Goal: Task Accomplishment & Management: Complete application form

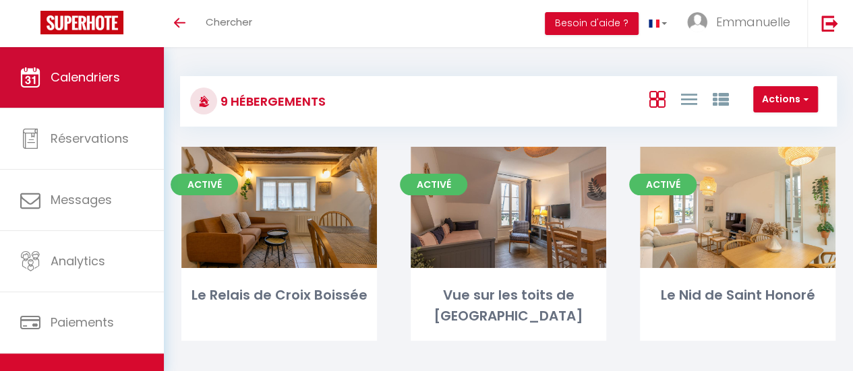
click at [89, 78] on span "Calendriers" at bounding box center [85, 77] width 69 height 17
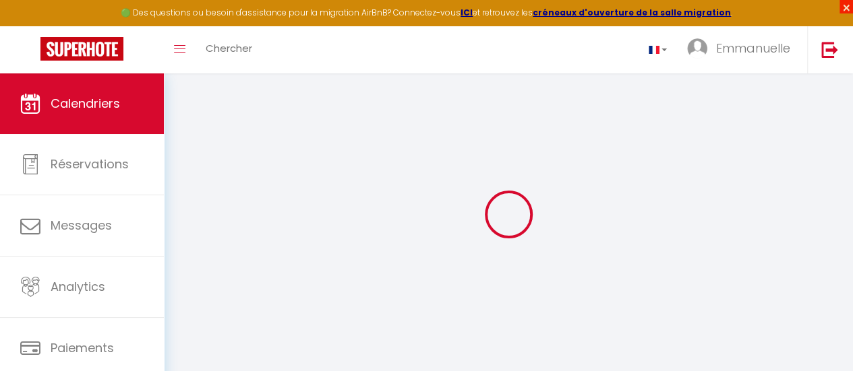
click at [845, 5] on span "×" at bounding box center [845, 6] width 13 height 13
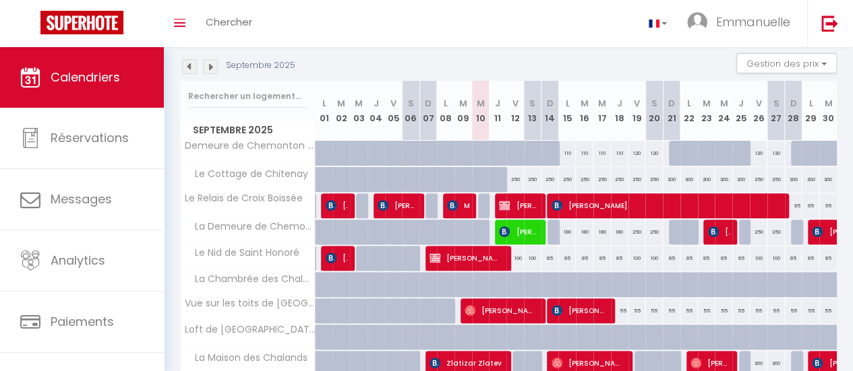
scroll to position [74, 0]
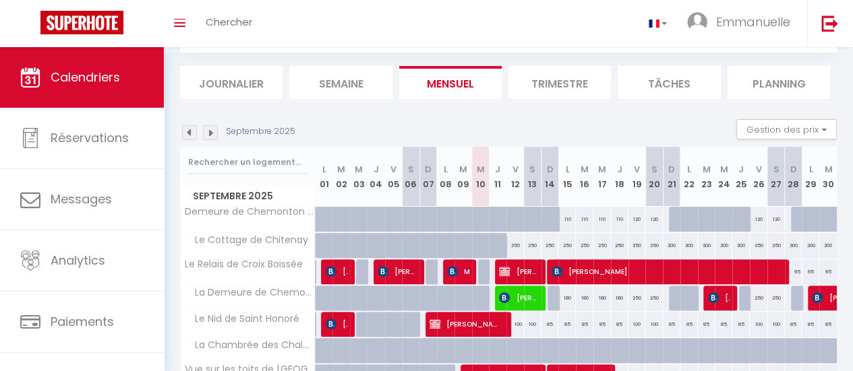
click at [493, 175] on th "J 11" at bounding box center [498, 177] width 18 height 60
click at [255, 83] on li "Journalier" at bounding box center [231, 82] width 102 height 33
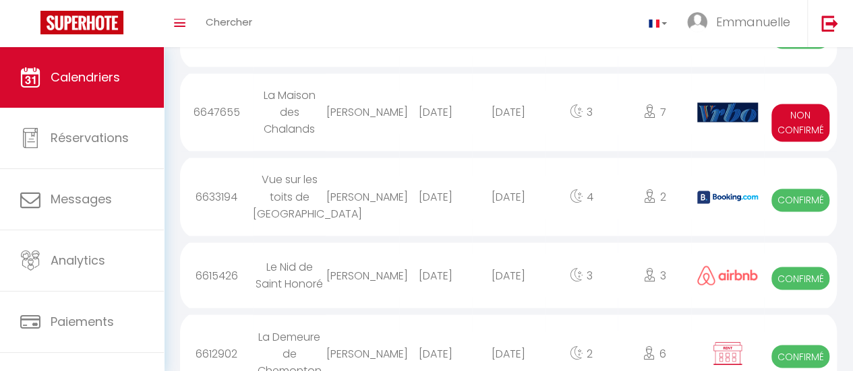
scroll to position [1010, 0]
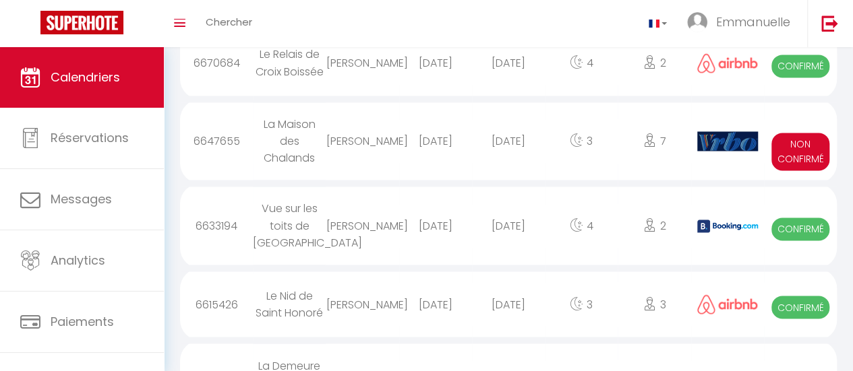
click at [409, 149] on div "[DATE]" at bounding box center [435, 141] width 73 height 44
select select "0"
select select "1"
select select
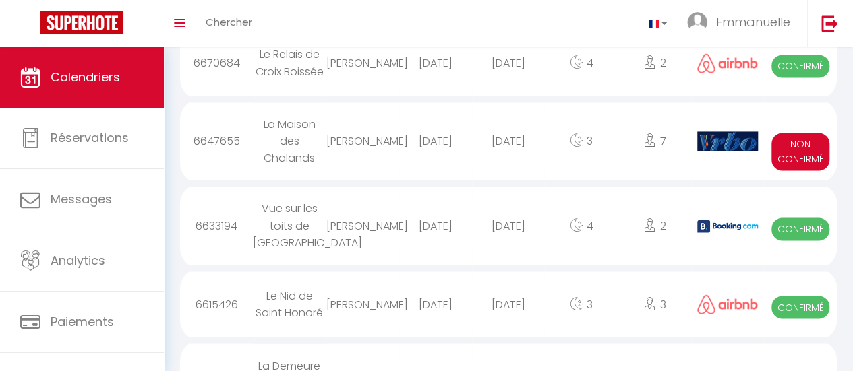
select select
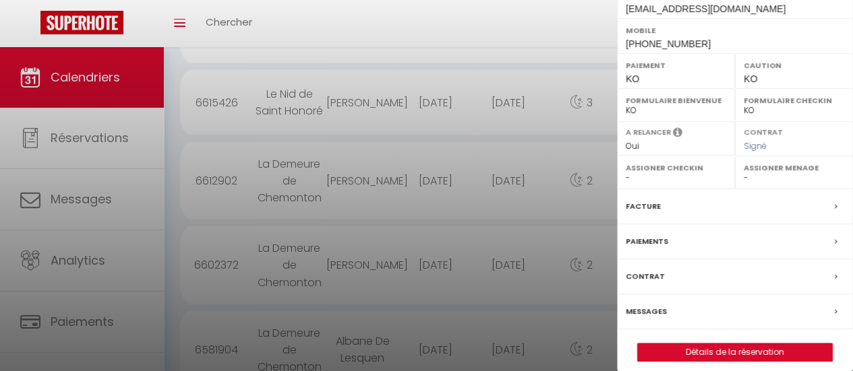
scroll to position [276, 0]
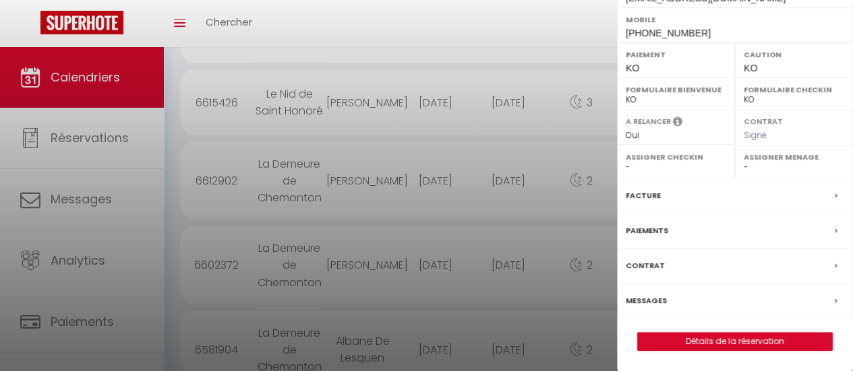
click at [644, 299] on label "Messages" at bounding box center [646, 301] width 41 height 14
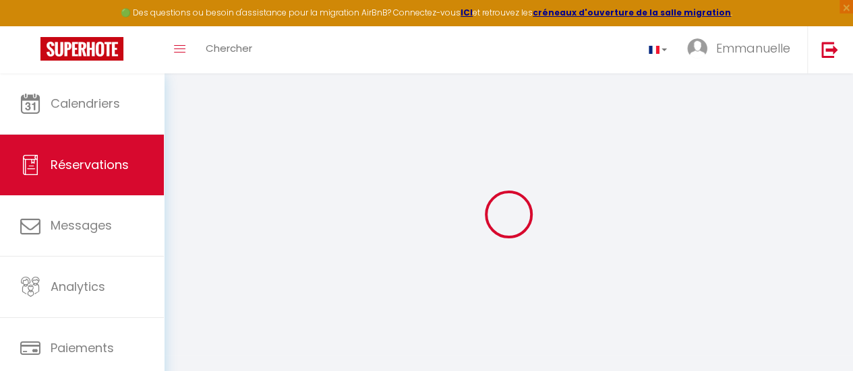
select select
checkbox input "false"
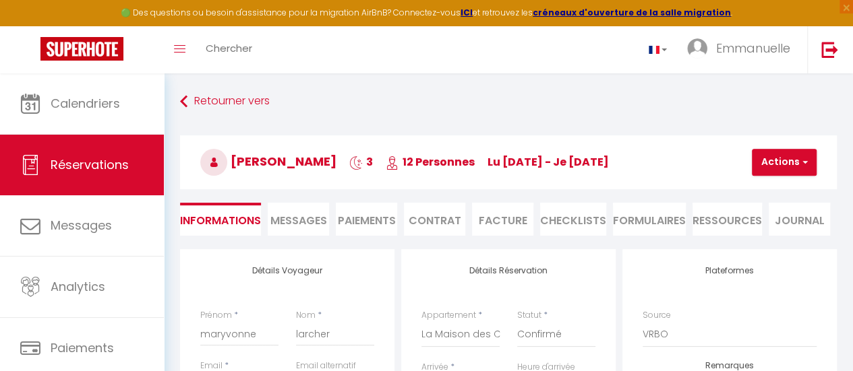
select select
checkbox input "false"
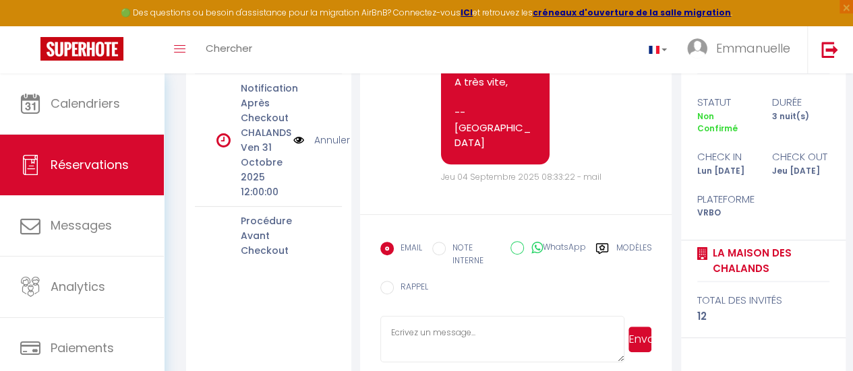
scroll to position [234, 0]
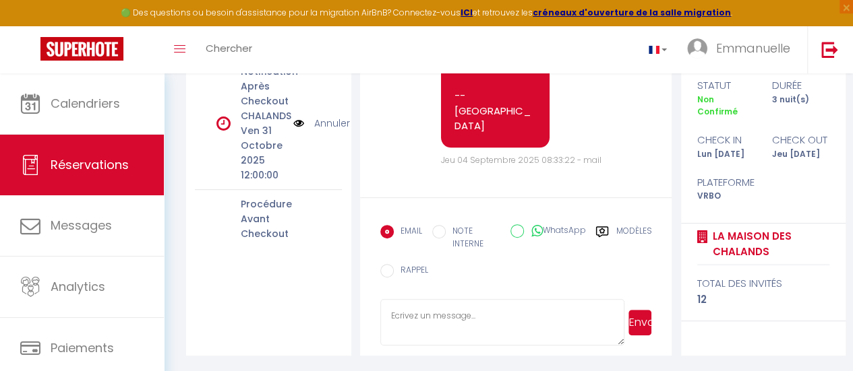
click at [632, 229] on label "Modèles" at bounding box center [633, 239] width 36 height 28
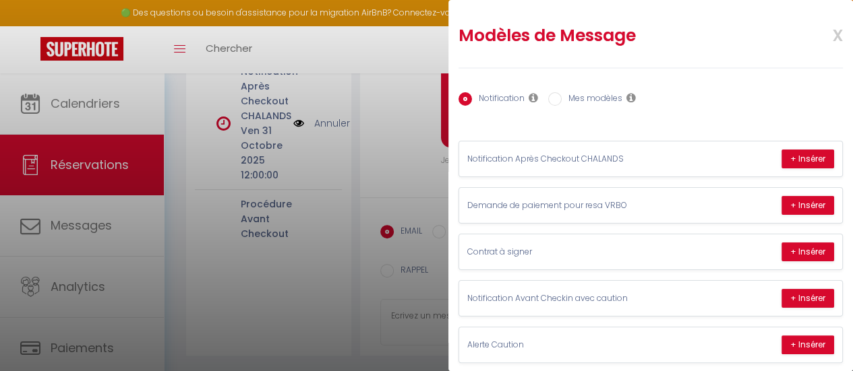
click at [827, 30] on span "x" at bounding box center [821, 34] width 42 height 32
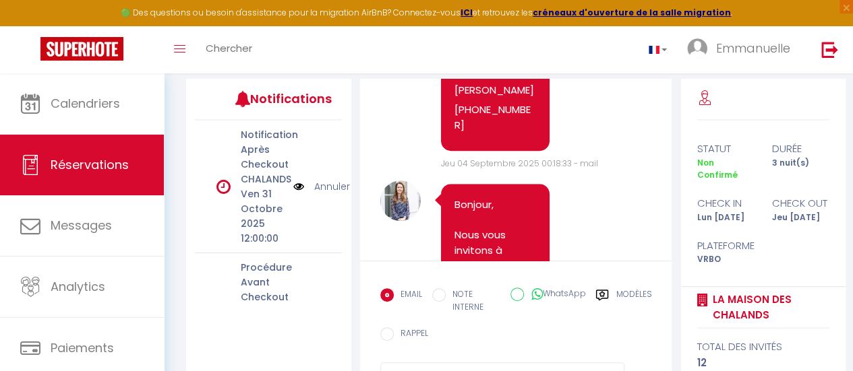
scroll to position [0, 0]
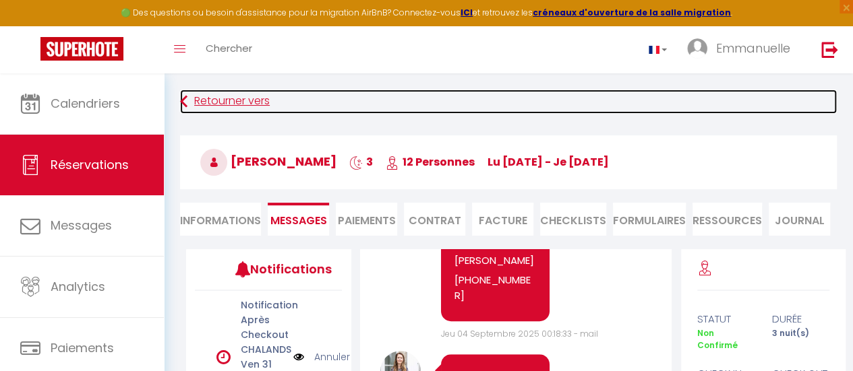
click at [197, 98] on link "Retourner vers" at bounding box center [508, 102] width 657 height 24
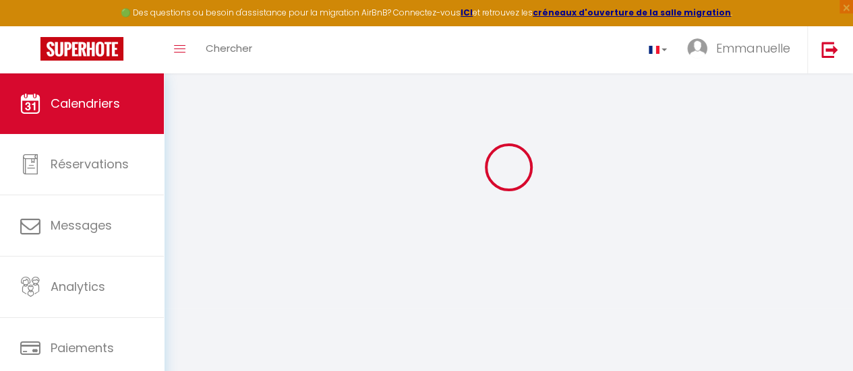
scroll to position [73, 0]
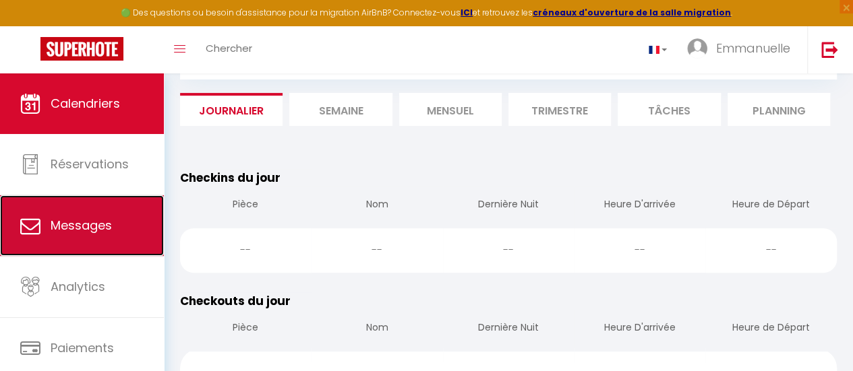
click at [80, 224] on span "Messages" at bounding box center [81, 225] width 61 height 17
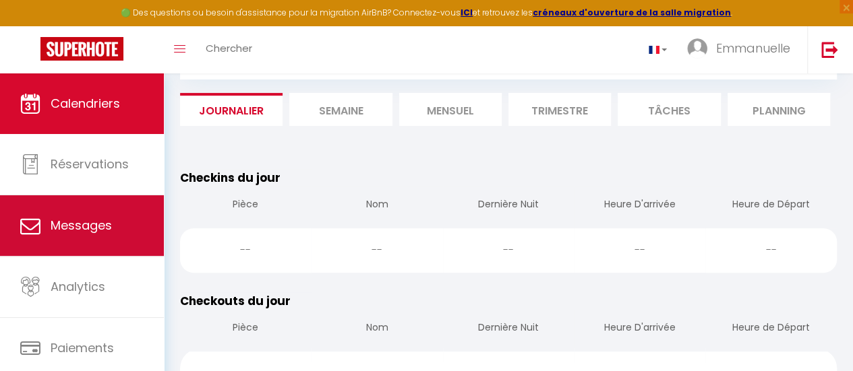
select select "message"
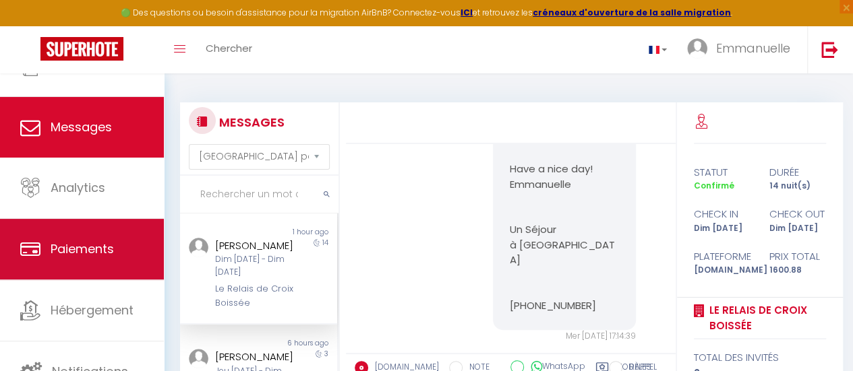
scroll to position [100, 0]
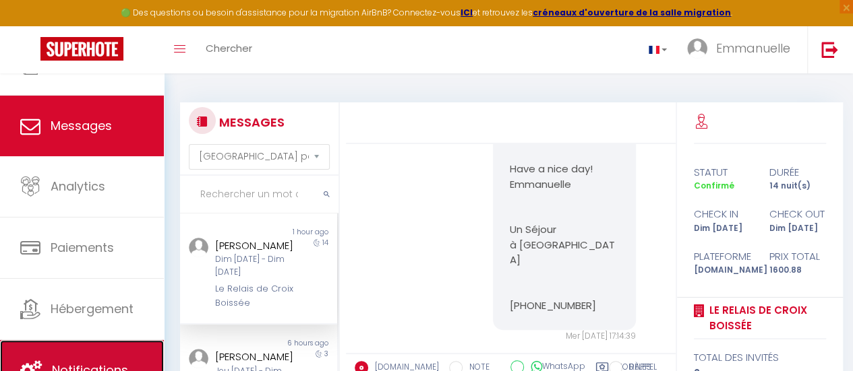
click at [100, 349] on link "Notifications" at bounding box center [82, 370] width 164 height 61
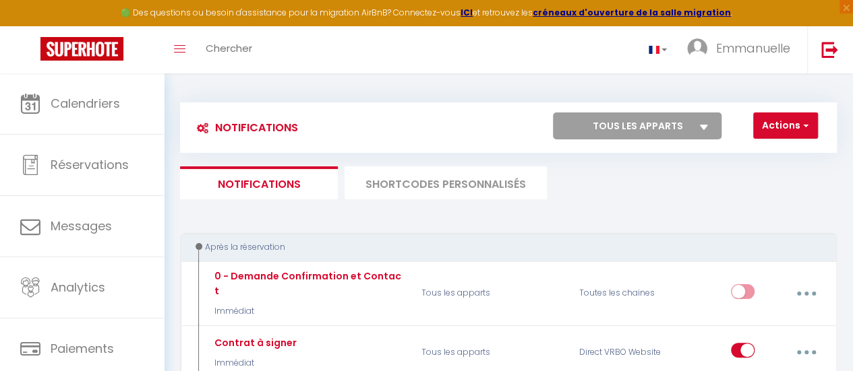
click at [500, 181] on li "SHORTCODES PERSONNALISÉS" at bounding box center [445, 183] width 202 height 33
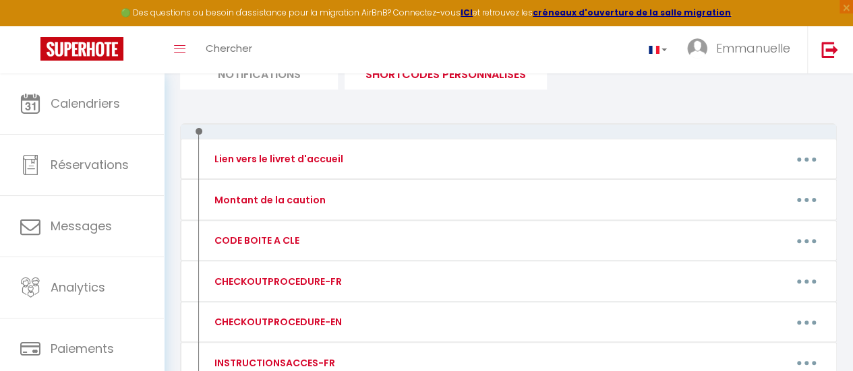
scroll to position [135, 0]
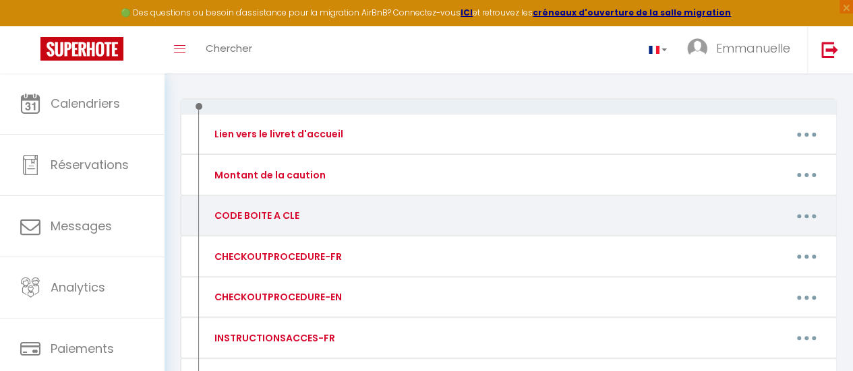
click at [809, 212] on button "button" at bounding box center [807, 216] width 36 height 26
click at [746, 241] on link "Editer" at bounding box center [771, 248] width 100 height 23
type input "CODE BOITE A CLE"
type textarea "Code boite à clé"
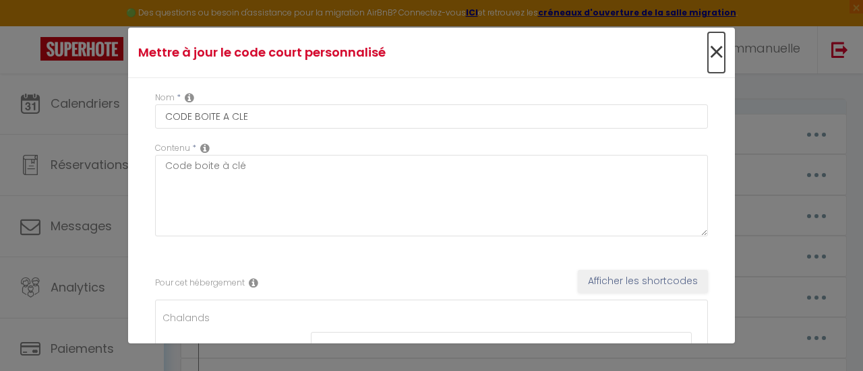
click at [708, 51] on span "×" at bounding box center [716, 52] width 17 height 40
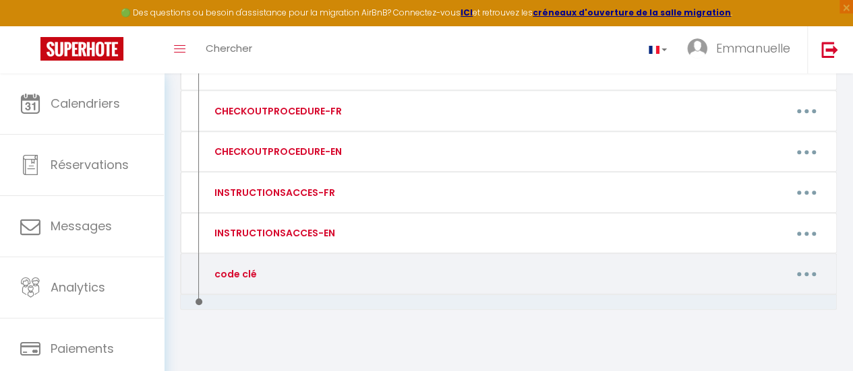
scroll to position [287, 0]
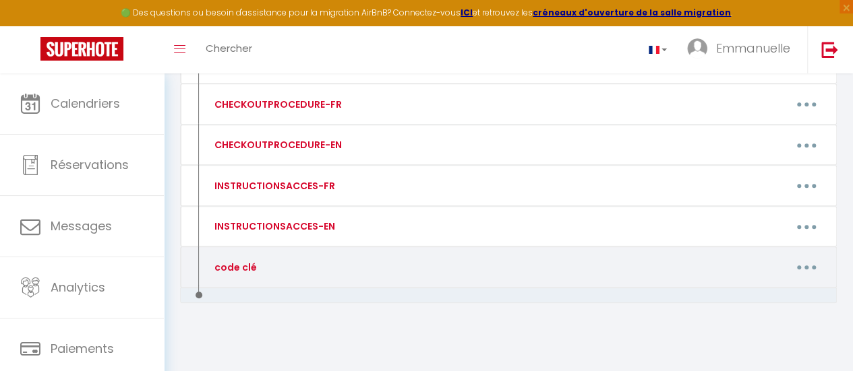
click at [805, 258] on button "button" at bounding box center [807, 268] width 36 height 26
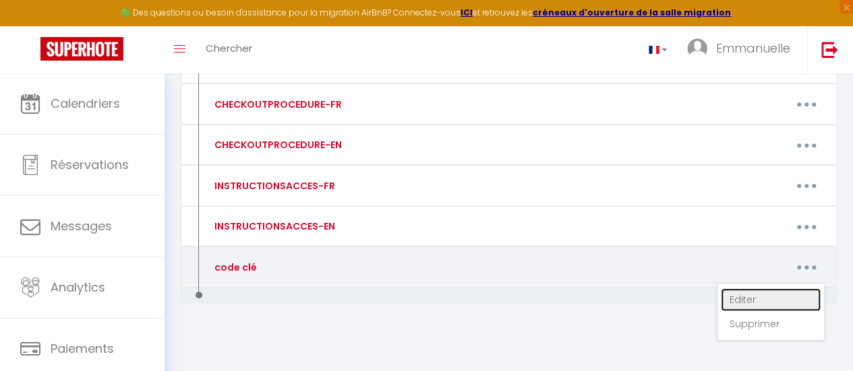
click at [746, 291] on link "Editer" at bounding box center [771, 300] width 100 height 23
type input "code clé"
type textarea "le code de la boite à clé est : 1963"
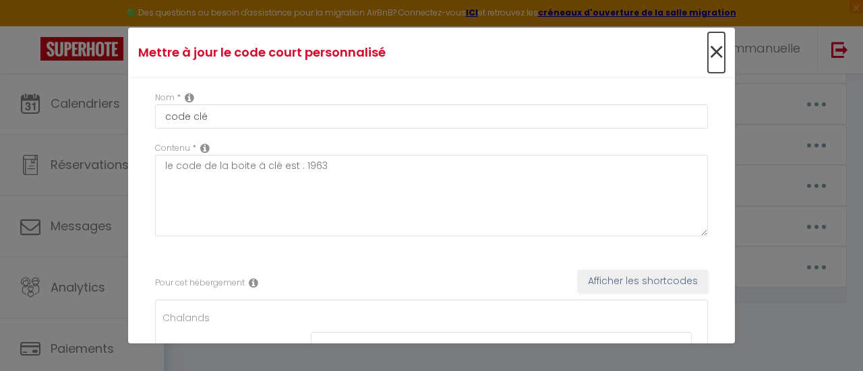
click at [708, 48] on span "×" at bounding box center [716, 52] width 17 height 40
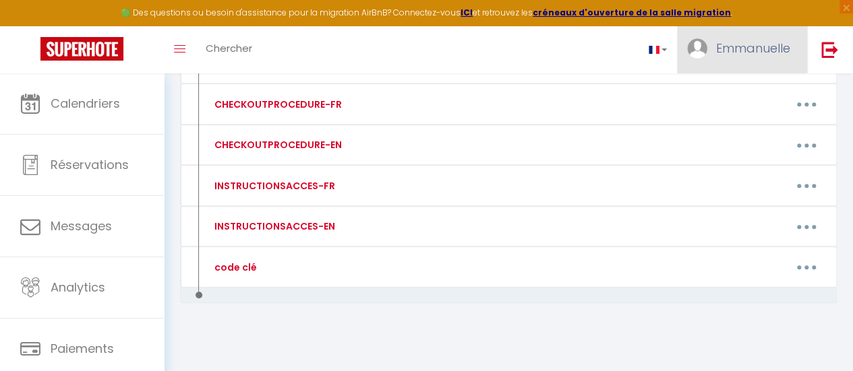
click at [725, 46] on span "Emmanuelle" at bounding box center [753, 48] width 74 height 17
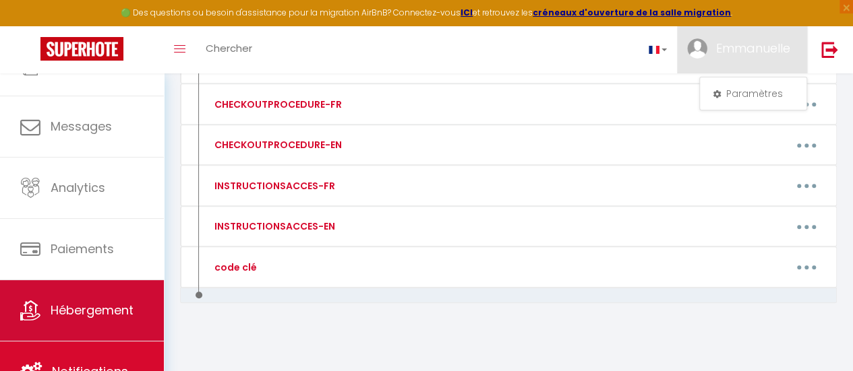
scroll to position [100, 0]
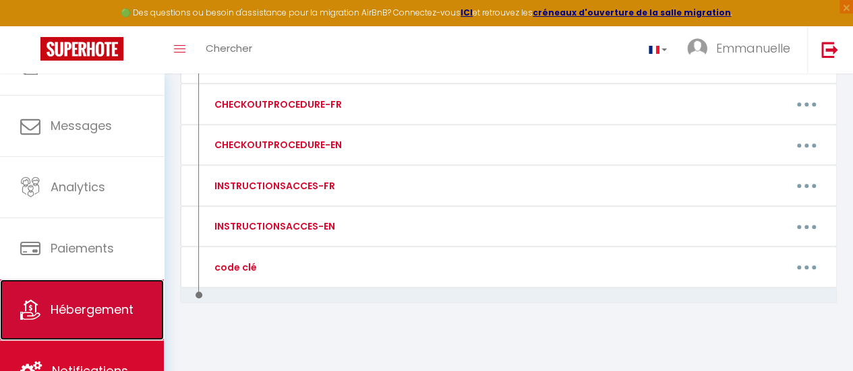
click at [99, 307] on span "Hébergement" at bounding box center [92, 309] width 83 height 17
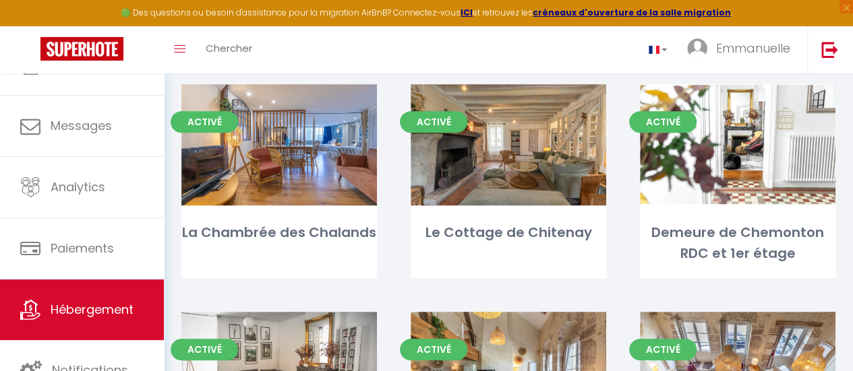
scroll to position [337, 0]
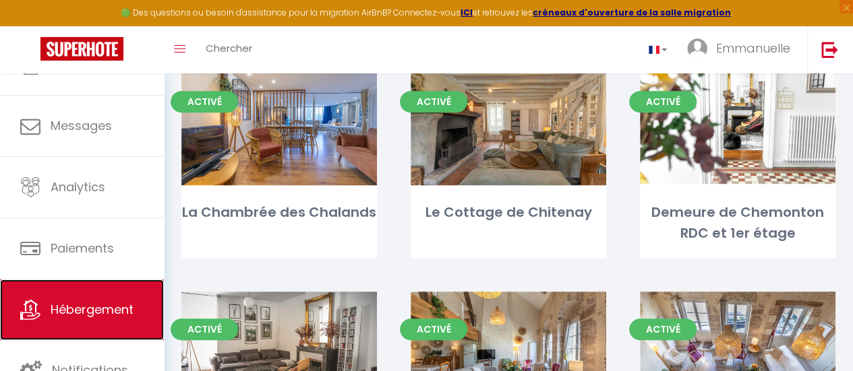
click at [109, 311] on span "Hébergement" at bounding box center [92, 309] width 83 height 17
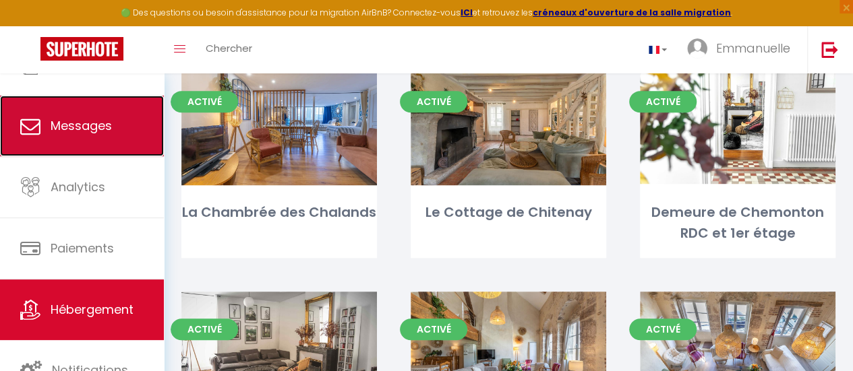
click at [55, 121] on span "Messages" at bounding box center [81, 125] width 61 height 17
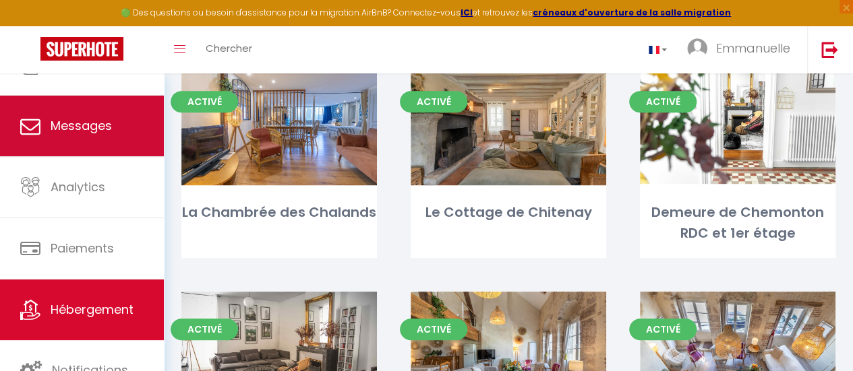
select select "message"
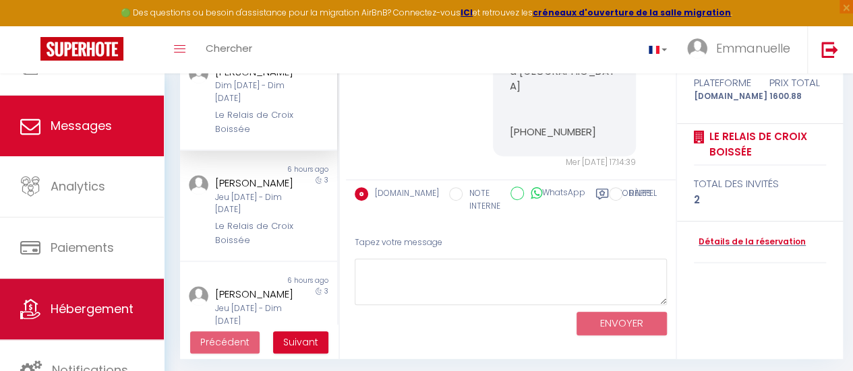
scroll to position [177, 0]
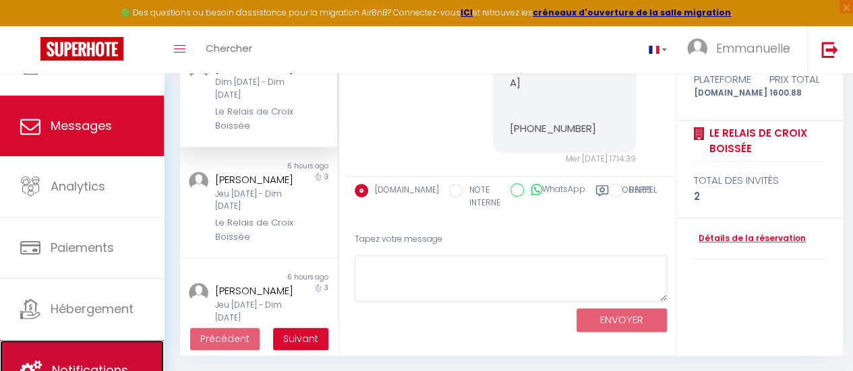
click at [121, 351] on link "Notifications" at bounding box center [82, 370] width 164 height 61
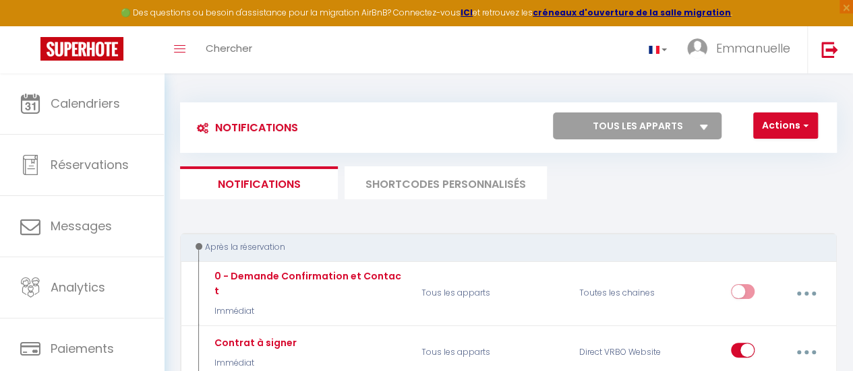
click at [447, 180] on li "SHORTCODES PERSONNALISÉS" at bounding box center [445, 183] width 202 height 33
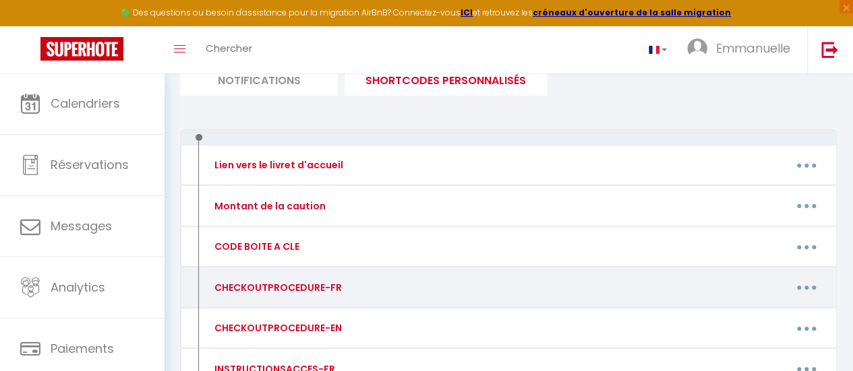
scroll to position [135, 0]
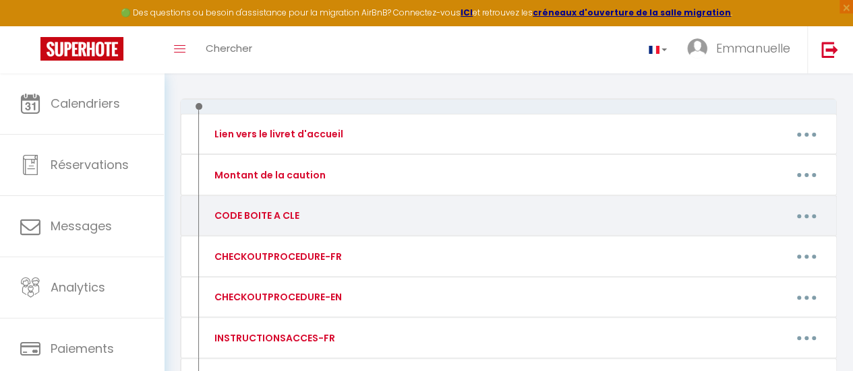
drag, startPoint x: 809, startPoint y: 214, endPoint x: 445, endPoint y: 216, distance: 364.0
click at [445, 216] on div "Editer Supprimer" at bounding box center [596, 216] width 473 height 26
click at [804, 215] on icon "button" at bounding box center [806, 216] width 4 height 4
click at [752, 270] on link "Supprimer" at bounding box center [771, 273] width 100 height 23
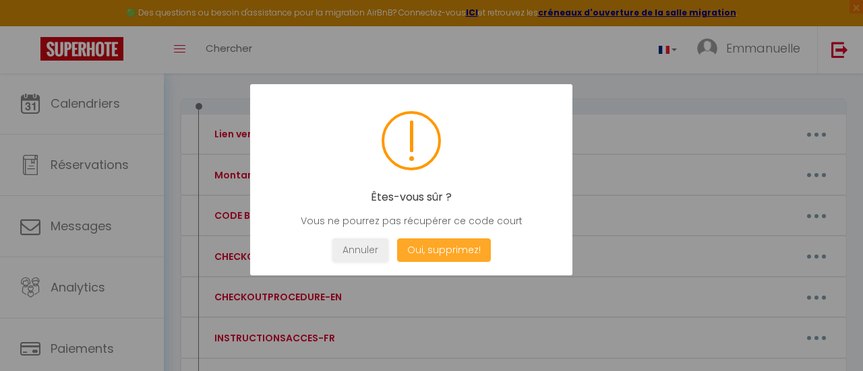
click at [473, 243] on button "Oui, supprimez!" at bounding box center [444, 251] width 94 height 24
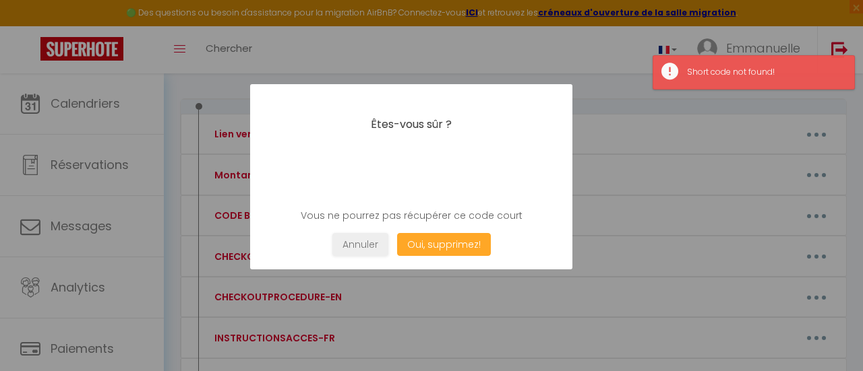
click at [464, 243] on button "Oui, supprimez!" at bounding box center [444, 245] width 94 height 24
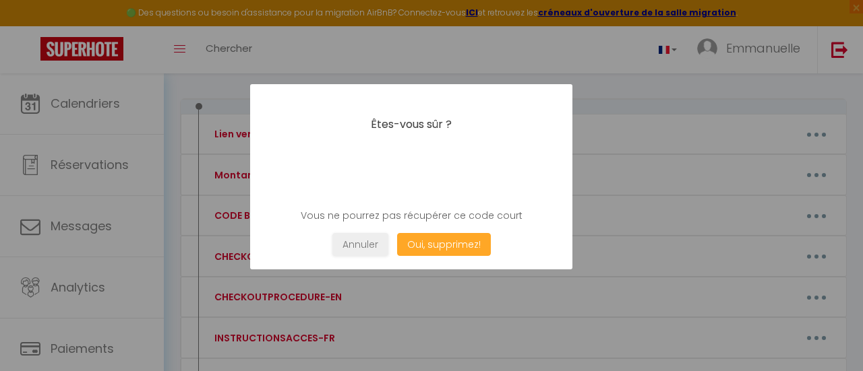
click at [435, 241] on button "Oui, supprimez!" at bounding box center [444, 245] width 94 height 24
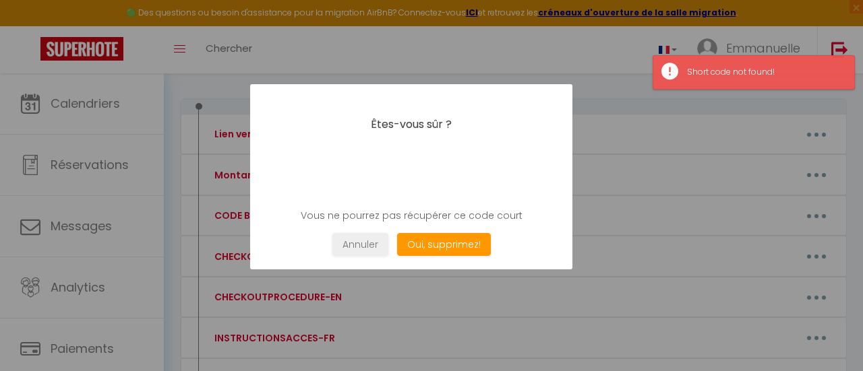
click at [642, 162] on div at bounding box center [431, 185] width 863 height 371
click at [367, 245] on button "Annuler" at bounding box center [360, 245] width 56 height 24
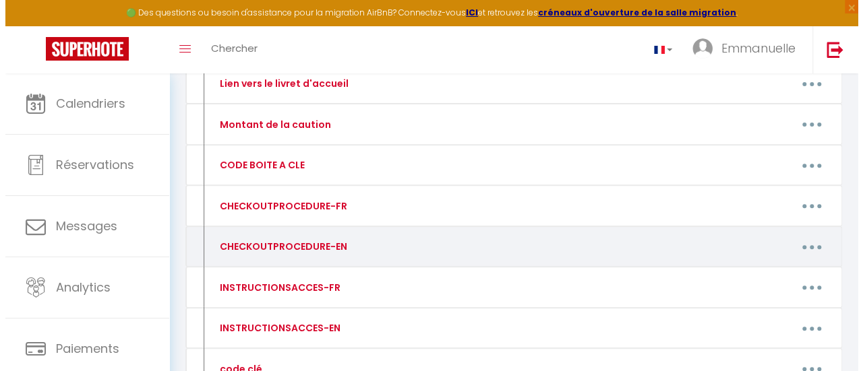
scroll to position [287, 0]
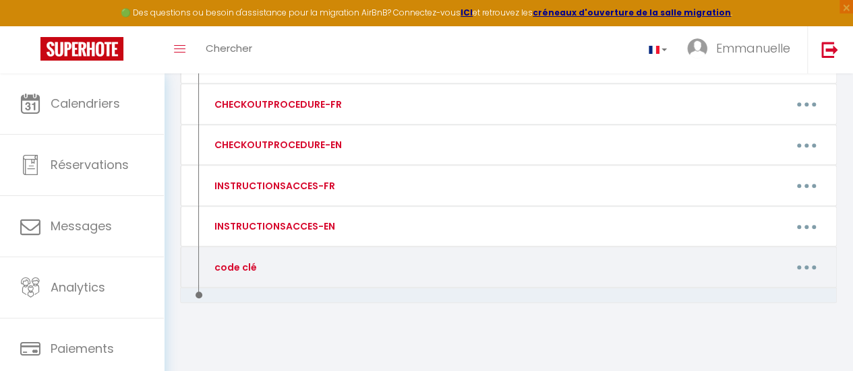
click at [804, 266] on button "button" at bounding box center [807, 268] width 36 height 26
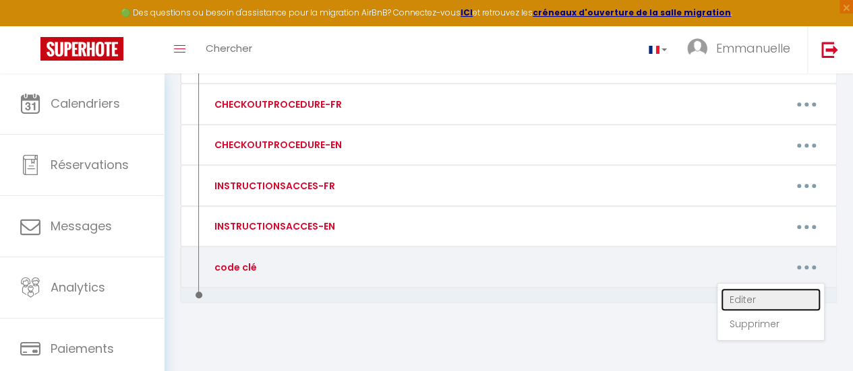
click at [739, 295] on link "Editer" at bounding box center [771, 300] width 100 height 23
type input "code clé"
type textarea "le code de la boite à clé est : 1963"
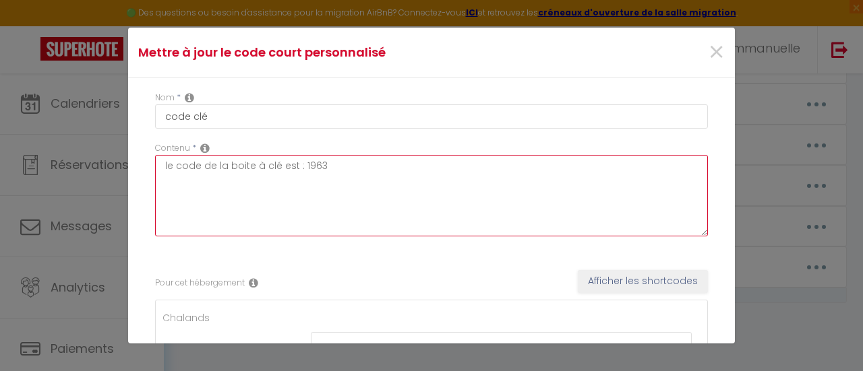
drag, startPoint x: 324, startPoint y: 165, endPoint x: 145, endPoint y: 175, distance: 178.9
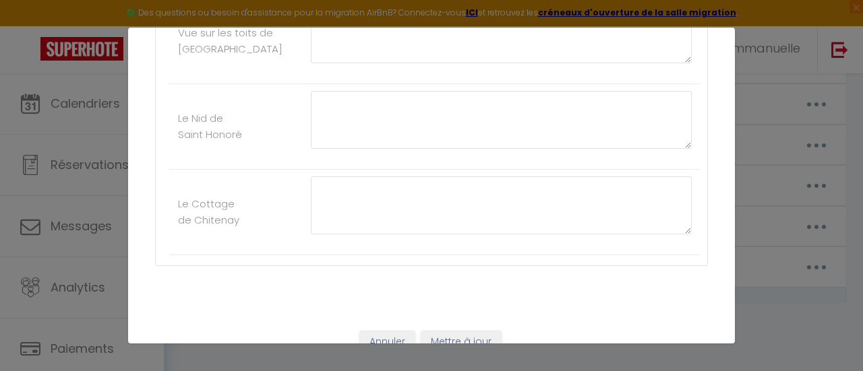
scroll to position [1345, 0]
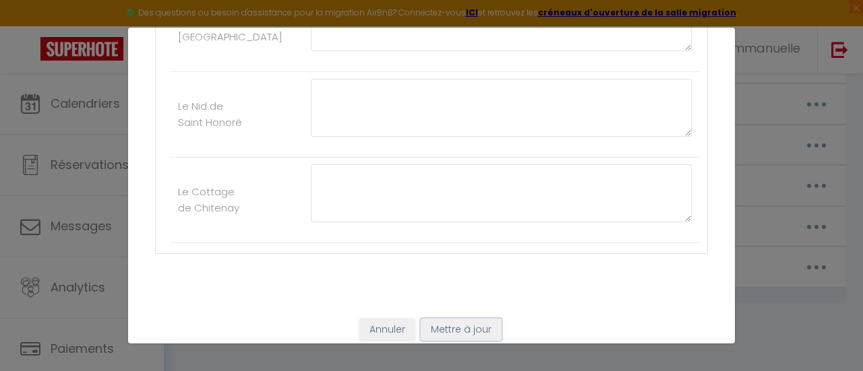
click at [466, 319] on button "Mettre à jour" at bounding box center [461, 330] width 81 height 23
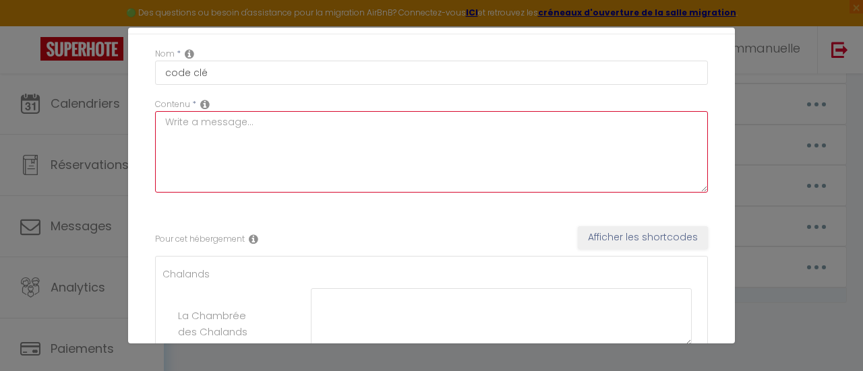
scroll to position [0, 0]
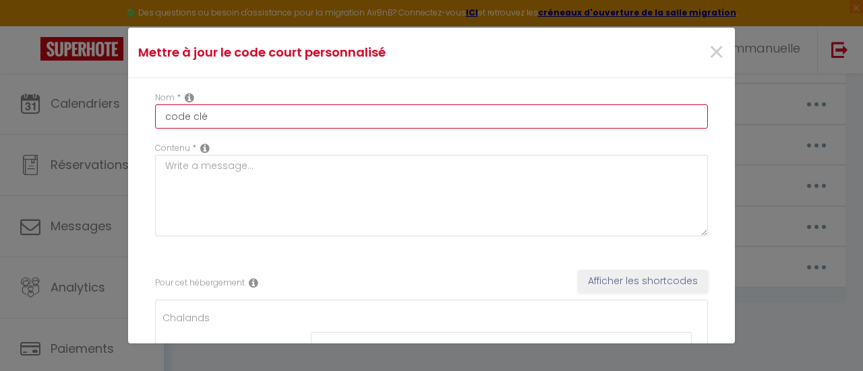
drag, startPoint x: 212, startPoint y: 115, endPoint x: 115, endPoint y: 116, distance: 97.1
click at [115, 116] on div "Mettre à jour le code court personnalisé × Nom * code clé Contenu * Pour cet hé…" at bounding box center [431, 185] width 863 height 371
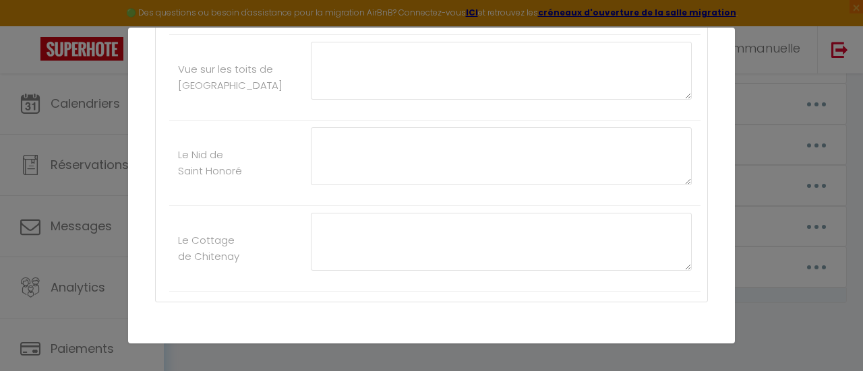
scroll to position [1345, 0]
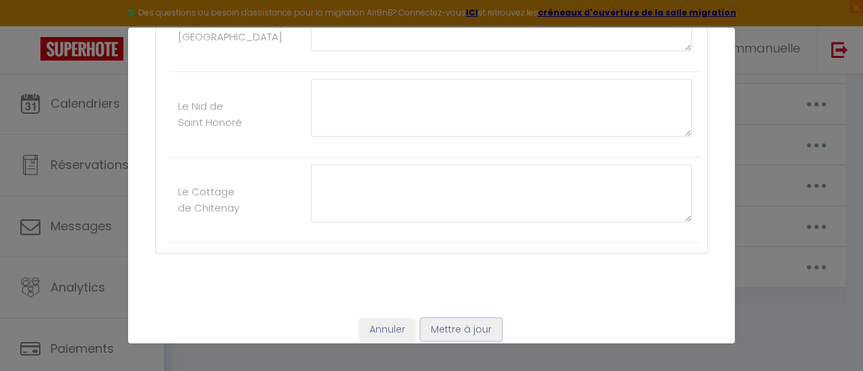
click at [462, 319] on button "Mettre à jour" at bounding box center [461, 330] width 81 height 23
click at [395, 319] on button "Annuler" at bounding box center [387, 330] width 56 height 23
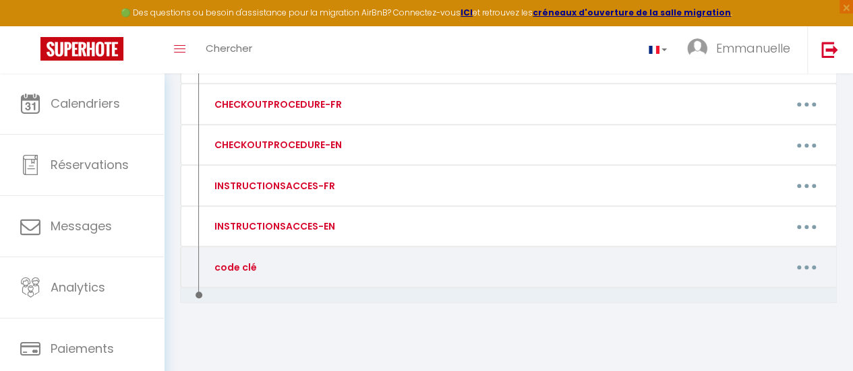
click at [810, 262] on button "button" at bounding box center [807, 268] width 36 height 26
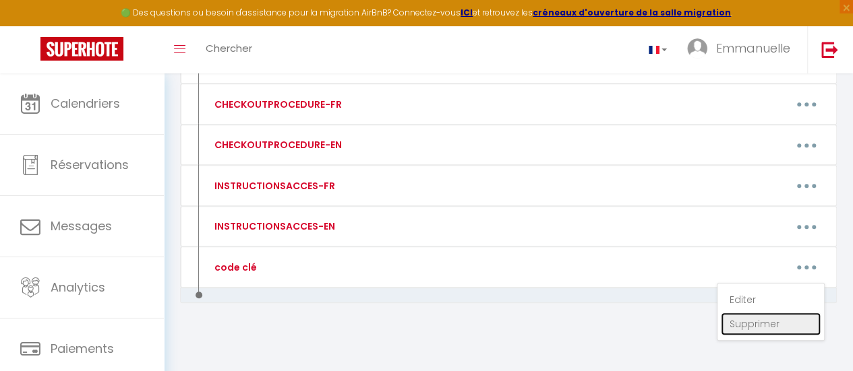
click at [754, 320] on link "Supprimer" at bounding box center [771, 324] width 100 height 23
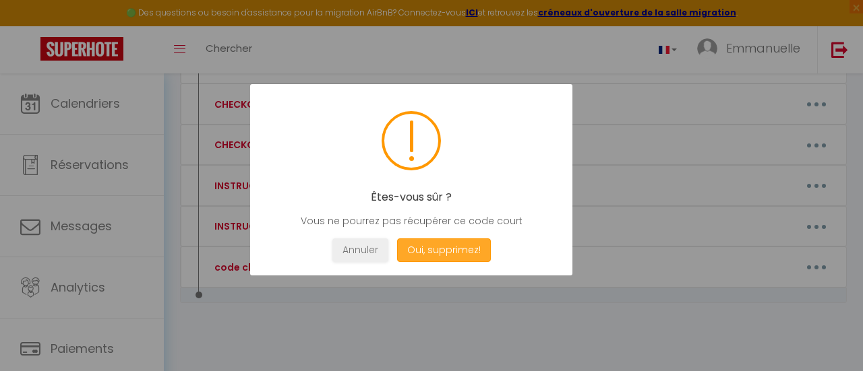
click at [417, 243] on button "Oui, supprimez!" at bounding box center [444, 251] width 94 height 24
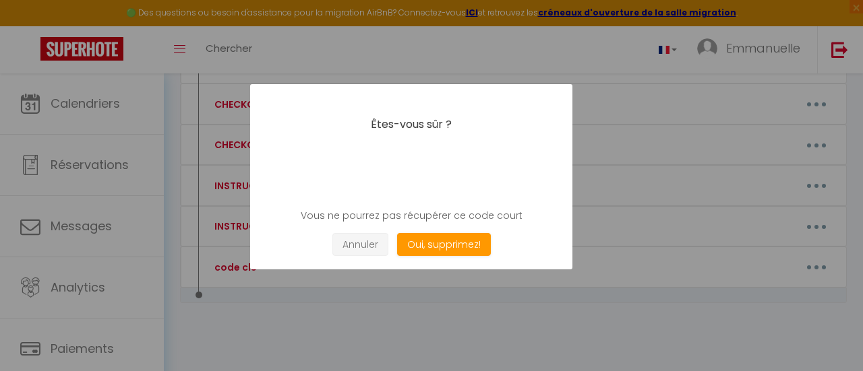
click at [368, 242] on button "Annuler" at bounding box center [360, 245] width 56 height 24
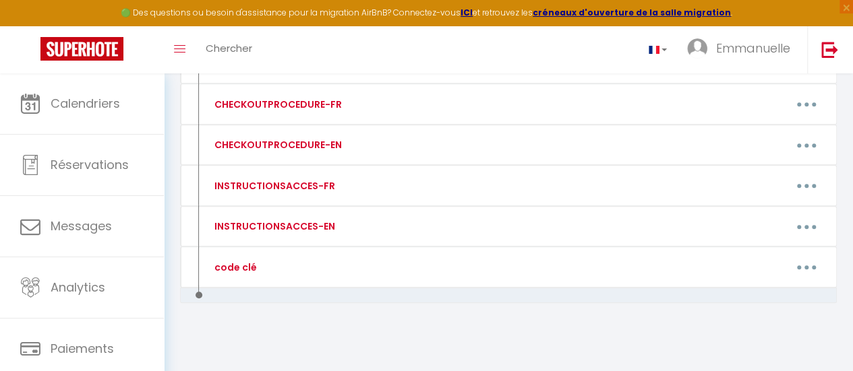
drag, startPoint x: 249, startPoint y: 262, endPoint x: 401, endPoint y: 311, distance: 159.2
click at [401, 312] on div "Lien vers le livret d'accueil Editer Supprimer Montant de la caution Editer Sup…" at bounding box center [508, 153] width 657 height 414
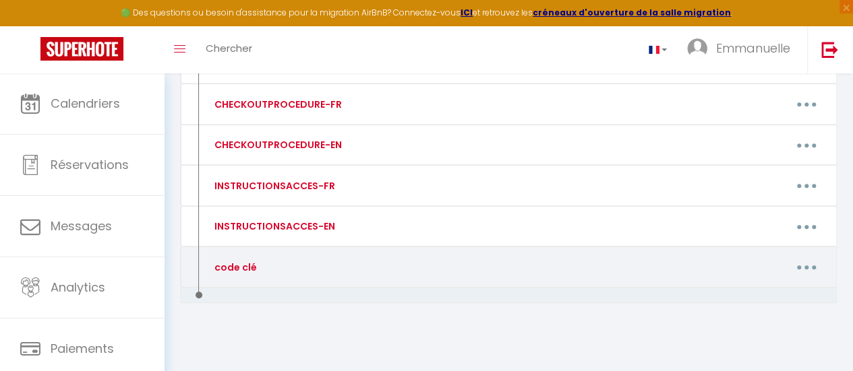
click at [806, 266] on icon "button" at bounding box center [806, 268] width 4 height 4
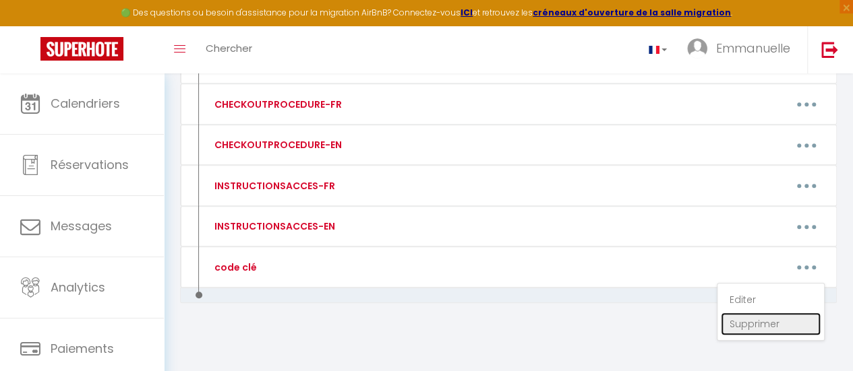
click at [746, 320] on link "Supprimer" at bounding box center [771, 324] width 100 height 23
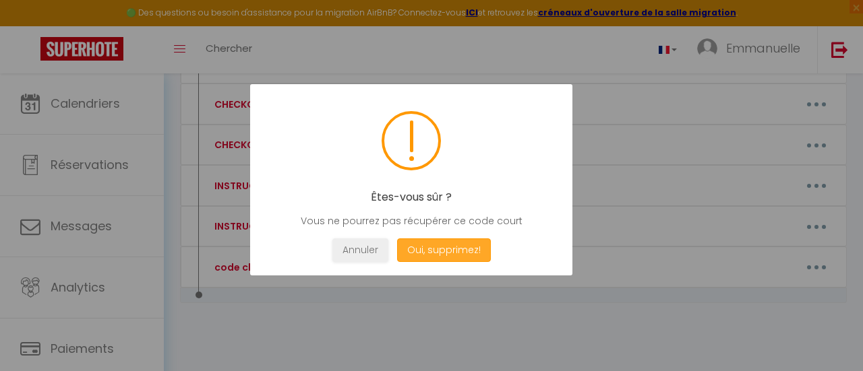
click at [446, 247] on button "Oui, supprimez!" at bounding box center [444, 251] width 94 height 24
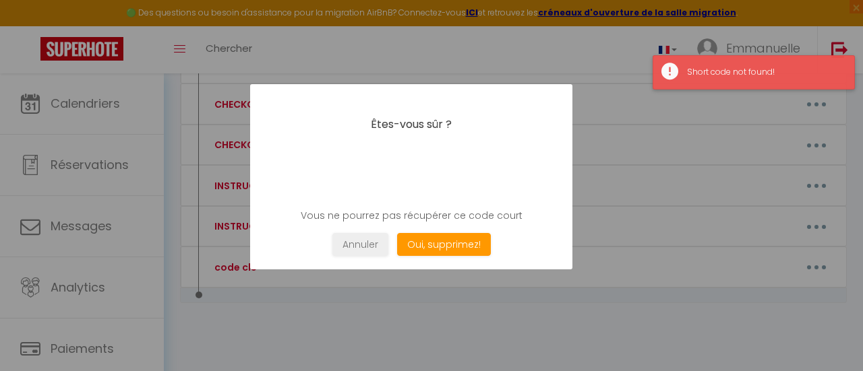
click at [713, 66] on div "Short code not found!" at bounding box center [764, 72] width 154 height 13
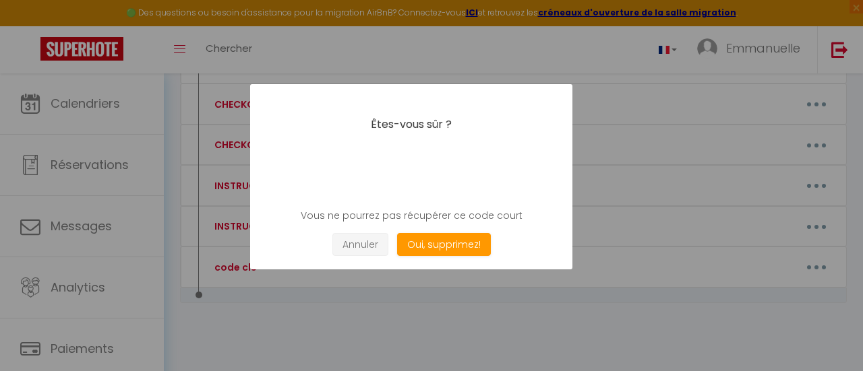
click at [372, 241] on button "Annuler" at bounding box center [360, 245] width 56 height 24
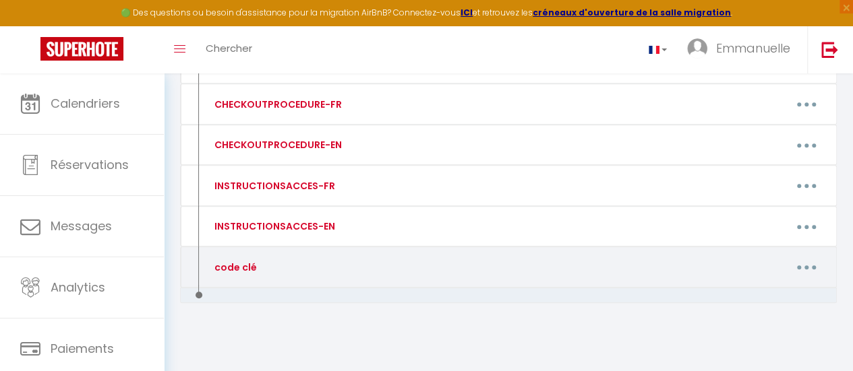
click at [805, 262] on button "button" at bounding box center [807, 268] width 36 height 26
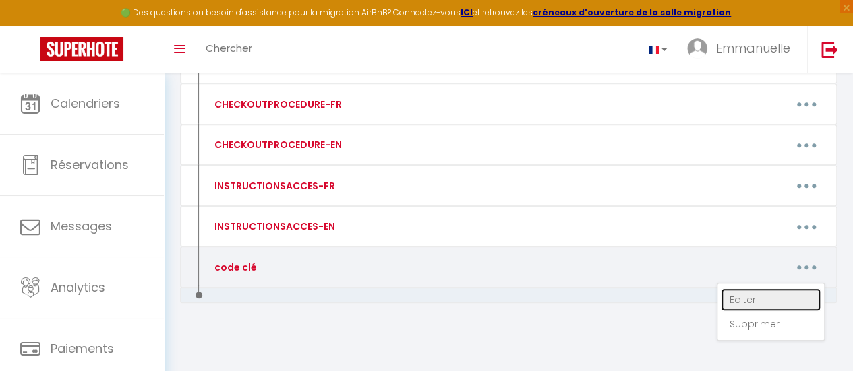
click at [742, 292] on link "Editer" at bounding box center [771, 300] width 100 height 23
type input "code clé"
type textarea "le code de la boite à clé est : 1963"
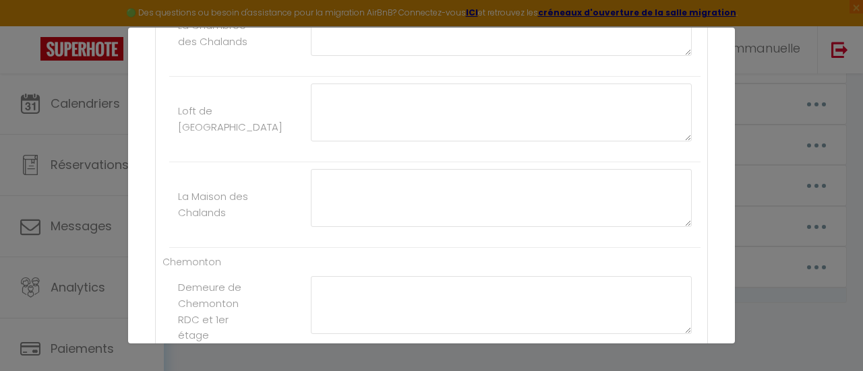
scroll to position [0, 0]
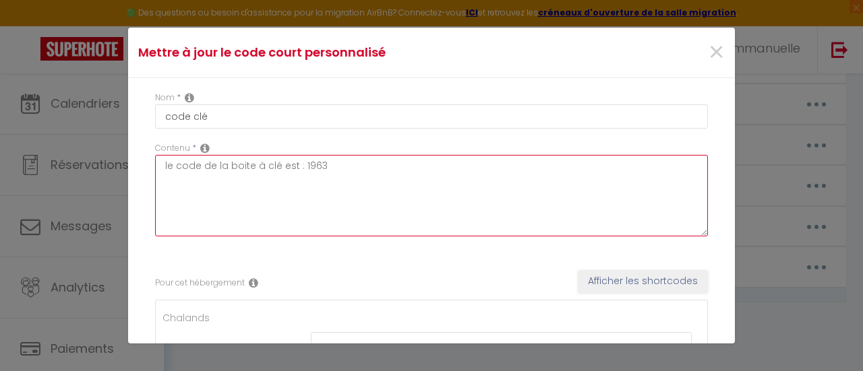
drag, startPoint x: 328, startPoint y: 167, endPoint x: 140, endPoint y: 175, distance: 188.2
type textarea ";;"
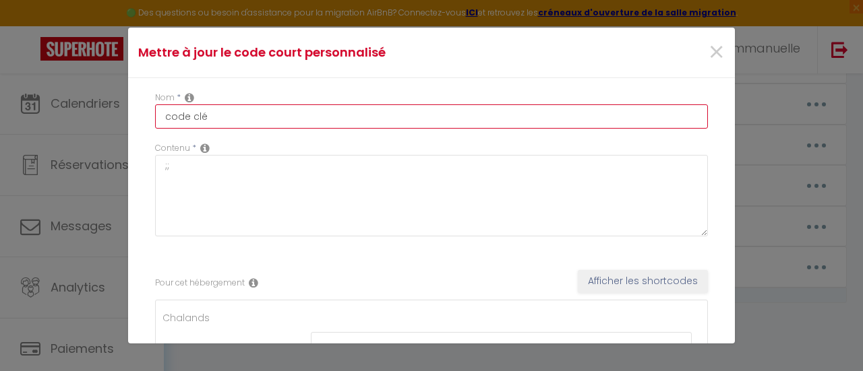
drag, startPoint x: 204, startPoint y: 116, endPoint x: 120, endPoint y: 111, distance: 83.7
click at [121, 111] on div "Mettre à jour le code court personnalisé × Nom * code clé Contenu * ;; Pour cet…" at bounding box center [431, 185] width 863 height 371
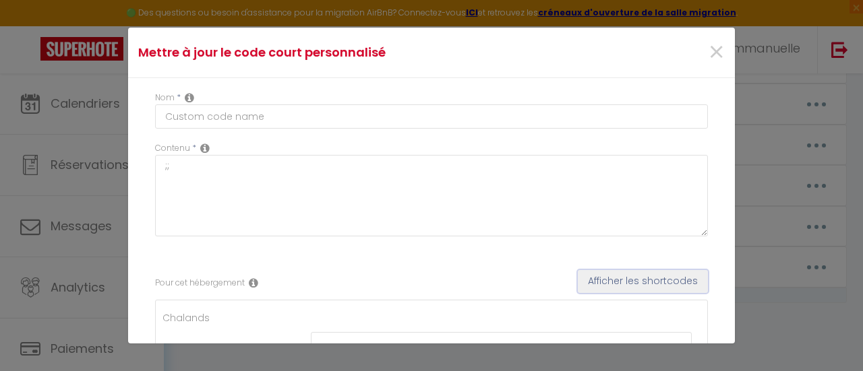
click at [634, 276] on button "Afficher les shortcodes" at bounding box center [643, 281] width 130 height 23
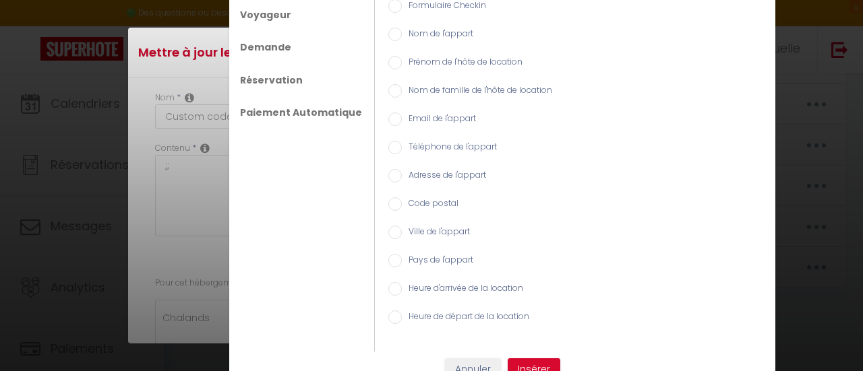
scroll to position [44, 0]
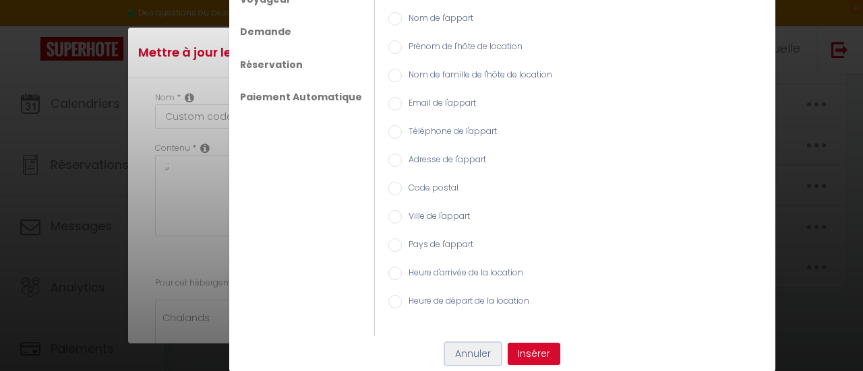
click at [469, 354] on button "Annuler" at bounding box center [473, 354] width 56 height 23
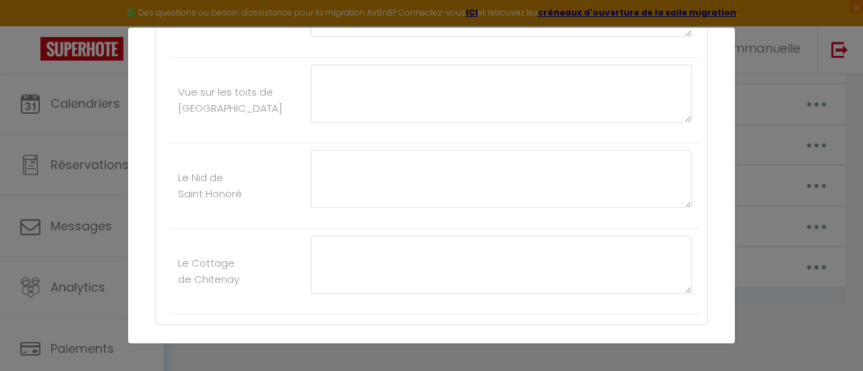
scroll to position [1345, 0]
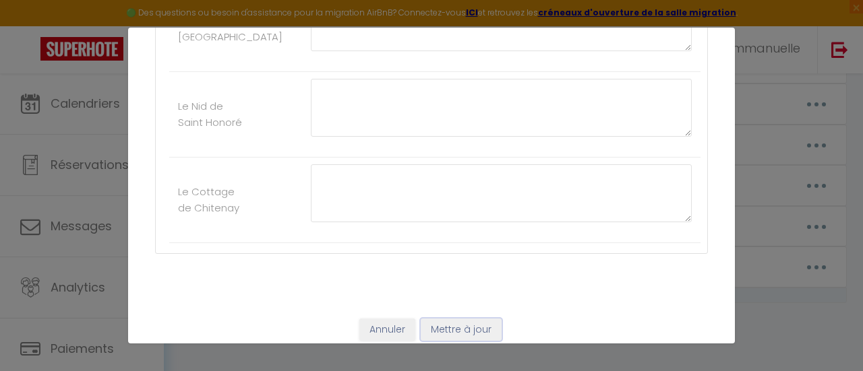
click at [446, 319] on button "Mettre à jour" at bounding box center [461, 330] width 81 height 23
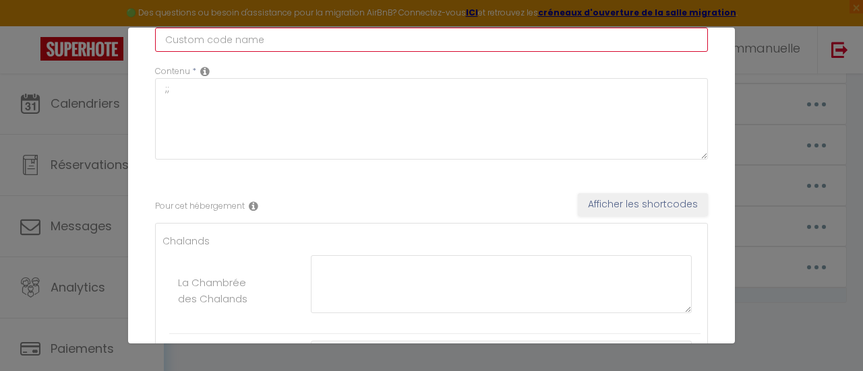
scroll to position [0, 0]
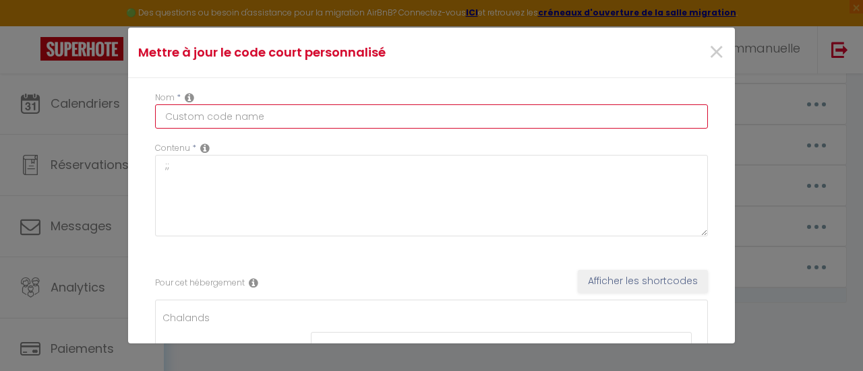
click at [275, 115] on input "text" at bounding box center [431, 116] width 553 height 24
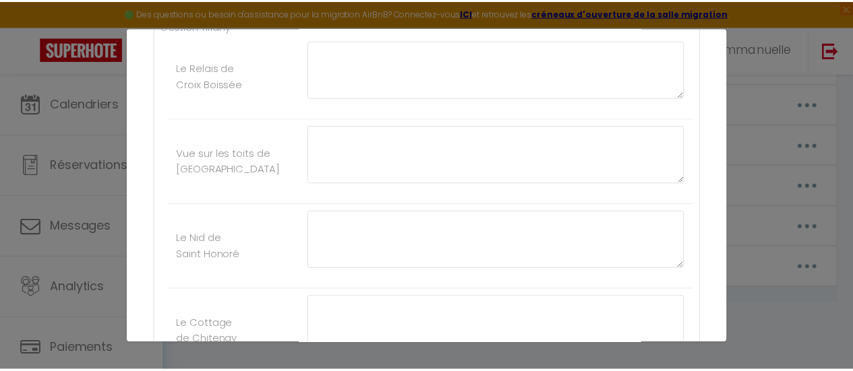
scroll to position [1345, 0]
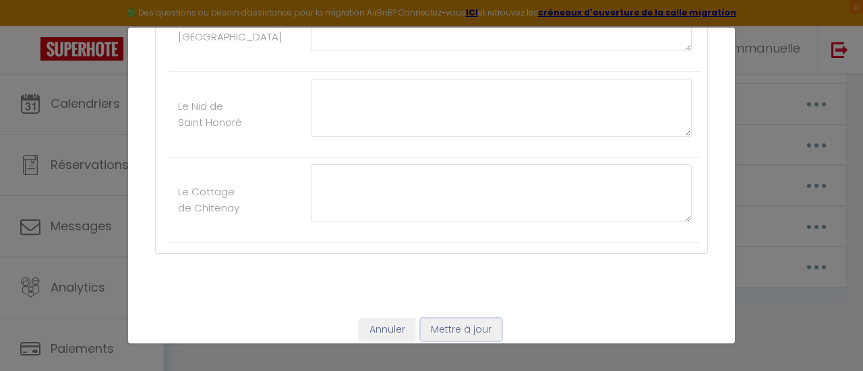
click at [462, 319] on button "Mettre à jour" at bounding box center [461, 330] width 81 height 23
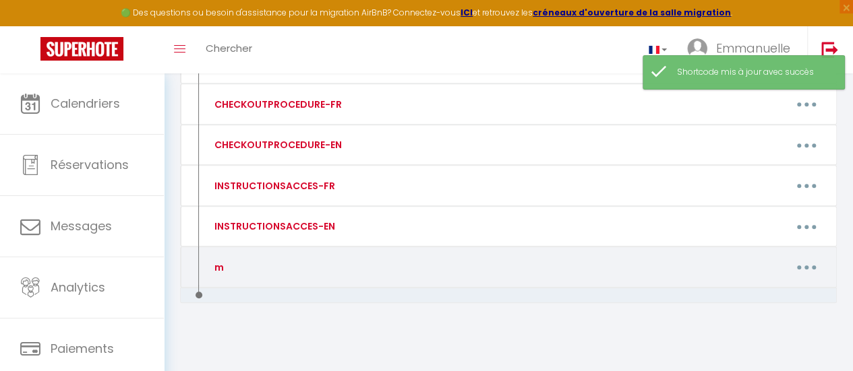
click at [805, 260] on button "button" at bounding box center [807, 268] width 36 height 26
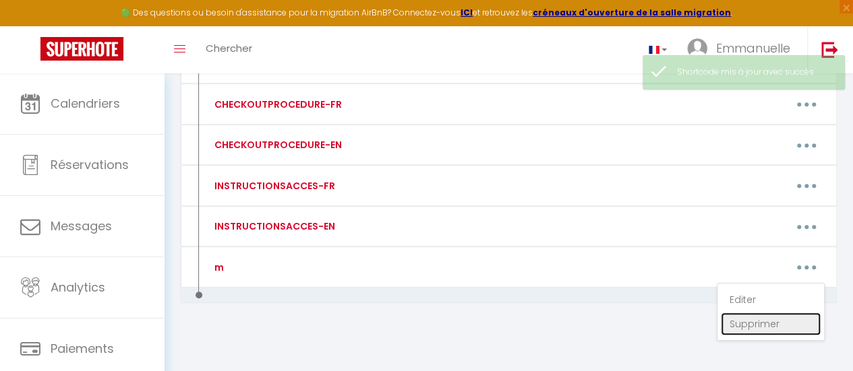
click at [750, 317] on link "Supprimer" at bounding box center [771, 324] width 100 height 23
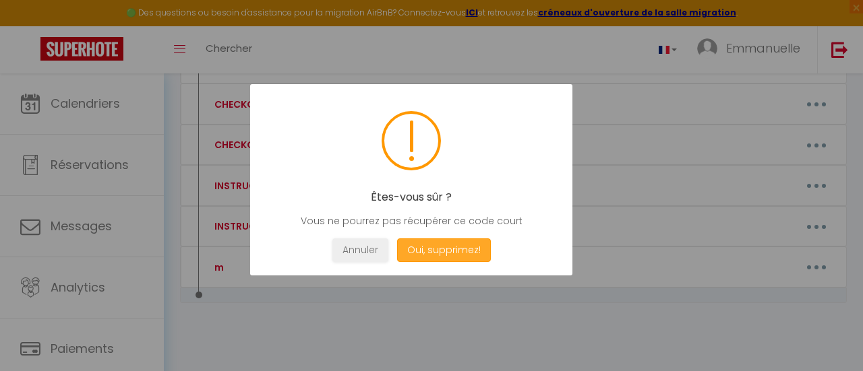
click at [461, 246] on button "Oui, supprimez!" at bounding box center [444, 251] width 94 height 24
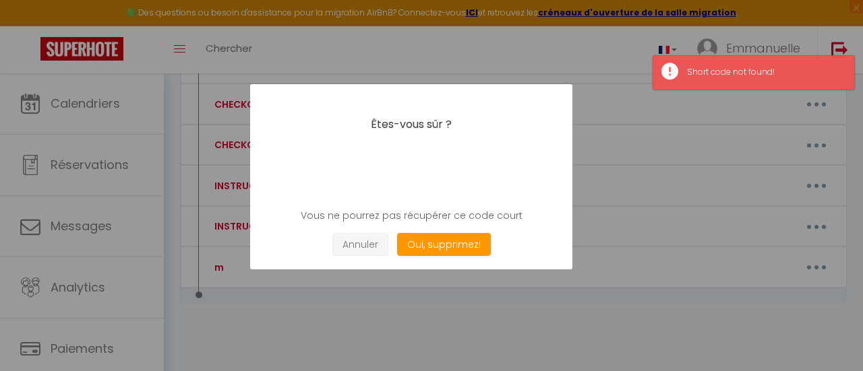
click at [367, 239] on button "Annuler" at bounding box center [360, 245] width 56 height 24
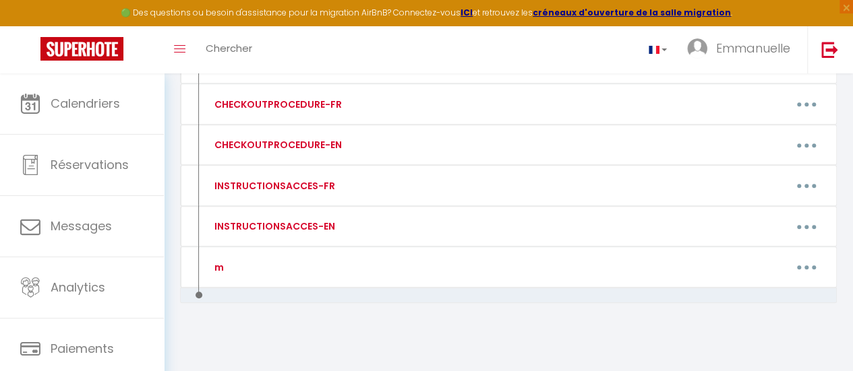
drag, startPoint x: 230, startPoint y: 269, endPoint x: 297, endPoint y: 334, distance: 93.9
click at [297, 334] on div "Lien vers le livret d'accueil Editer Supprimer Montant de la caution Editer Sup…" at bounding box center [508, 153] width 657 height 414
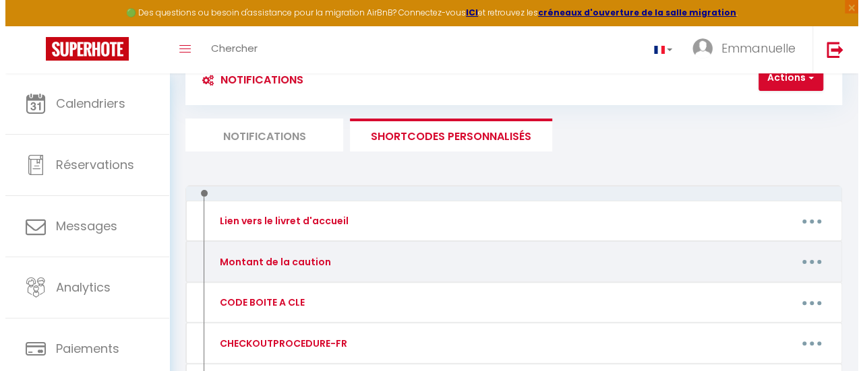
scroll to position [135, 0]
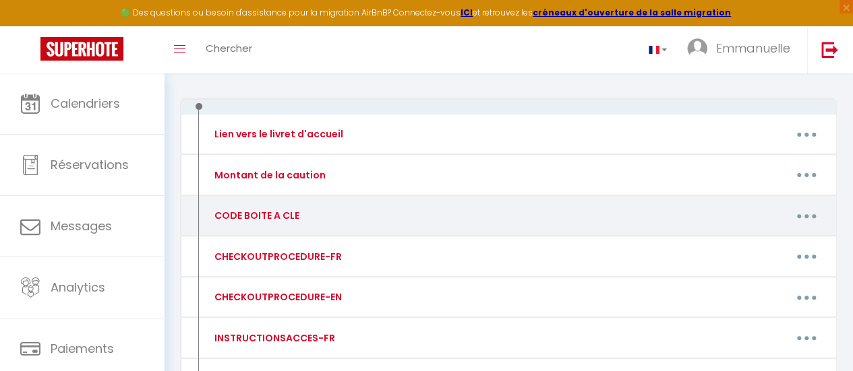
click at [808, 211] on button "button" at bounding box center [807, 216] width 36 height 26
click at [739, 245] on link "Editer" at bounding box center [771, 248] width 100 height 23
type input "CODE BOITE A CLE"
type textarea "Code boite à clé"
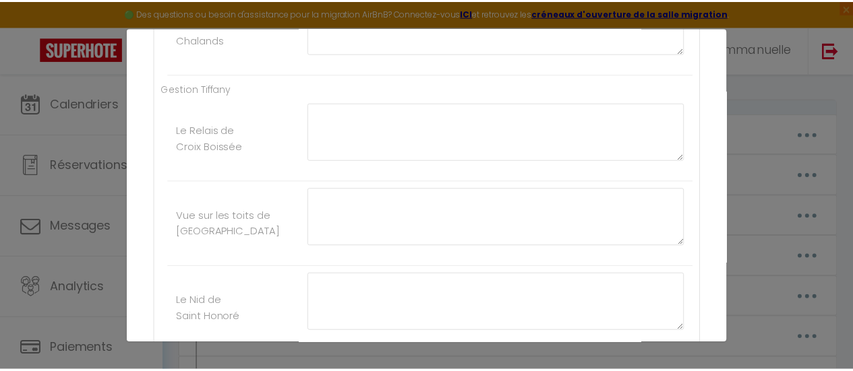
scroll to position [1345, 0]
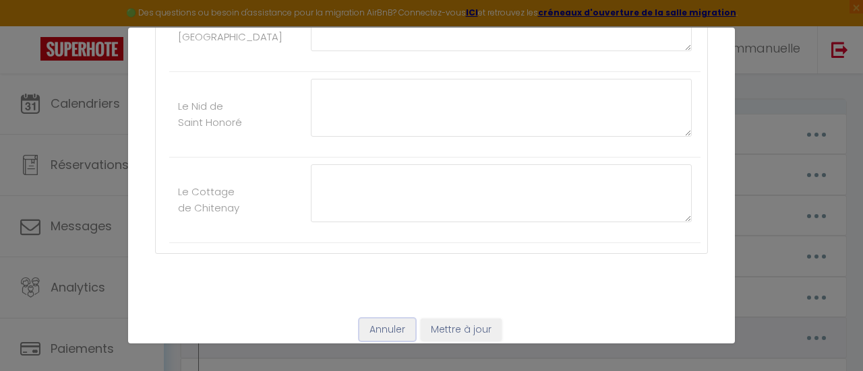
click at [375, 319] on button "Annuler" at bounding box center [387, 330] width 56 height 23
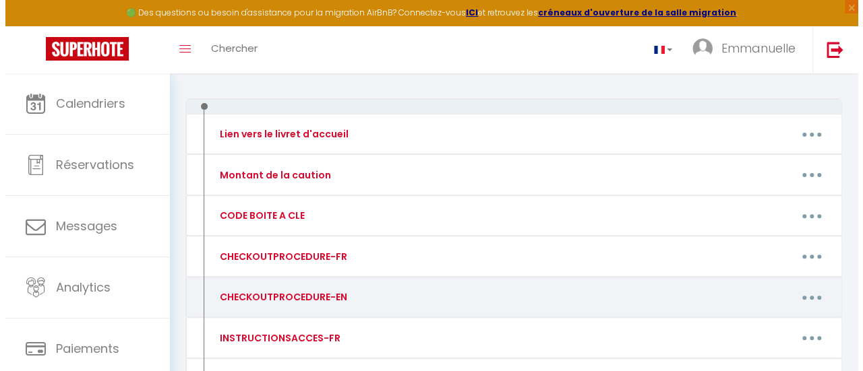
scroll to position [287, 0]
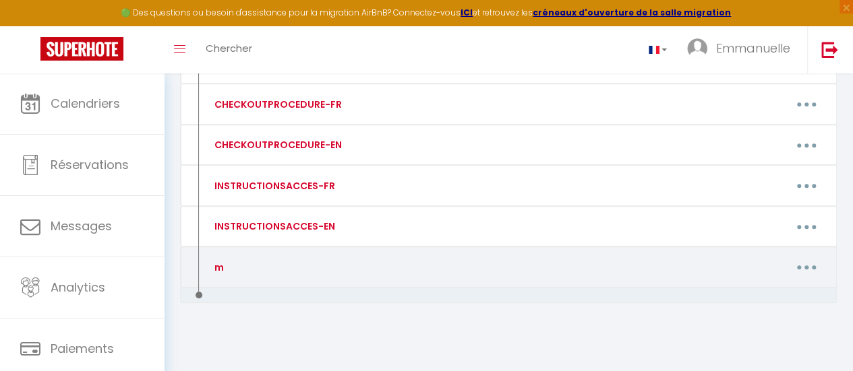
click at [807, 260] on button "button" at bounding box center [807, 268] width 36 height 26
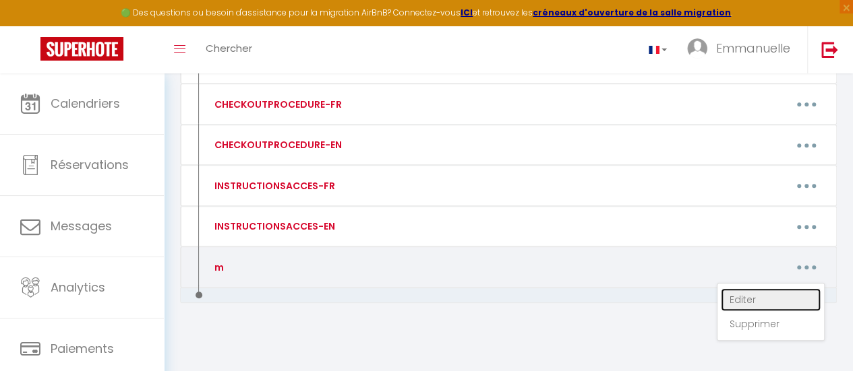
click at [746, 295] on link "Editer" at bounding box center [771, 300] width 100 height 23
type input "m"
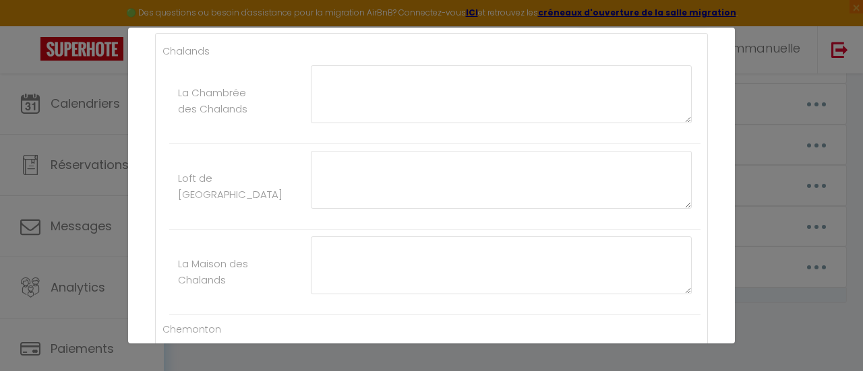
scroll to position [0, 0]
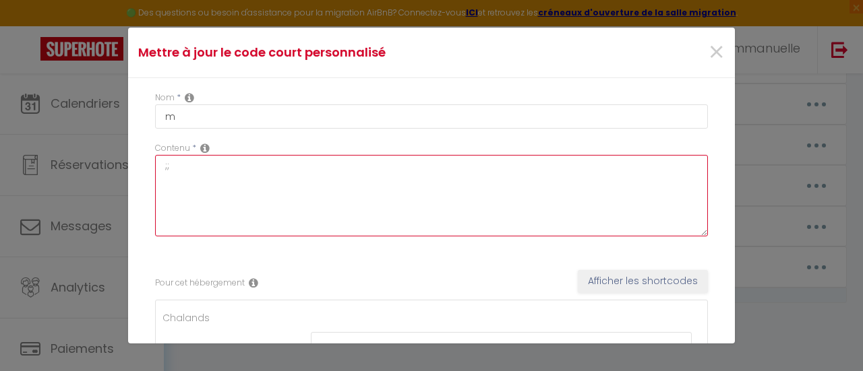
click at [174, 167] on textarea ";;" at bounding box center [431, 196] width 553 height 82
type textarea ";"
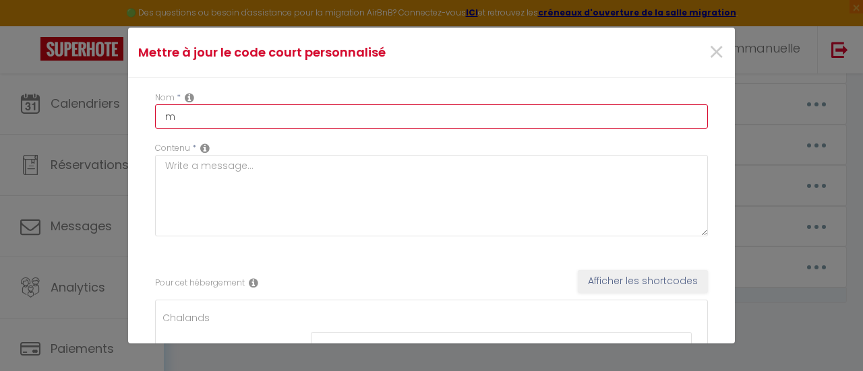
click at [175, 119] on input "m" at bounding box center [431, 116] width 553 height 24
type input "code boite à clefs"
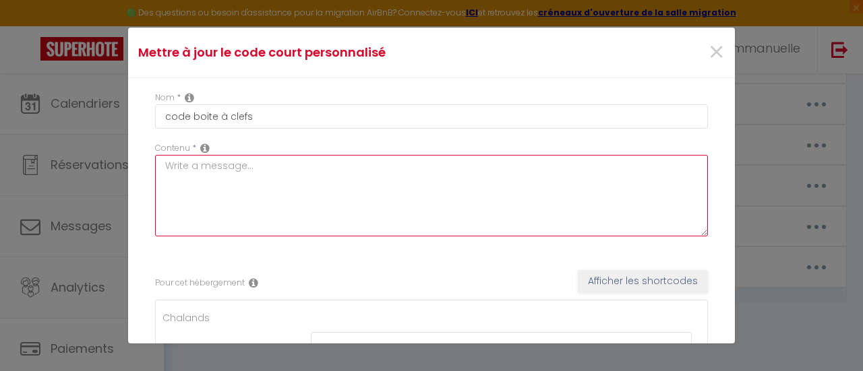
click at [221, 164] on textarea at bounding box center [431, 196] width 553 height 82
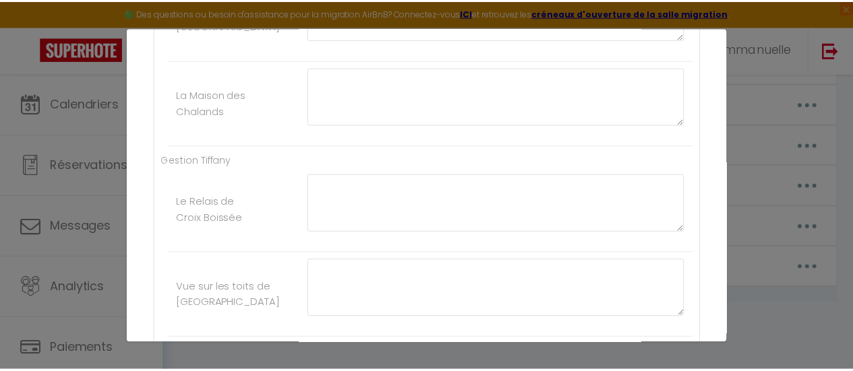
scroll to position [1345, 0]
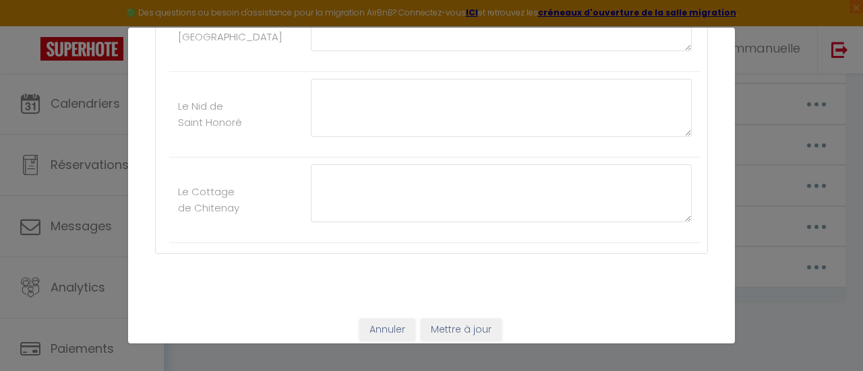
type textarea "code boite à clefs"
click at [465, 319] on button "Mettre à jour" at bounding box center [461, 330] width 81 height 23
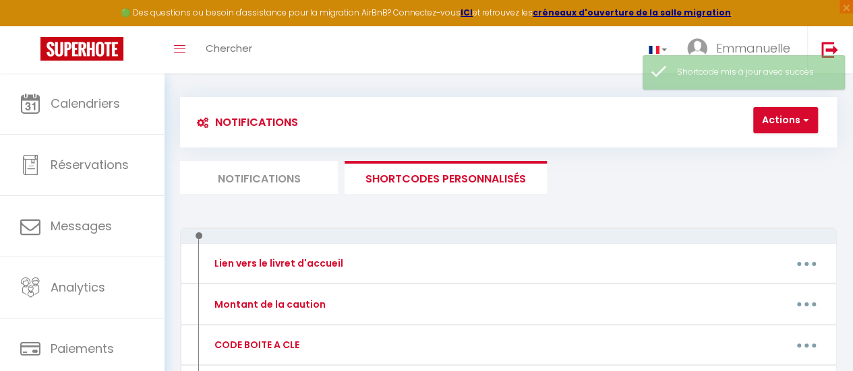
scroll to position [0, 0]
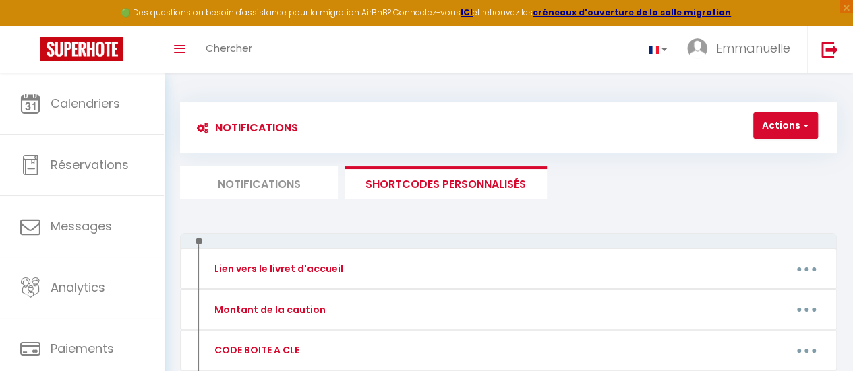
click at [272, 179] on li "Notifications" at bounding box center [259, 183] width 158 height 33
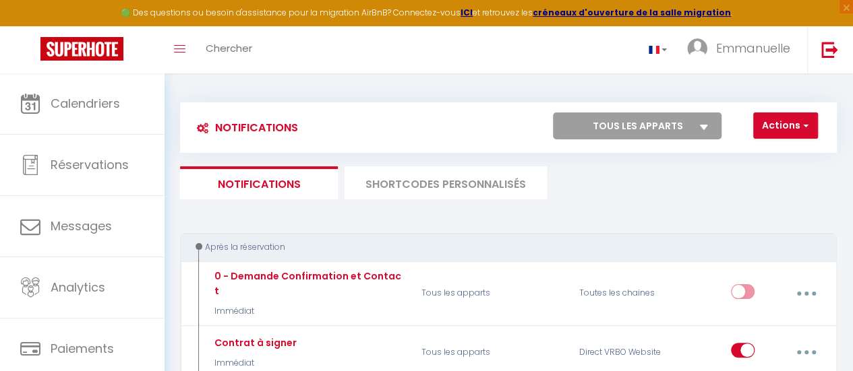
click at [455, 184] on li "SHORTCODES PERSONNALISÉS" at bounding box center [445, 183] width 202 height 33
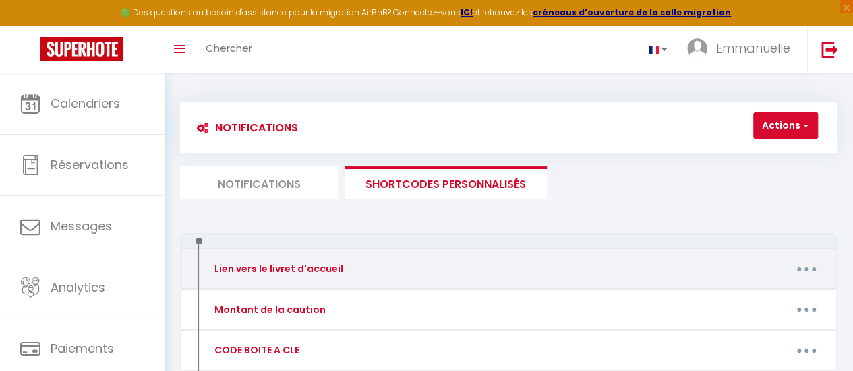
click at [801, 262] on button "button" at bounding box center [807, 269] width 36 height 26
click at [721, 296] on link "Editer" at bounding box center [771, 302] width 100 height 23
type input "Lien vers le livret d'accueil"
type textarea "Lien"
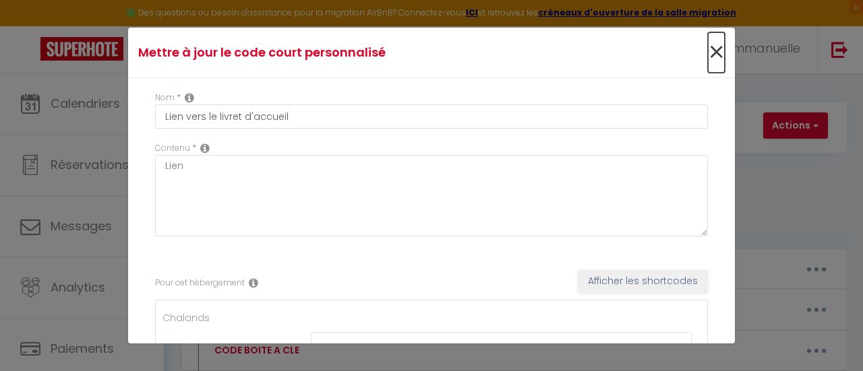
click at [708, 51] on span "×" at bounding box center [716, 52] width 17 height 40
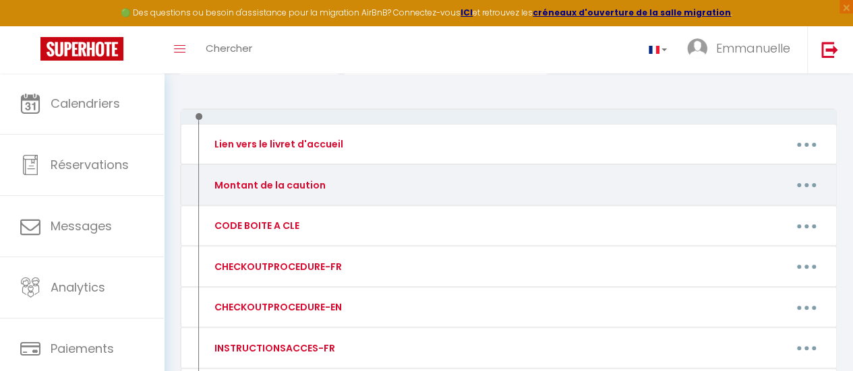
scroll to position [135, 0]
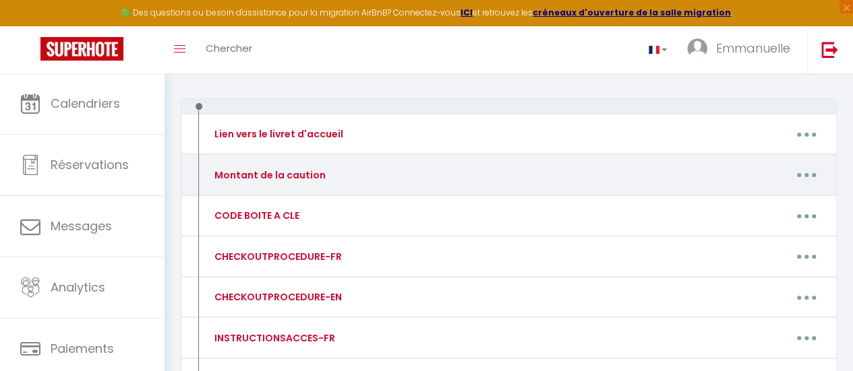
click at [817, 171] on button "button" at bounding box center [807, 175] width 36 height 26
click at [748, 206] on link "Editer" at bounding box center [771, 207] width 100 height 23
type input "Montant de la caution"
type textarea "Montant de la caution"
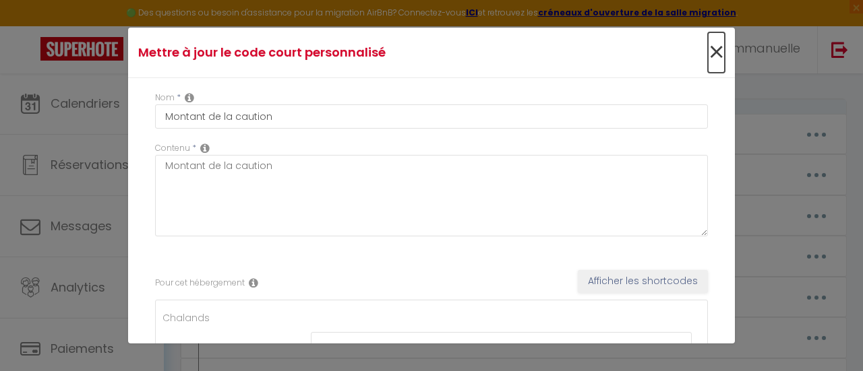
click at [708, 52] on span "×" at bounding box center [716, 52] width 17 height 40
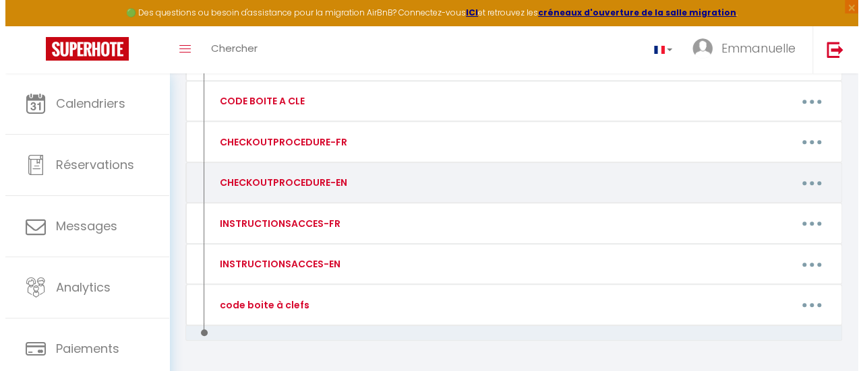
scroll to position [287, 0]
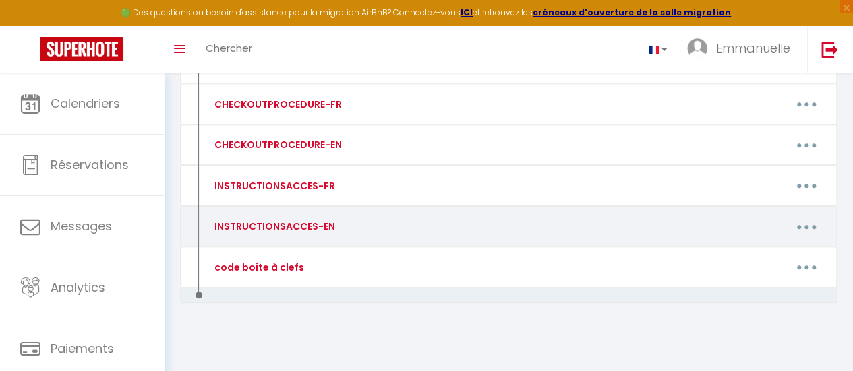
click at [809, 222] on button "button" at bounding box center [807, 227] width 36 height 26
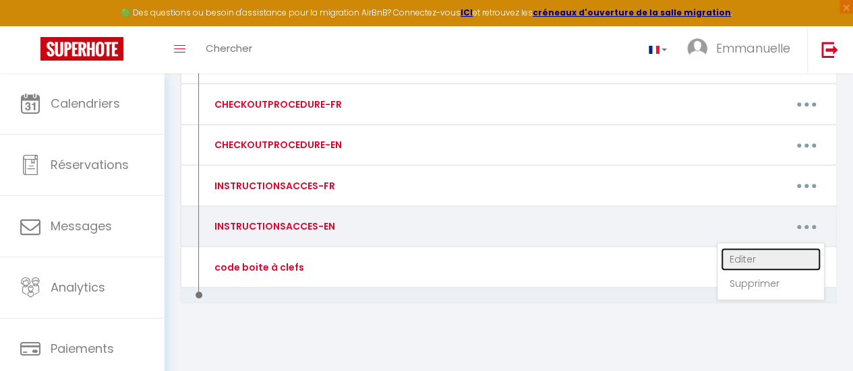
click at [739, 256] on link "Editer" at bounding box center [771, 259] width 100 height 23
type input "INSTRUCTIONSACCES-EN"
type textarea "All you have to do is to come with your suitcases, everything you need is provi…"
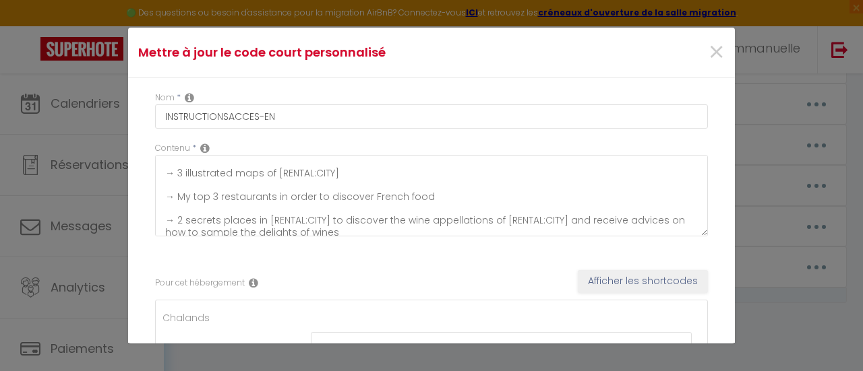
scroll to position [0, 0]
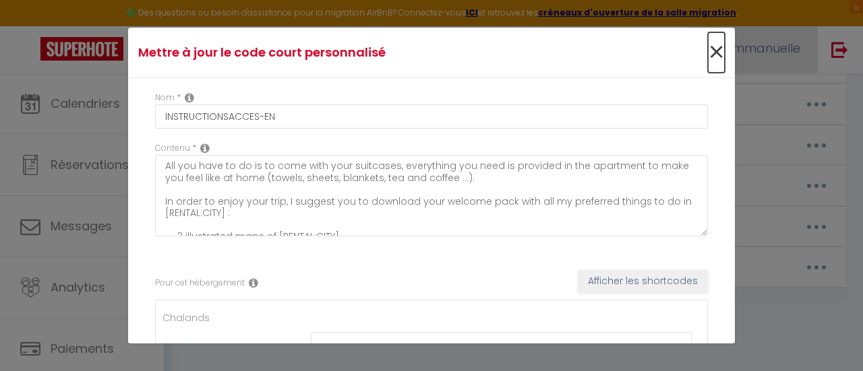
click at [708, 48] on span "×" at bounding box center [716, 52] width 17 height 40
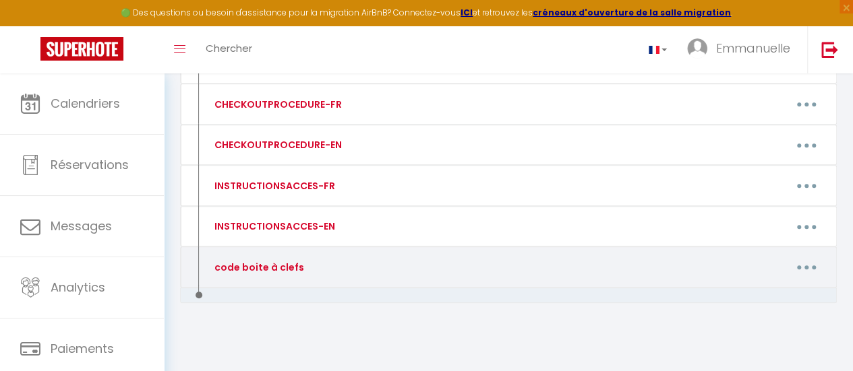
click at [805, 266] on icon "button" at bounding box center [806, 268] width 4 height 4
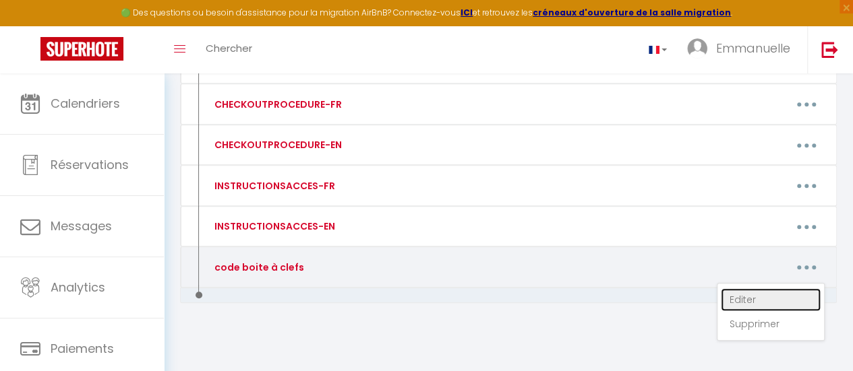
click at [746, 295] on link "Editer" at bounding box center [771, 300] width 100 height 23
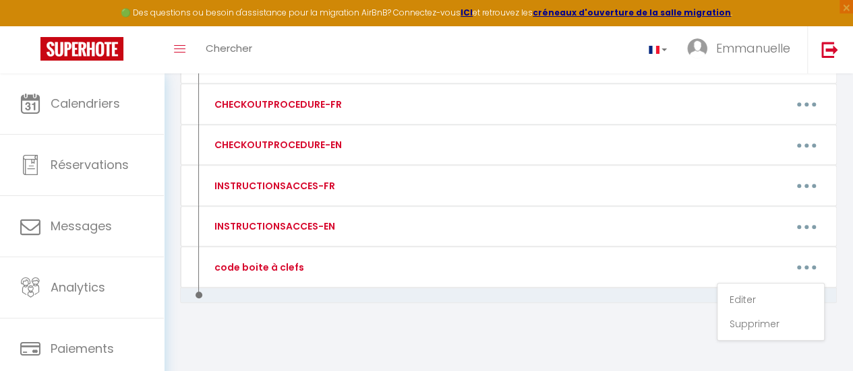
type input "code boite à clefs"
type textarea "code boite à clefs"
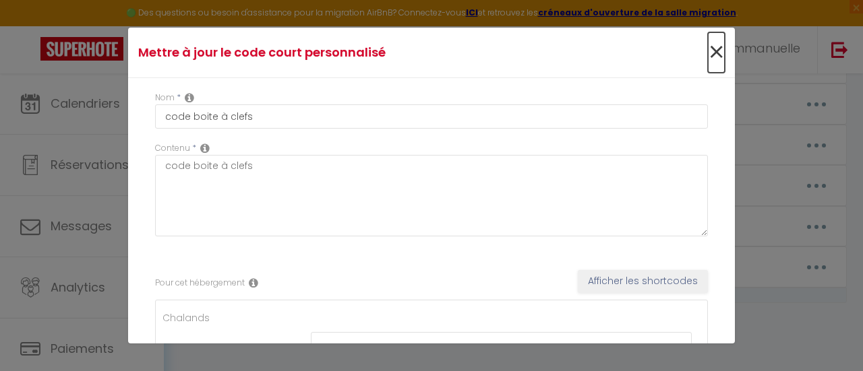
click at [708, 49] on span "×" at bounding box center [716, 52] width 17 height 40
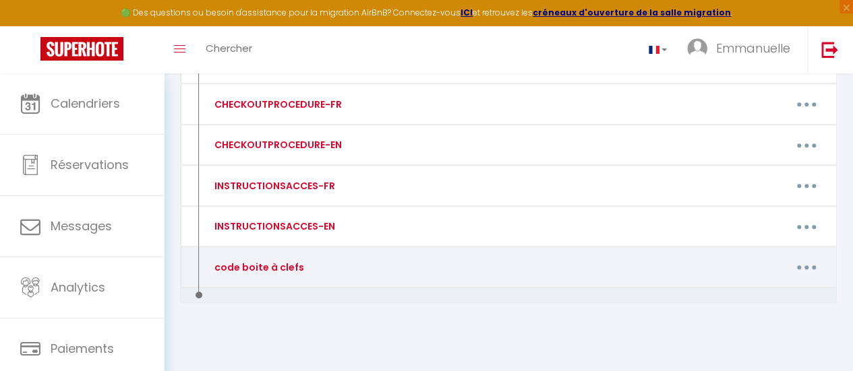
click at [803, 264] on button "button" at bounding box center [807, 268] width 36 height 26
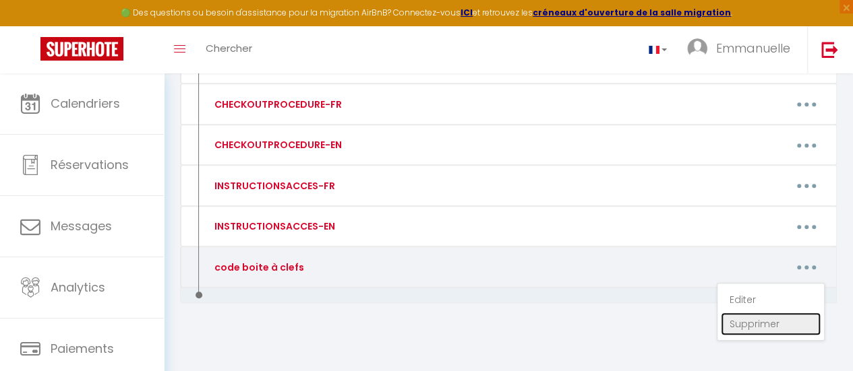
click at [742, 319] on link "Supprimer" at bounding box center [771, 324] width 100 height 23
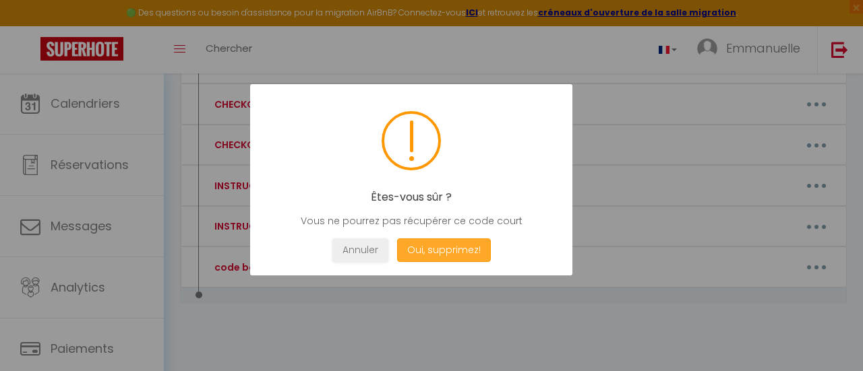
click at [435, 239] on button "Oui, supprimez!" at bounding box center [444, 251] width 94 height 24
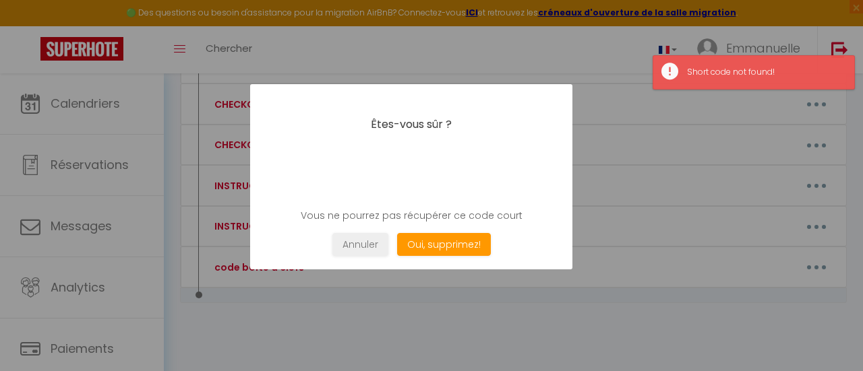
drag, startPoint x: 635, startPoint y: 320, endPoint x: 635, endPoint y: 300, distance: 20.2
click at [635, 315] on div at bounding box center [431, 185] width 863 height 371
click at [370, 239] on button "Annuler" at bounding box center [360, 245] width 56 height 24
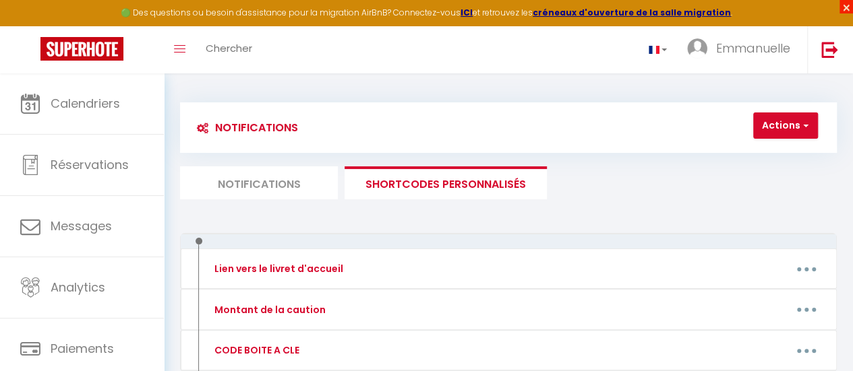
click at [845, 3] on span "×" at bounding box center [845, 6] width 13 height 13
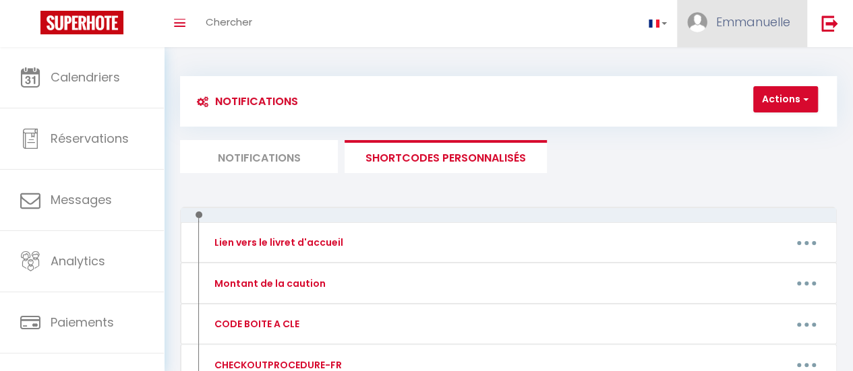
click at [750, 24] on span "Emmanuelle" at bounding box center [753, 21] width 74 height 17
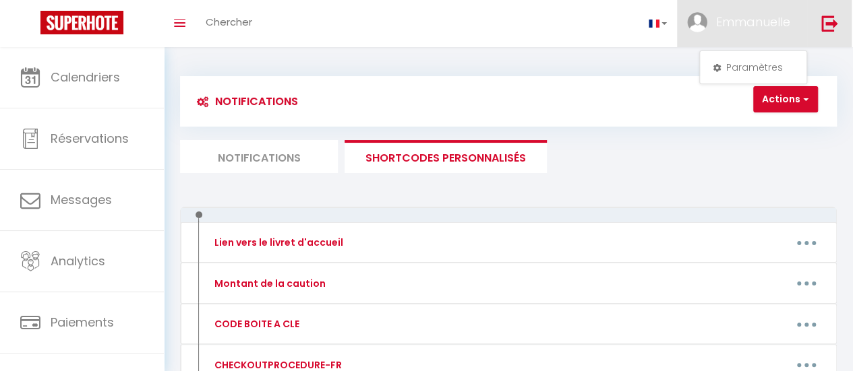
click at [825, 22] on img at bounding box center [829, 23] width 17 height 17
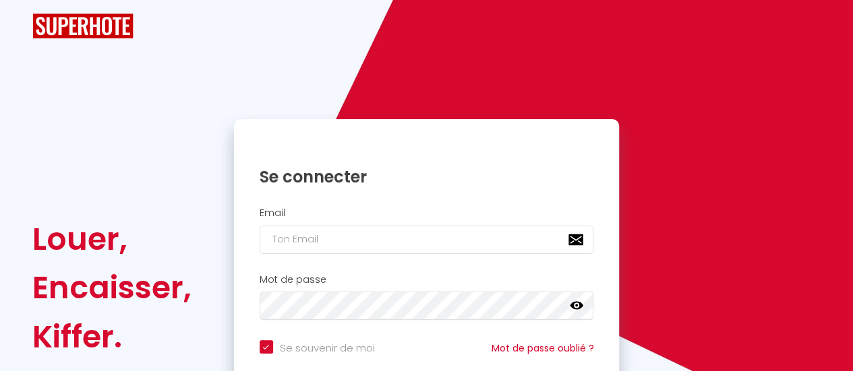
checkbox input "true"
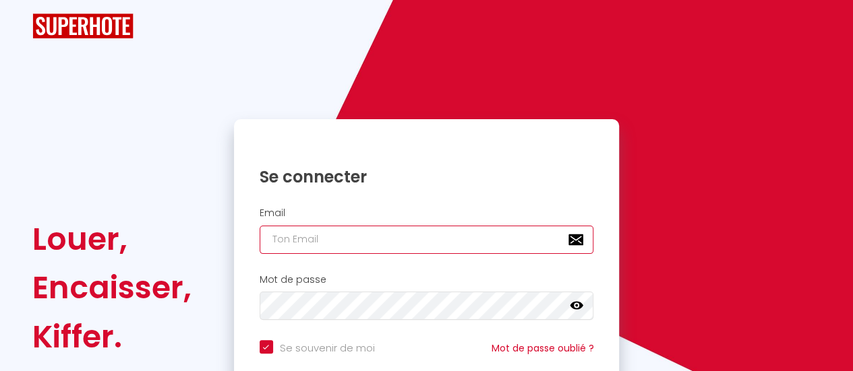
type input "[EMAIL_ADDRESS][DOMAIN_NAME]"
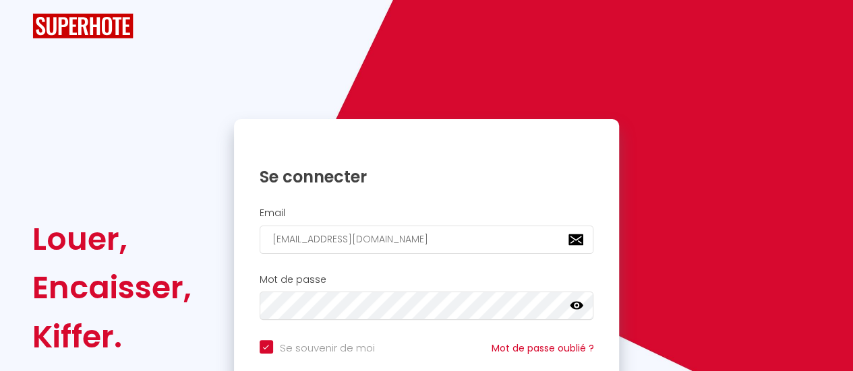
checkbox input "true"
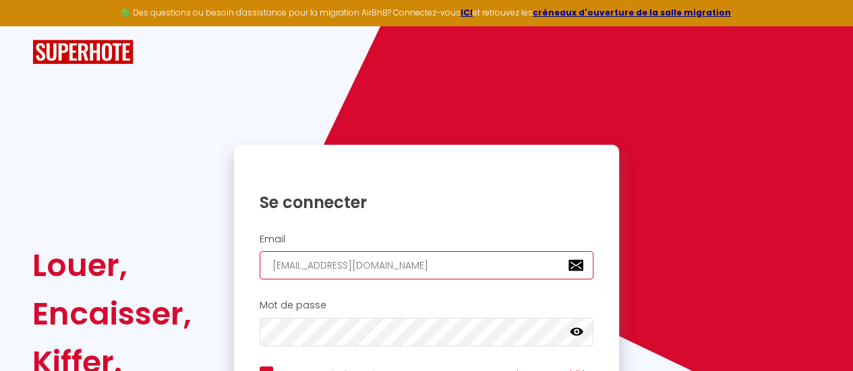
click at [426, 262] on input "[EMAIL_ADDRESS][DOMAIN_NAME]" at bounding box center [427, 265] width 334 height 28
type input "[PERSON_NAME][EMAIL_ADDRESS][DOMAIN_NAME]"
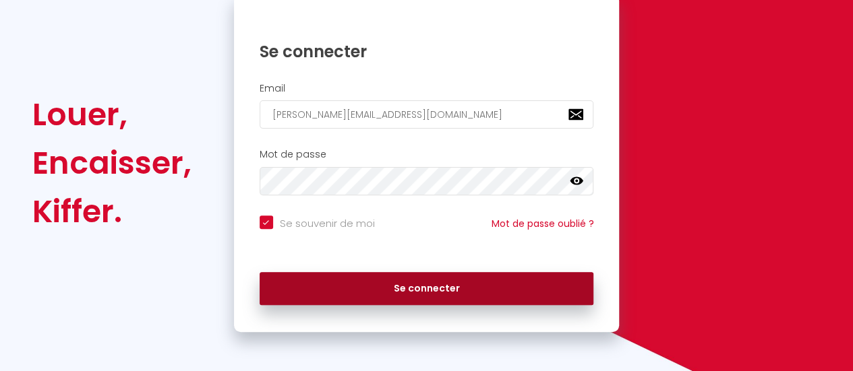
click at [452, 282] on button "Se connecter" at bounding box center [427, 289] width 334 height 34
checkbox input "true"
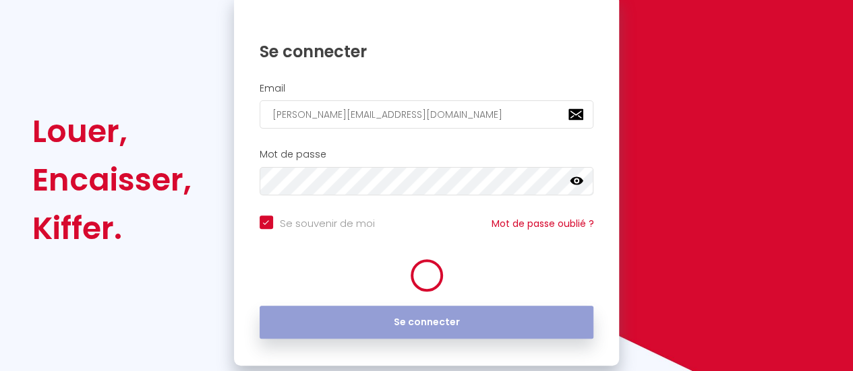
scroll to position [168, 0]
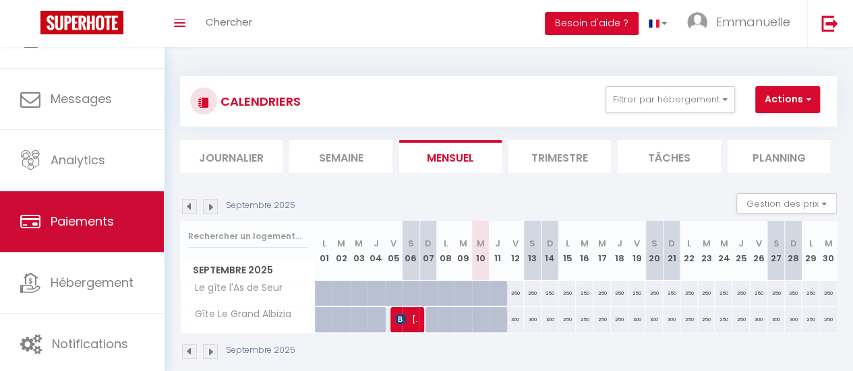
scroll to position [47, 0]
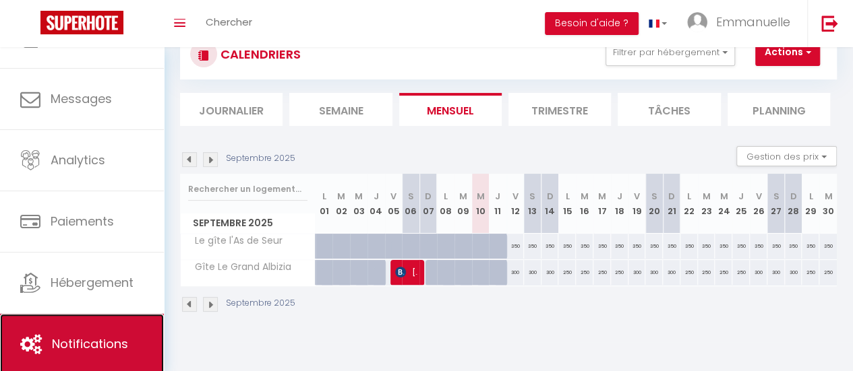
click at [105, 332] on link "Notifications" at bounding box center [82, 344] width 164 height 61
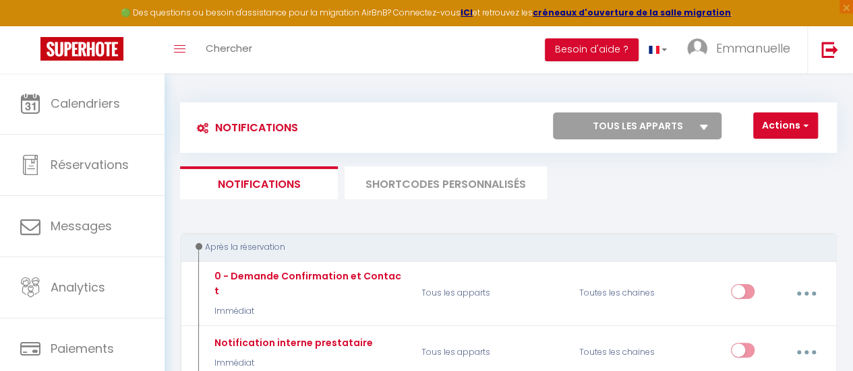
click at [500, 180] on li "SHORTCODES PERSONNALISÉS" at bounding box center [445, 183] width 202 height 33
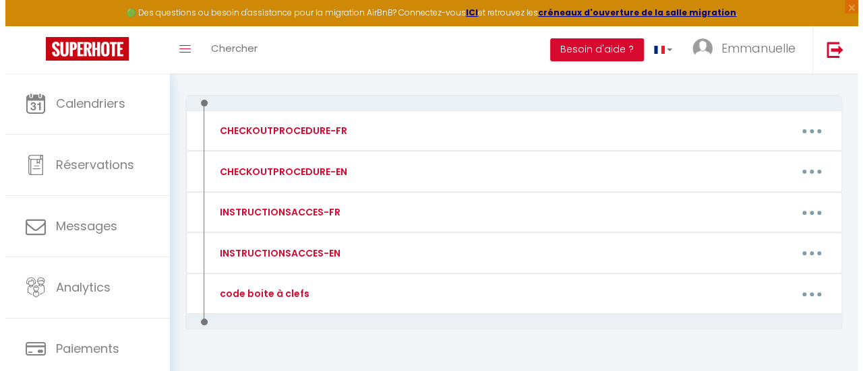
scroll to position [166, 0]
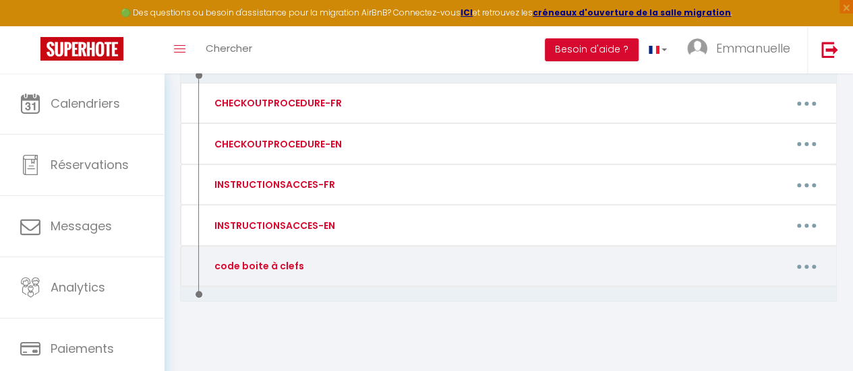
click at [803, 261] on button "button" at bounding box center [807, 266] width 36 height 26
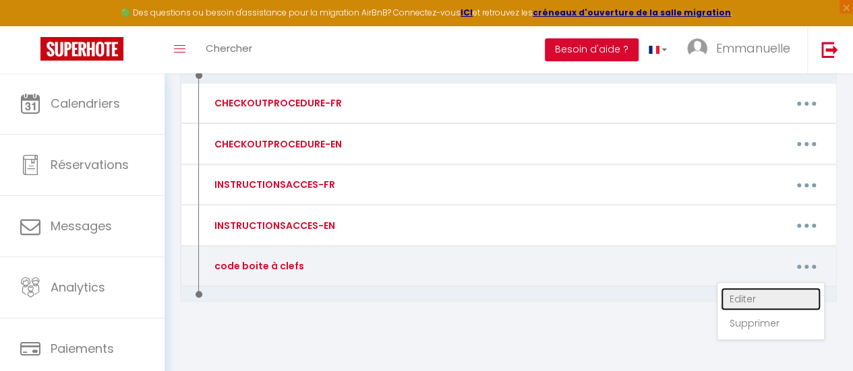
click at [739, 293] on link "Editer" at bounding box center [771, 299] width 100 height 23
type input "code boite à clefs"
type textarea "code boite à clefs"
type textarea "[RENTALDOOR:CODE]"
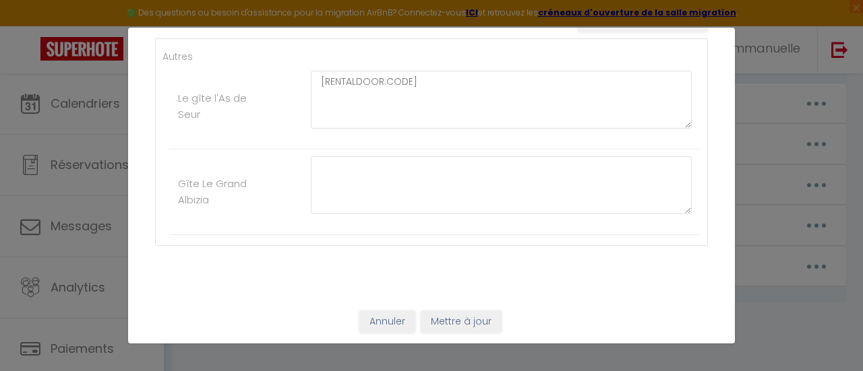
scroll to position [0, 0]
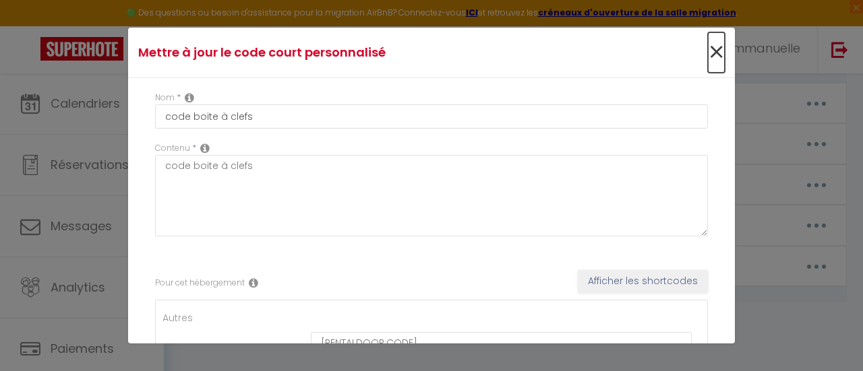
click at [708, 55] on span "×" at bounding box center [716, 52] width 17 height 40
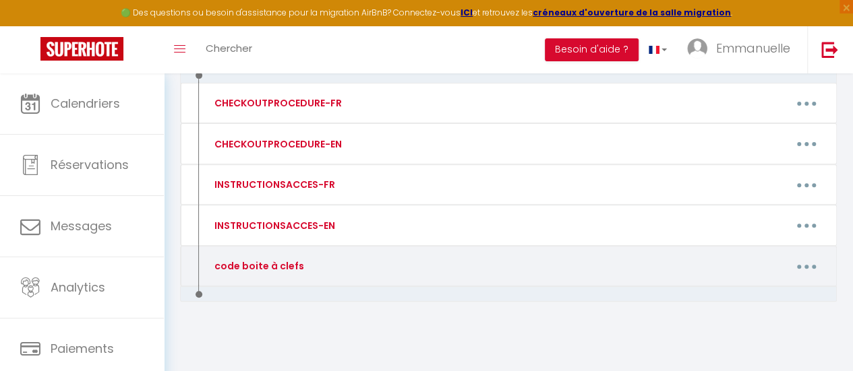
click at [802, 261] on button "button" at bounding box center [807, 266] width 36 height 26
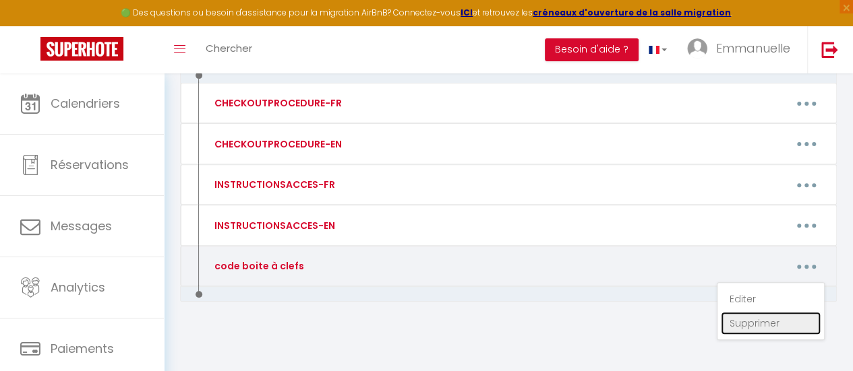
click at [745, 320] on link "Supprimer" at bounding box center [771, 323] width 100 height 23
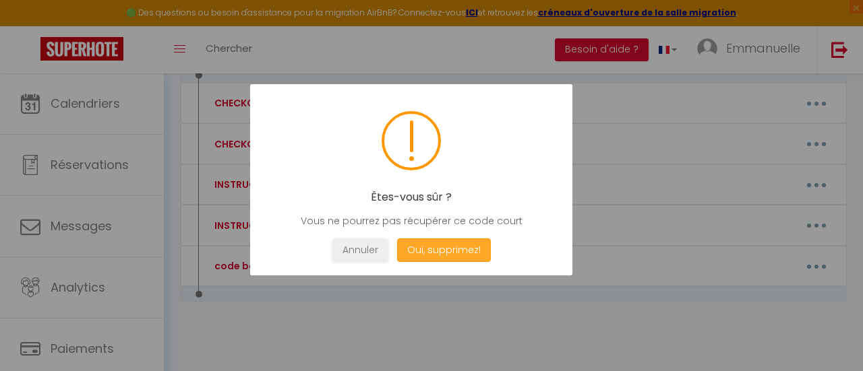
click at [431, 247] on button "Oui, supprimez!" at bounding box center [444, 251] width 94 height 24
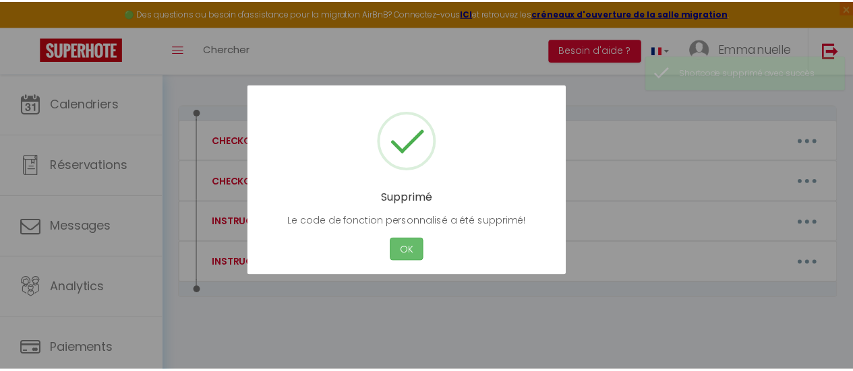
scroll to position [125, 0]
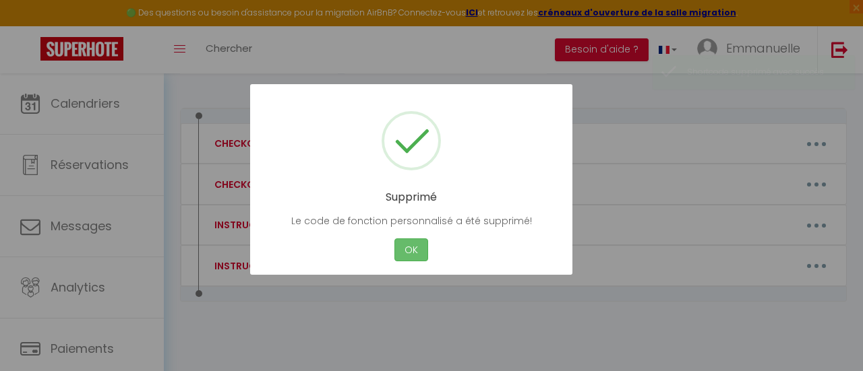
click at [412, 245] on button "OK" at bounding box center [411, 251] width 34 height 24
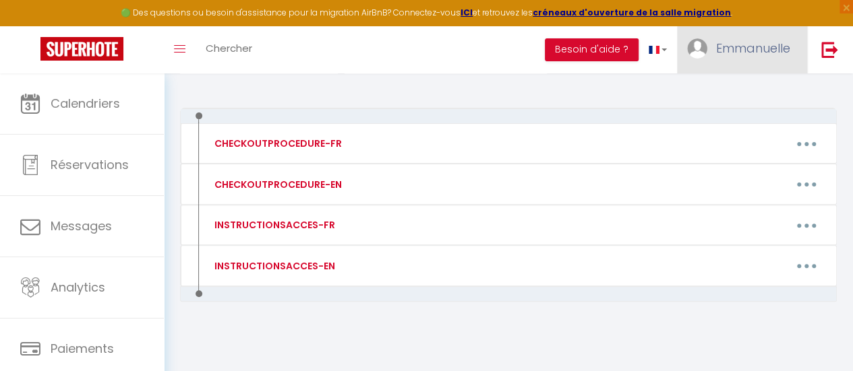
click at [749, 53] on span "Emmanuelle" at bounding box center [753, 48] width 74 height 17
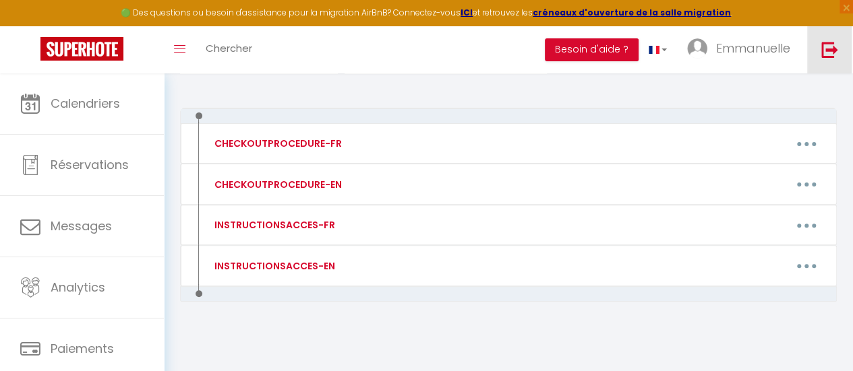
click at [826, 53] on img at bounding box center [829, 49] width 17 height 17
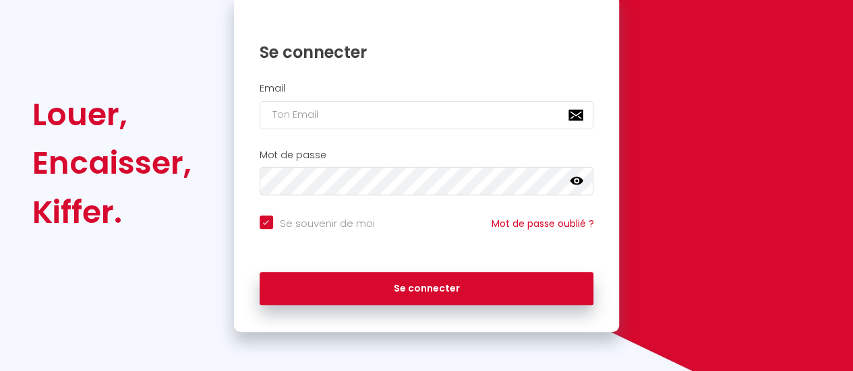
checkbox input "true"
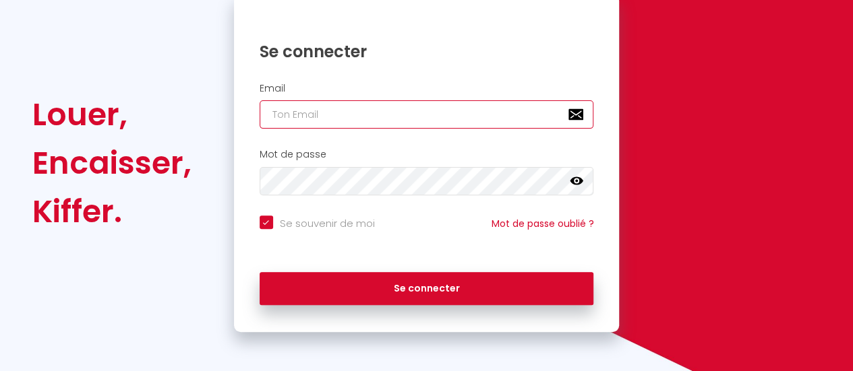
type input "[PERSON_NAME][EMAIL_ADDRESS][DOMAIN_NAME]"
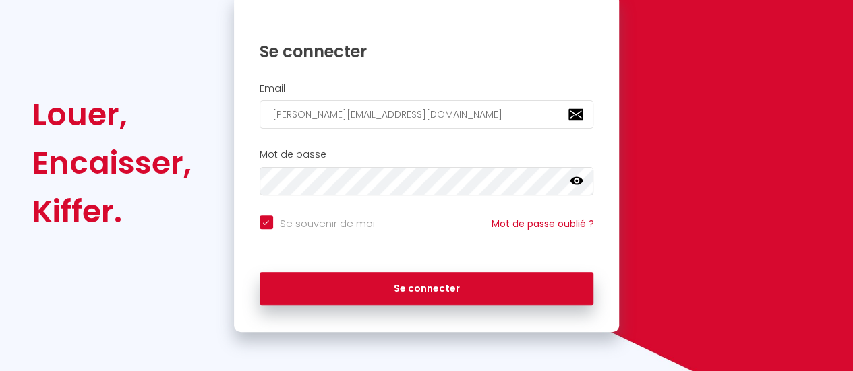
checkbox input "true"
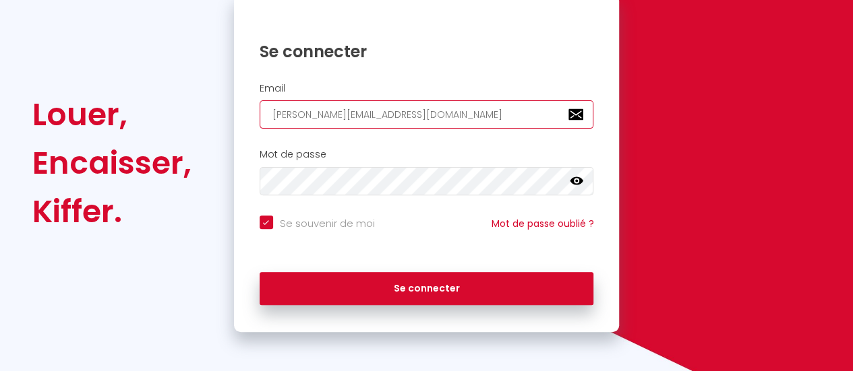
click at [393, 115] on input "[PERSON_NAME][EMAIL_ADDRESS][DOMAIN_NAME]" at bounding box center [427, 114] width 334 height 28
type input "[EMAIL_ADDRESS][DOMAIN_NAME]"
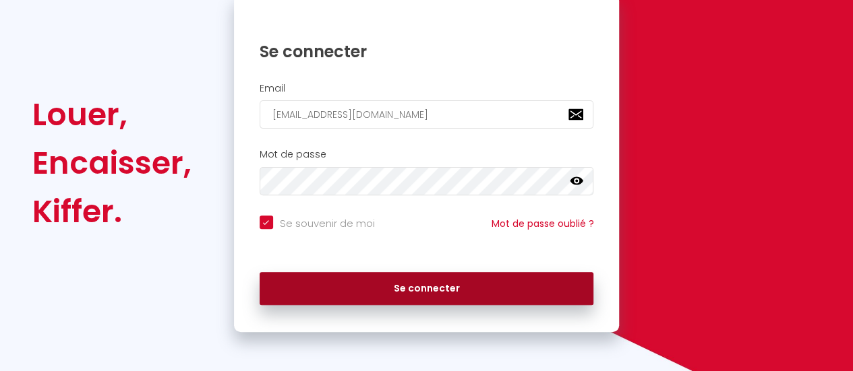
click at [422, 287] on button "Se connecter" at bounding box center [427, 289] width 334 height 34
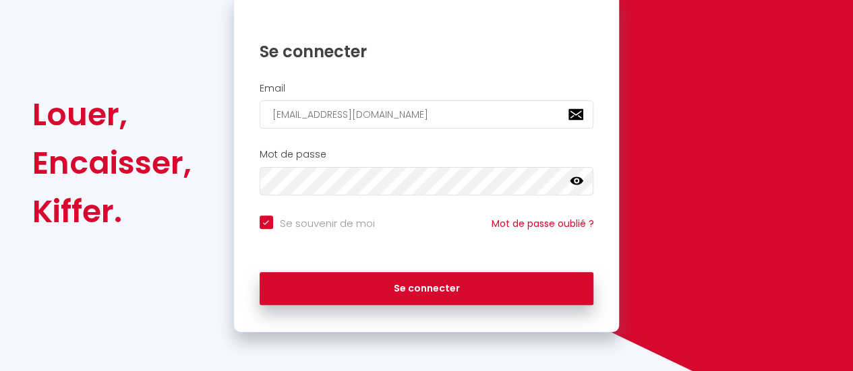
checkbox input "true"
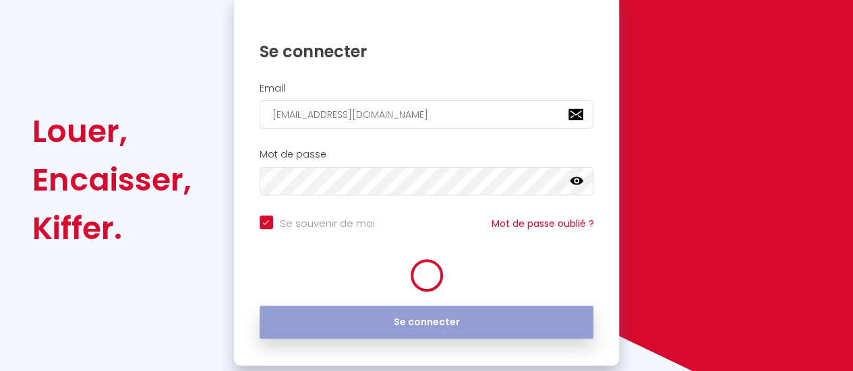
scroll to position [168, 0]
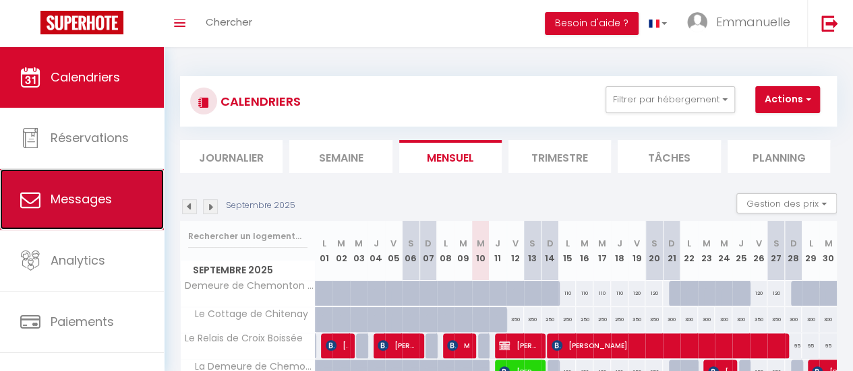
click at [88, 210] on link "Messages" at bounding box center [82, 199] width 164 height 61
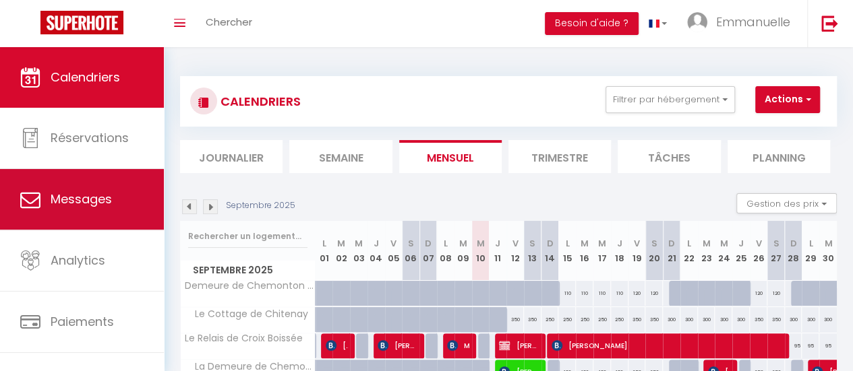
select select "message"
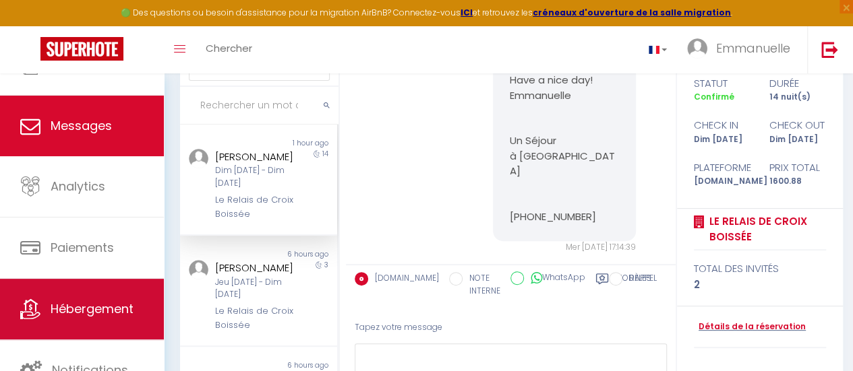
scroll to position [177, 0]
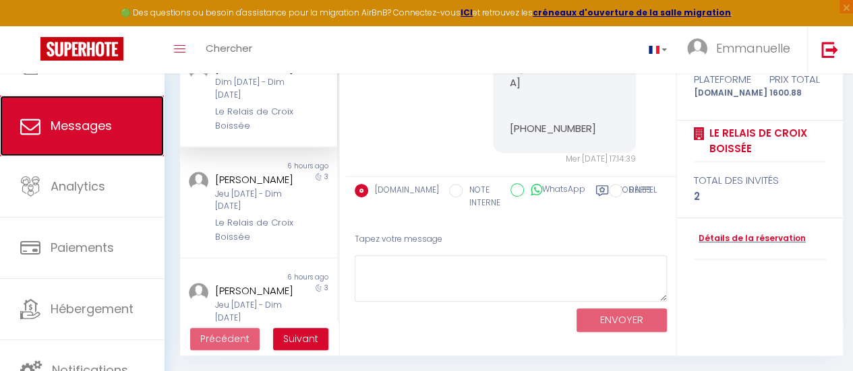
click at [102, 131] on span "Messages" at bounding box center [81, 125] width 61 height 17
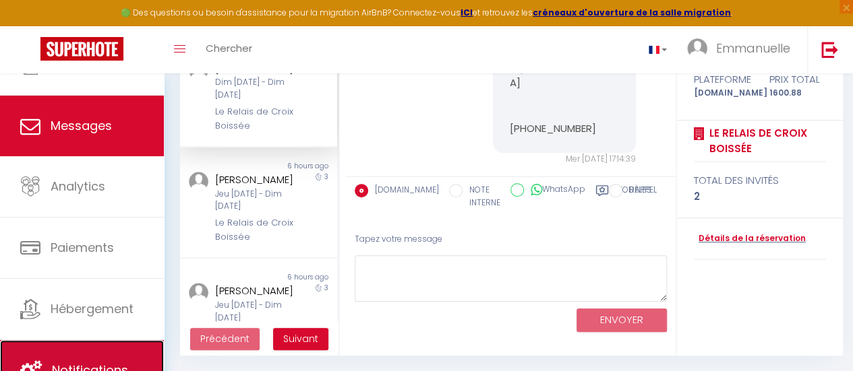
click at [47, 363] on link "Notifications" at bounding box center [82, 370] width 164 height 61
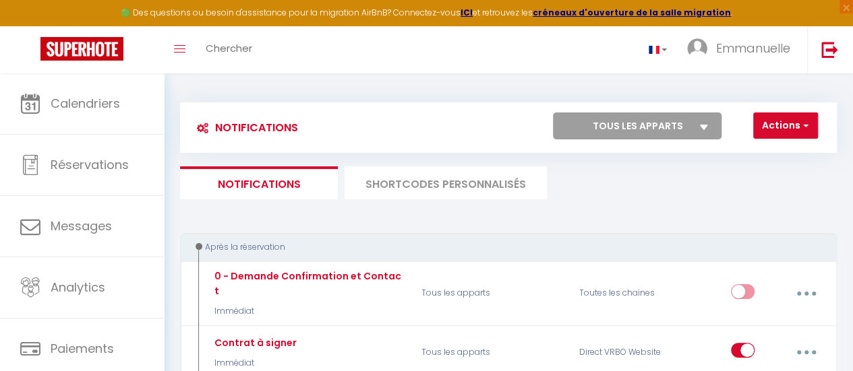
click at [491, 185] on li "SHORTCODES PERSONNALISÉS" at bounding box center [445, 183] width 202 height 33
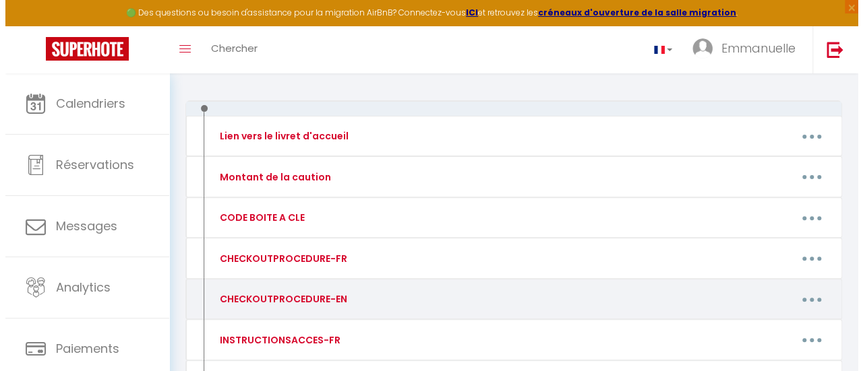
scroll to position [112, 0]
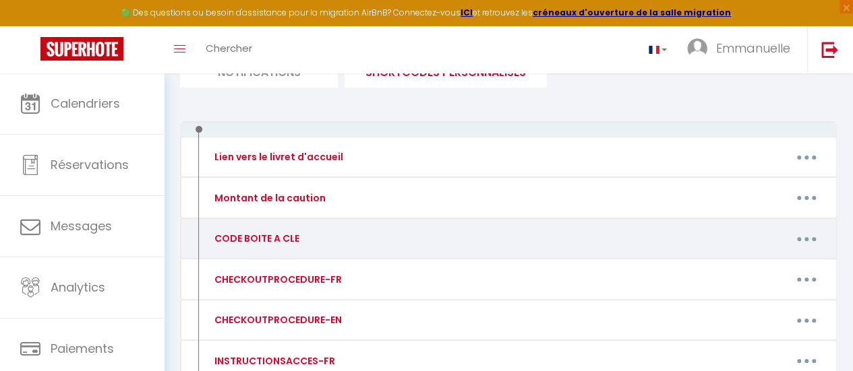
click at [804, 233] on button "button" at bounding box center [807, 239] width 36 height 26
click at [746, 268] on link "Editer" at bounding box center [771, 271] width 100 height 23
type input "CODE BOITE A CLE"
type textarea "Code boite à clé"
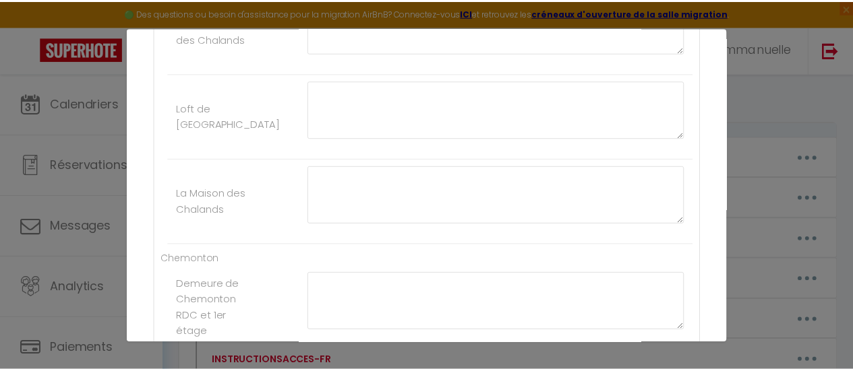
scroll to position [0, 0]
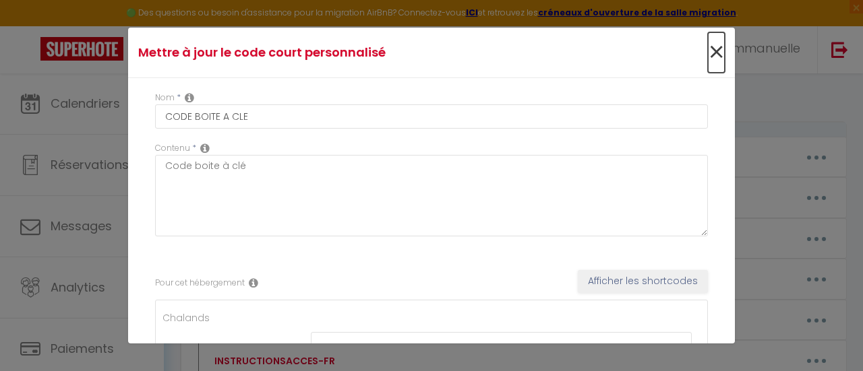
click at [708, 47] on span "×" at bounding box center [716, 52] width 17 height 40
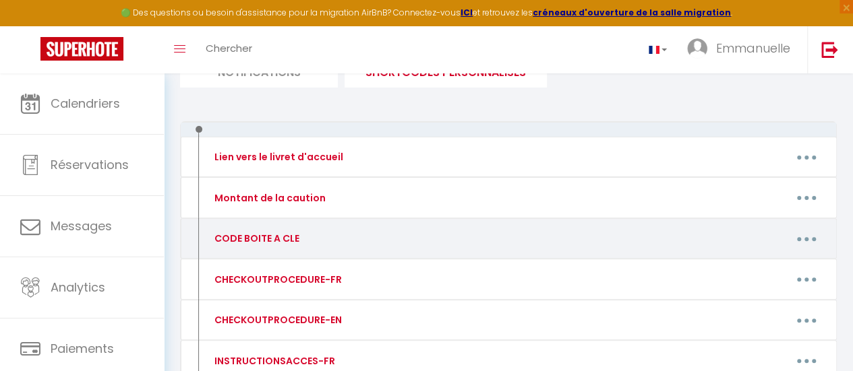
click at [810, 235] on button "button" at bounding box center [807, 239] width 36 height 26
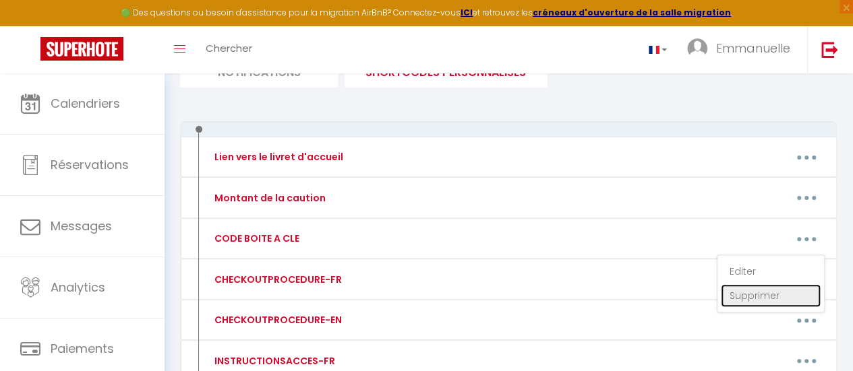
click at [745, 292] on link "Supprimer" at bounding box center [771, 295] width 100 height 23
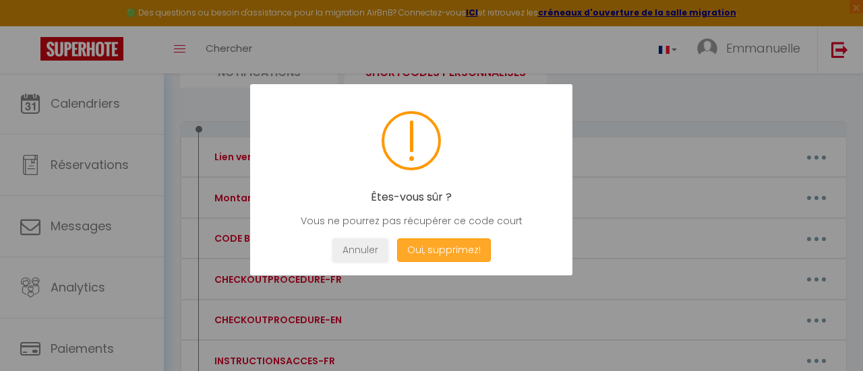
click at [431, 243] on button "Oui, supprimez!" at bounding box center [444, 251] width 94 height 24
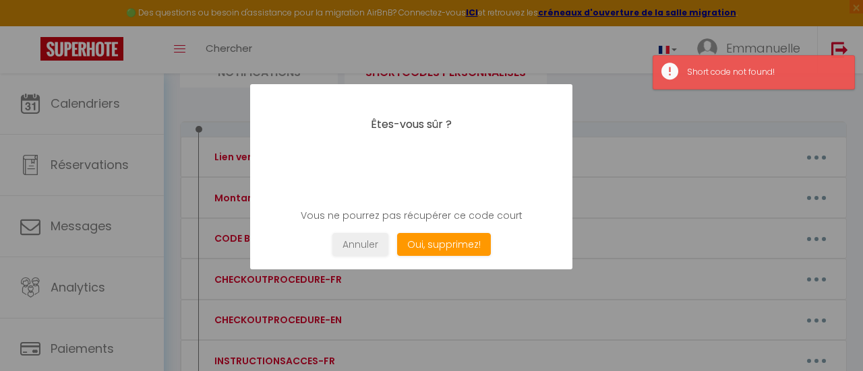
click at [665, 224] on div at bounding box center [431, 185] width 863 height 371
click at [366, 245] on button "Annuler" at bounding box center [360, 245] width 56 height 24
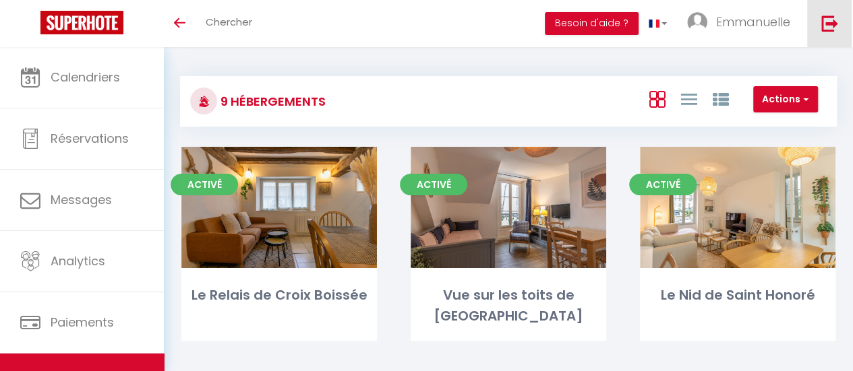
click at [825, 22] on img at bounding box center [829, 23] width 17 height 17
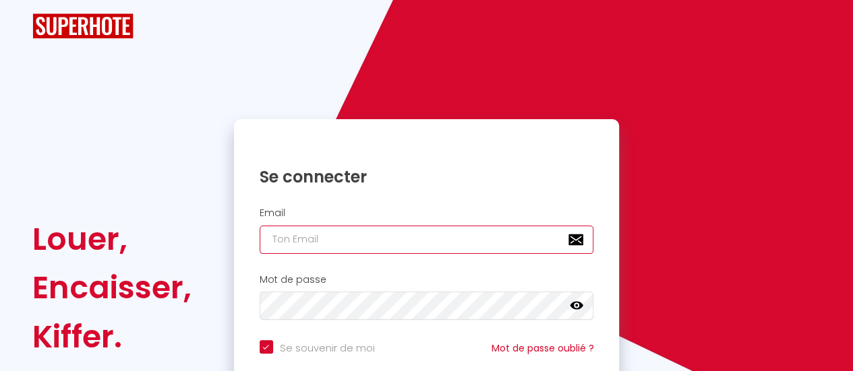
type input "[EMAIL_ADDRESS][DOMAIN_NAME]"
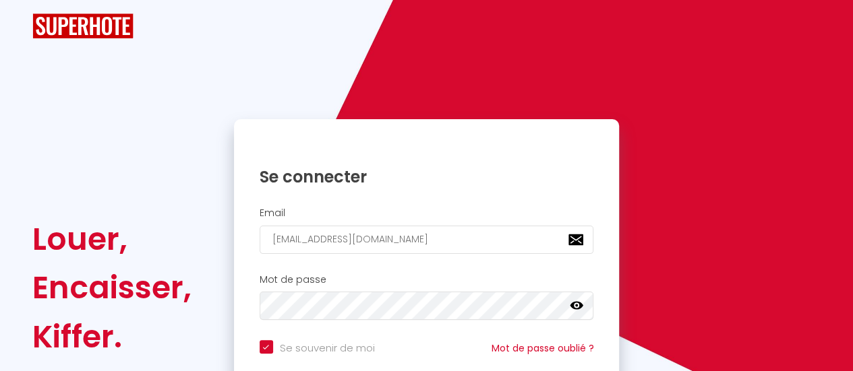
checkbox input "true"
click at [417, 219] on h2 "Email" at bounding box center [427, 213] width 334 height 11
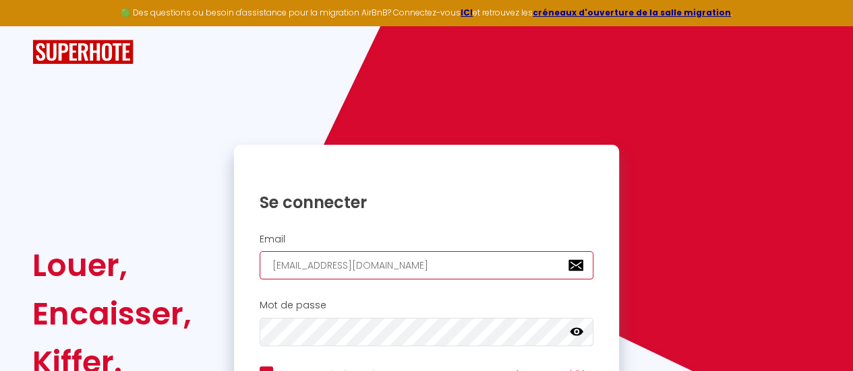
click at [424, 262] on input "[EMAIL_ADDRESS][DOMAIN_NAME]" at bounding box center [427, 265] width 334 height 28
type input "[PERSON_NAME][EMAIL_ADDRESS][DOMAIN_NAME]"
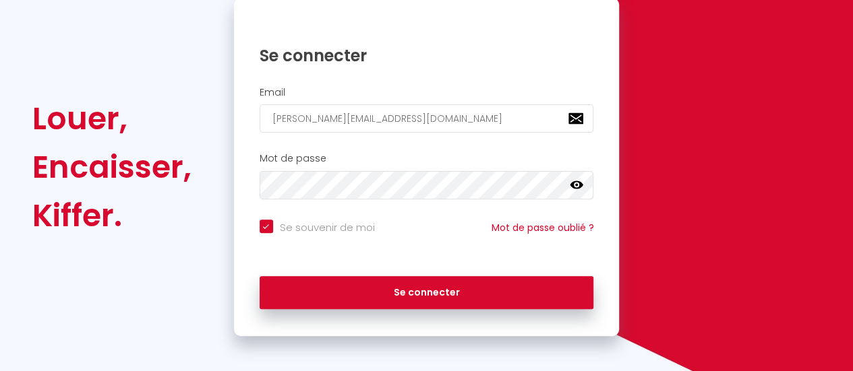
scroll to position [151, 0]
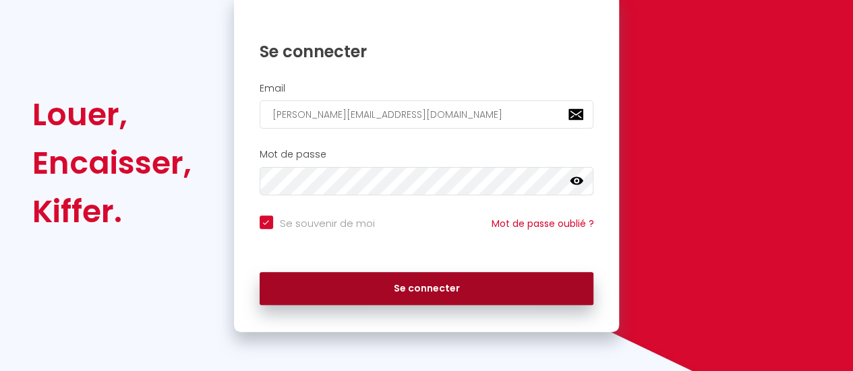
click at [439, 285] on button "Se connecter" at bounding box center [427, 289] width 334 height 34
checkbox input "true"
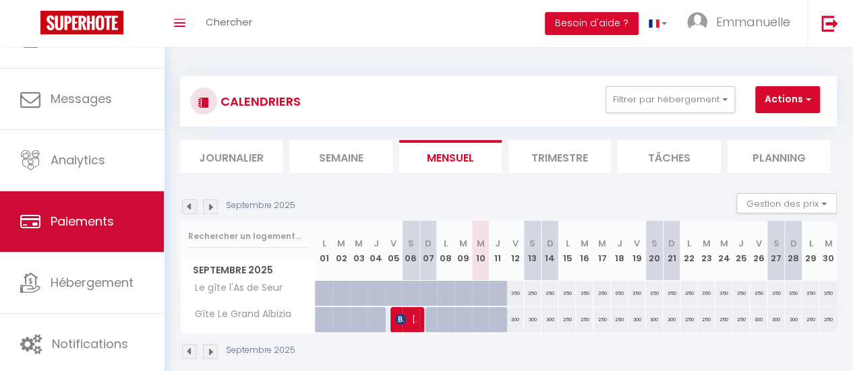
scroll to position [47, 0]
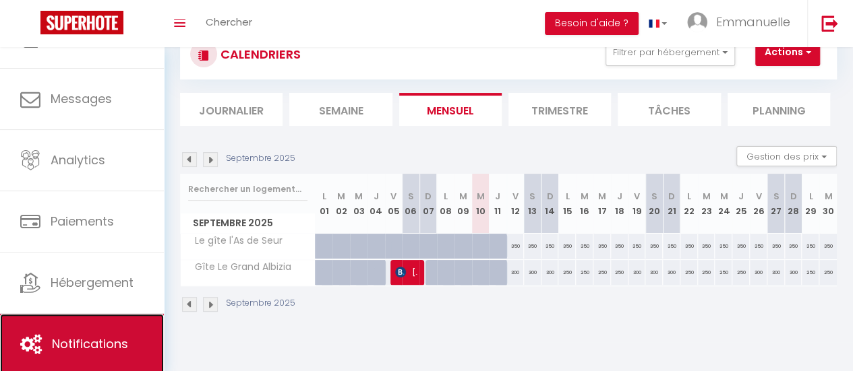
click at [108, 332] on link "Notifications" at bounding box center [82, 344] width 164 height 61
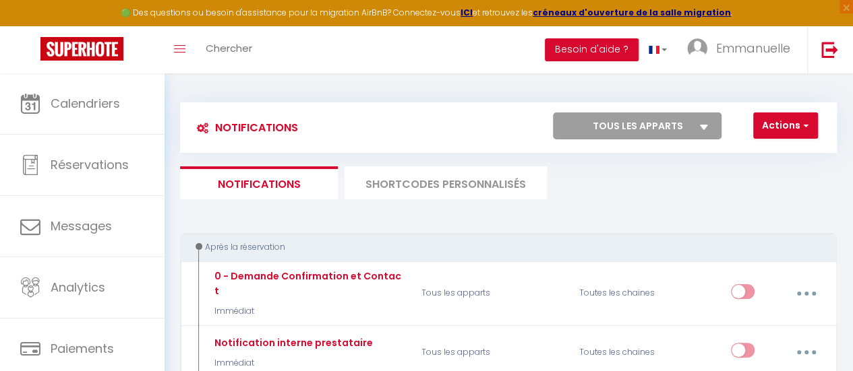
click at [464, 183] on li "SHORTCODES PERSONNALISÉS" at bounding box center [445, 183] width 202 height 33
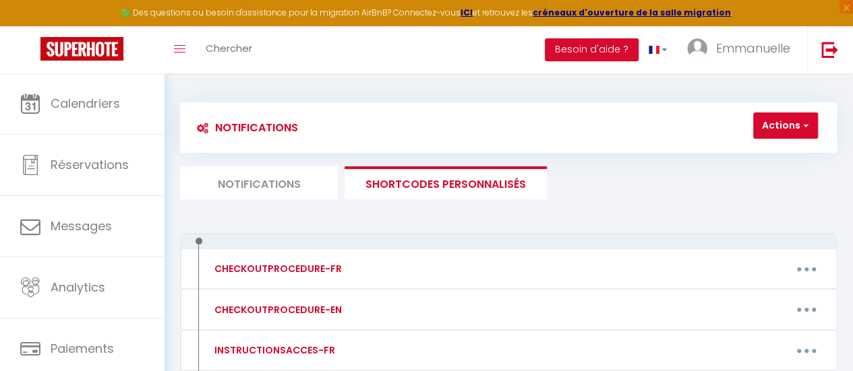
click at [276, 177] on li "Notifications" at bounding box center [259, 183] width 158 height 33
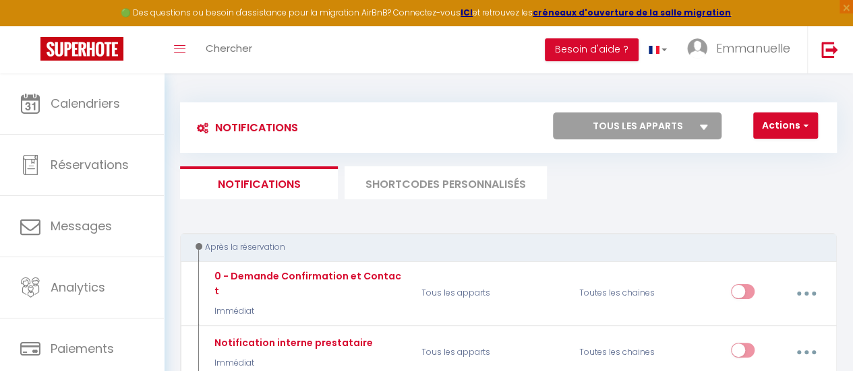
click at [511, 180] on li "SHORTCODES PERSONNALISÉS" at bounding box center [445, 183] width 202 height 33
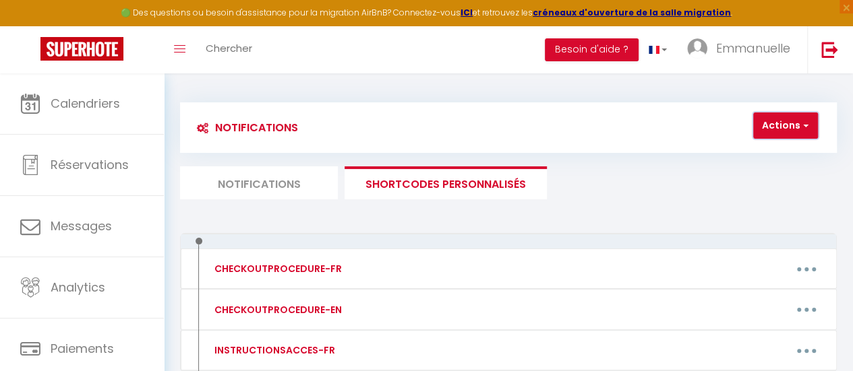
click at [793, 120] on button "Actions" at bounding box center [785, 126] width 65 height 27
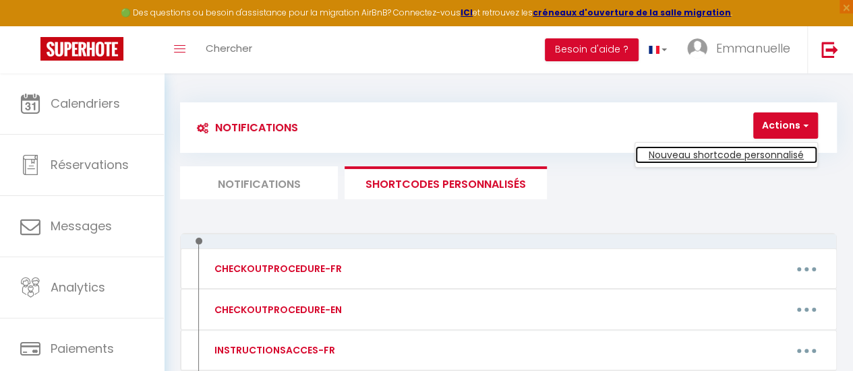
click at [756, 148] on link "Nouveau shortcode personnalisé" at bounding box center [726, 155] width 182 height 18
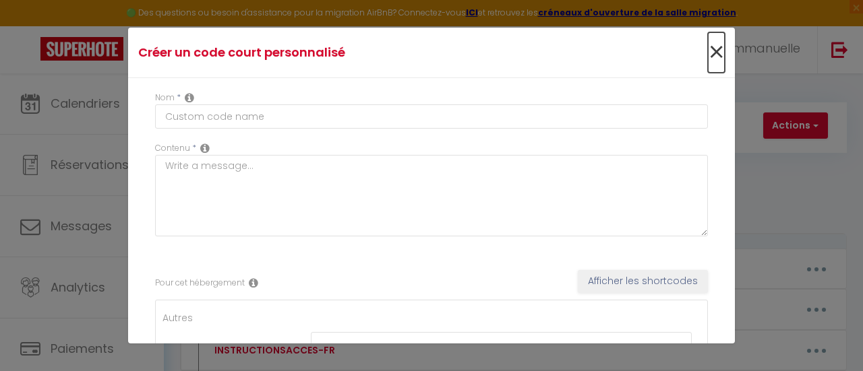
click at [708, 49] on span "×" at bounding box center [716, 52] width 17 height 40
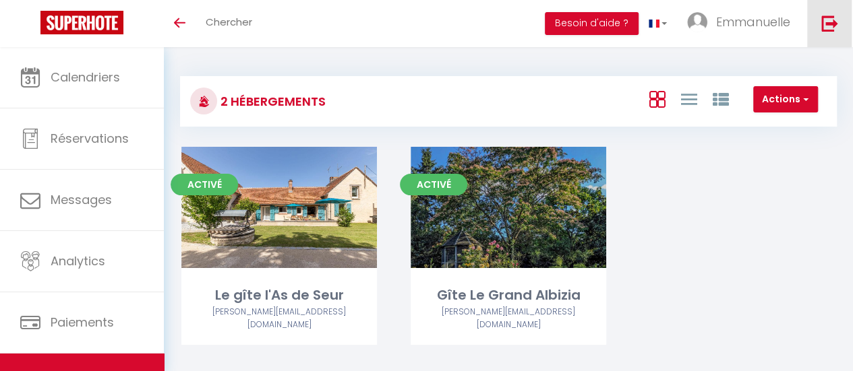
click at [824, 20] on img at bounding box center [829, 23] width 17 height 17
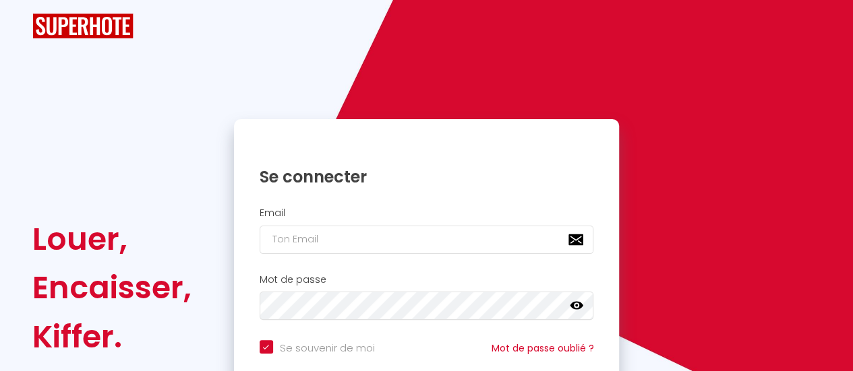
checkbox input "true"
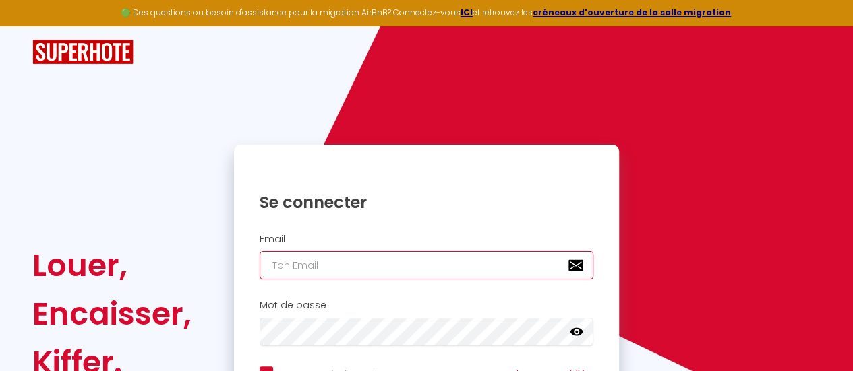
type input "[PERSON_NAME][EMAIL_ADDRESS][DOMAIN_NAME]"
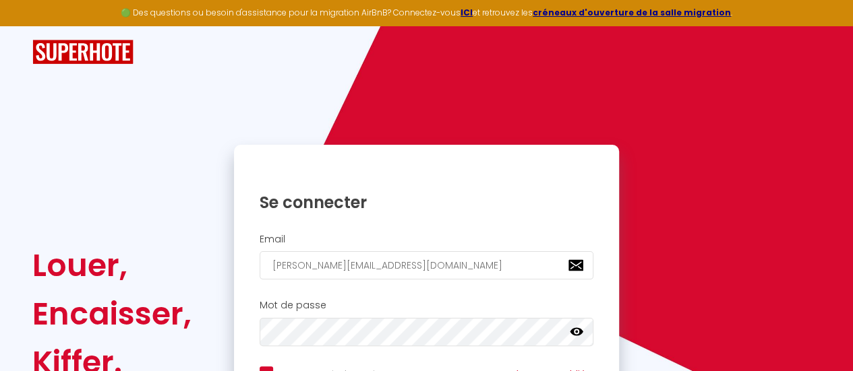
checkbox input "true"
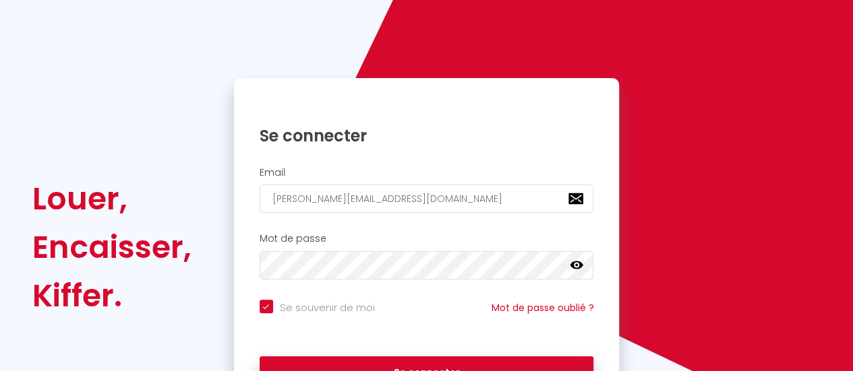
scroll to position [151, 0]
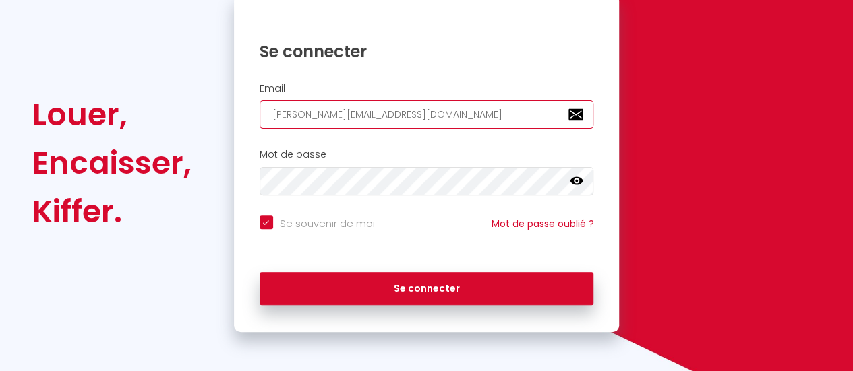
click at [389, 119] on input "[PERSON_NAME][EMAIL_ADDRESS][DOMAIN_NAME]" at bounding box center [427, 114] width 334 height 28
type input "[EMAIL_ADDRESS][DOMAIN_NAME]"
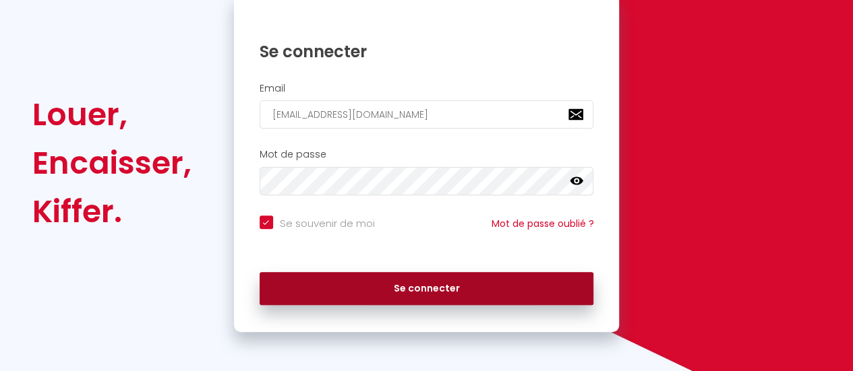
click at [434, 286] on button "Se connecter" at bounding box center [427, 289] width 334 height 34
checkbox input "true"
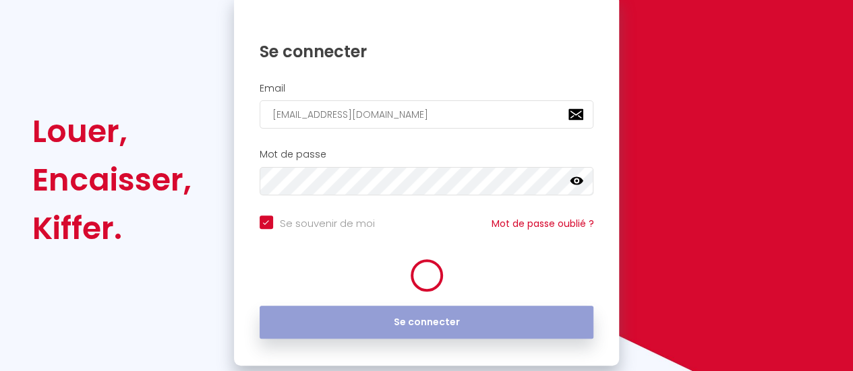
scroll to position [168, 0]
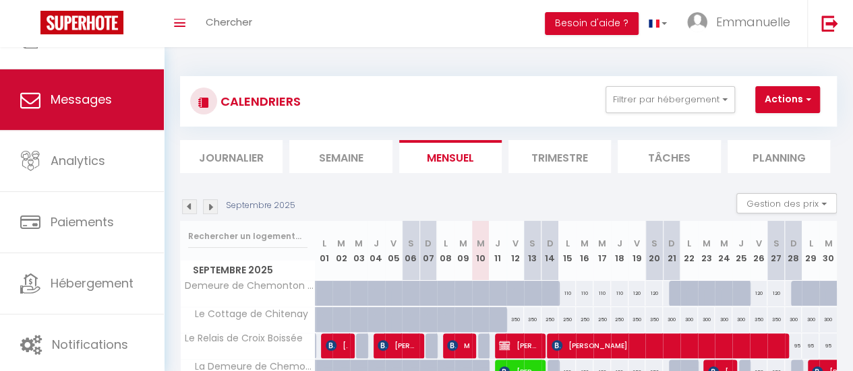
scroll to position [100, 0]
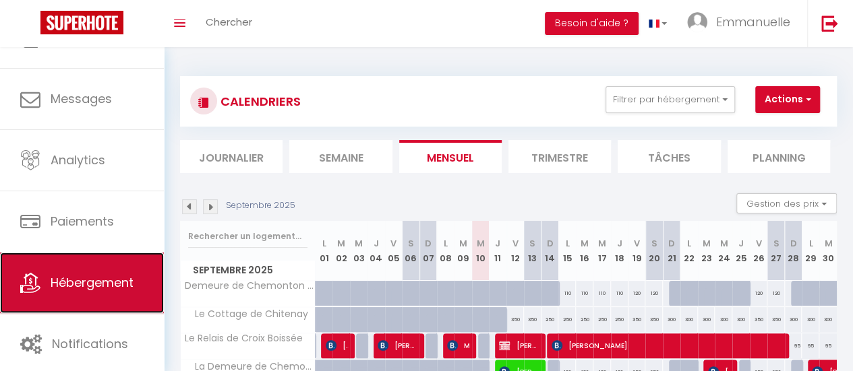
click at [109, 282] on span "Hébergement" at bounding box center [92, 282] width 83 height 17
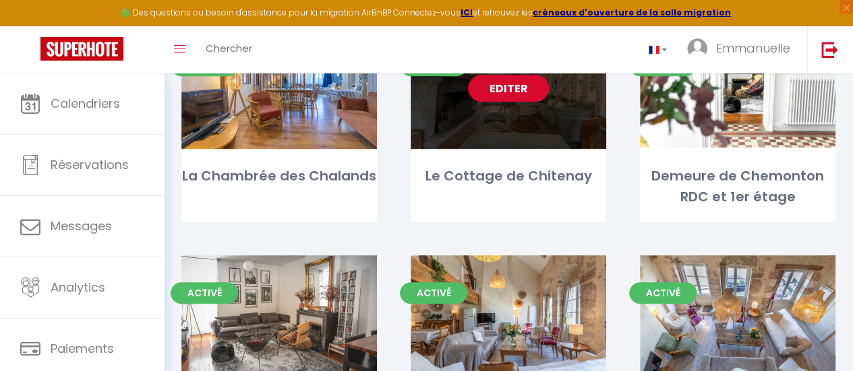
scroll to position [479, 0]
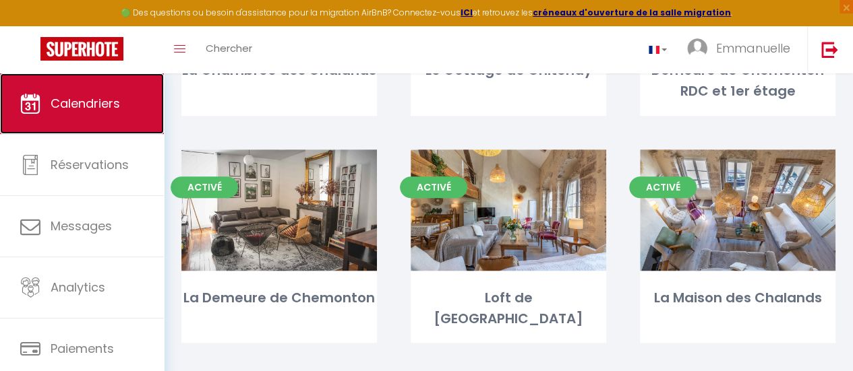
click at [82, 104] on span "Calendriers" at bounding box center [85, 103] width 69 height 17
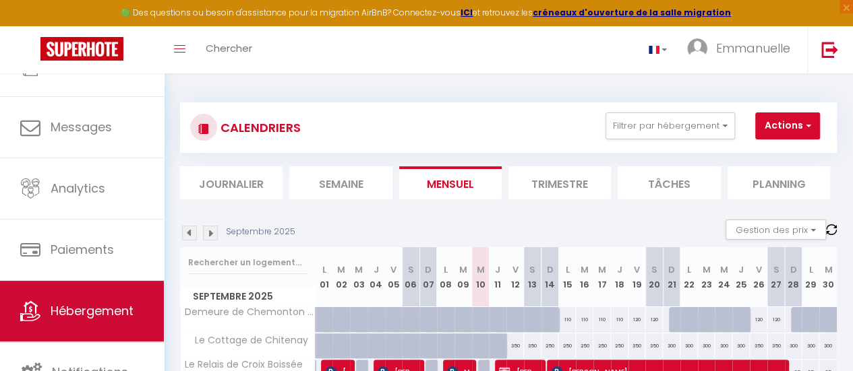
scroll to position [100, 0]
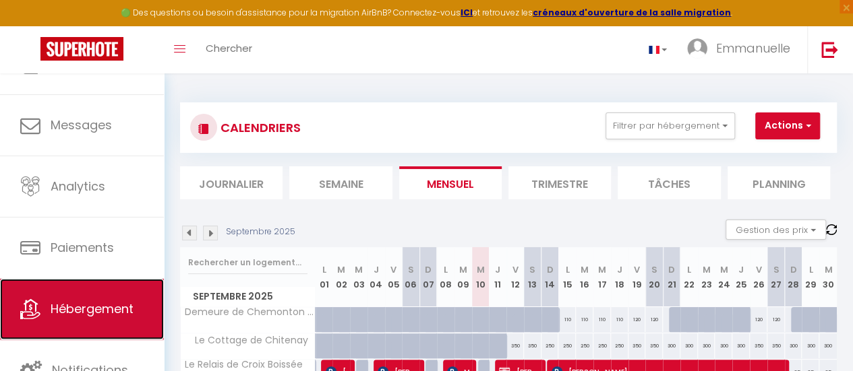
click at [108, 306] on span "Hébergement" at bounding box center [92, 309] width 83 height 17
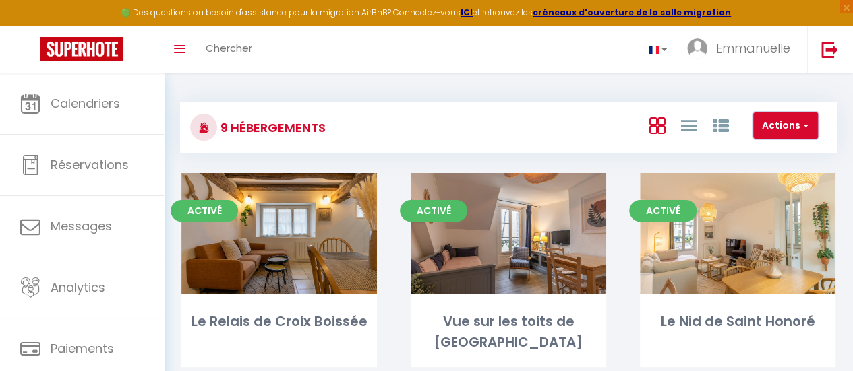
click at [800, 126] on span "button" at bounding box center [804, 125] width 8 height 13
click at [584, 137] on div "Actions Nouveau groupe" at bounding box center [617, 128] width 436 height 30
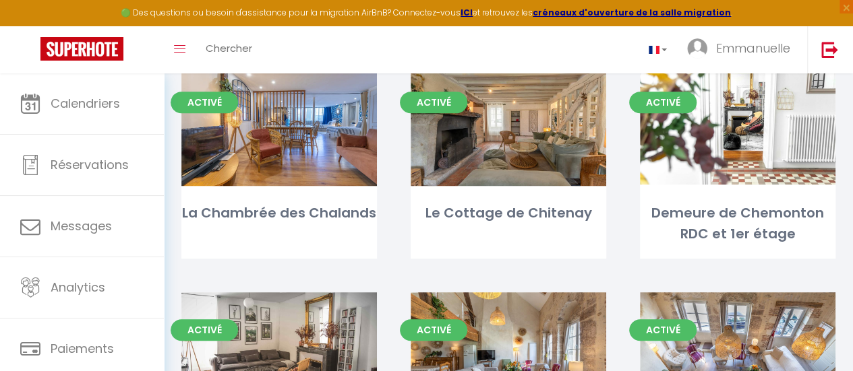
scroll to position [337, 0]
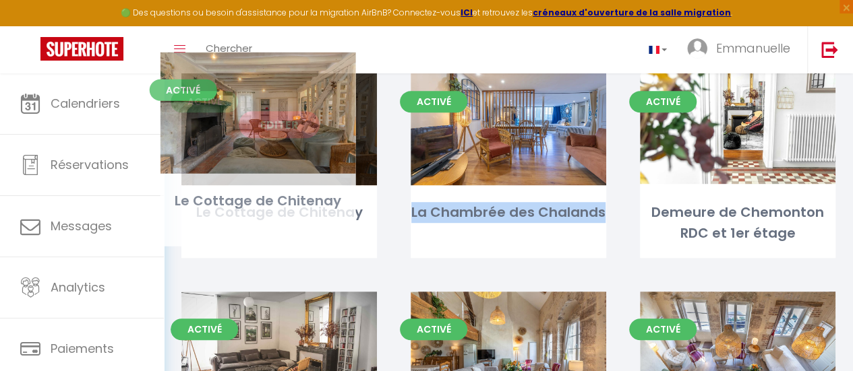
drag, startPoint x: 497, startPoint y: 131, endPoint x: 247, endPoint y: 141, distance: 250.3
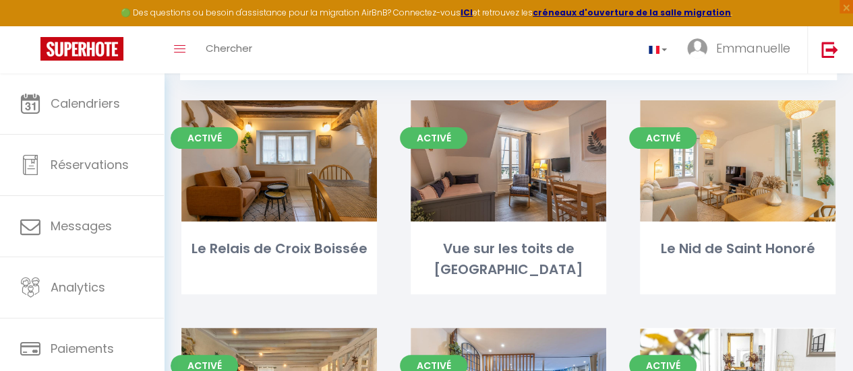
scroll to position [67, 0]
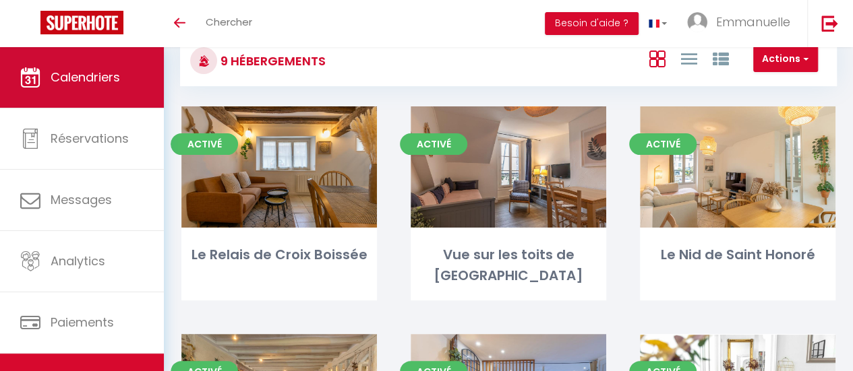
click at [111, 80] on span "Calendriers" at bounding box center [85, 77] width 69 height 17
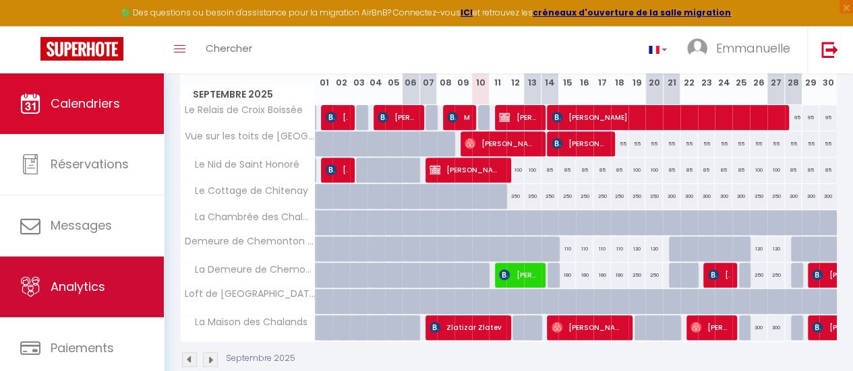
scroll to position [100, 0]
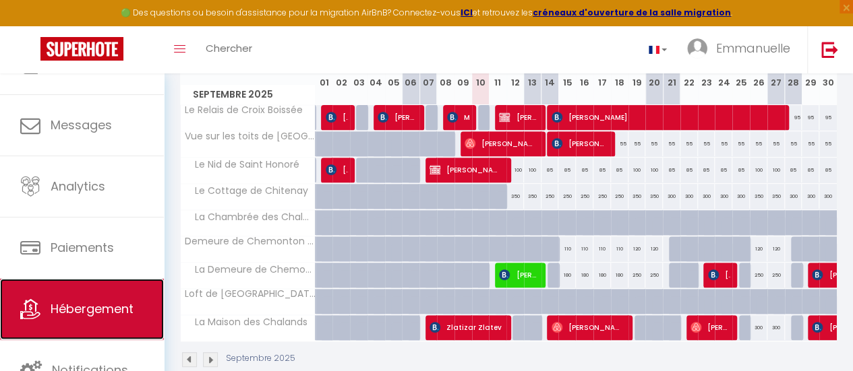
click at [102, 306] on span "Hébergement" at bounding box center [92, 309] width 83 height 17
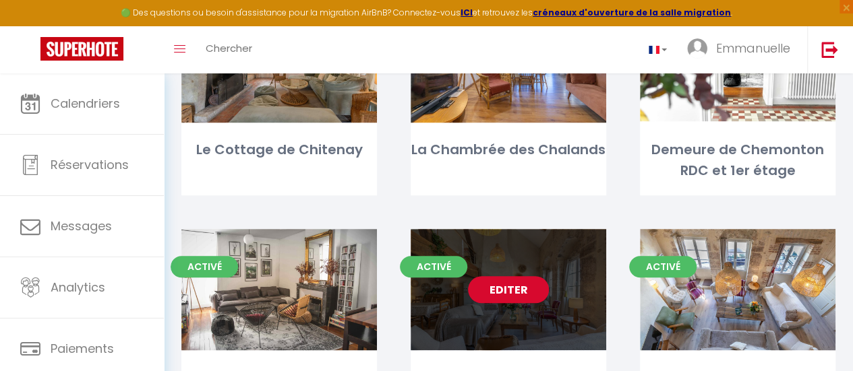
scroll to position [404, 0]
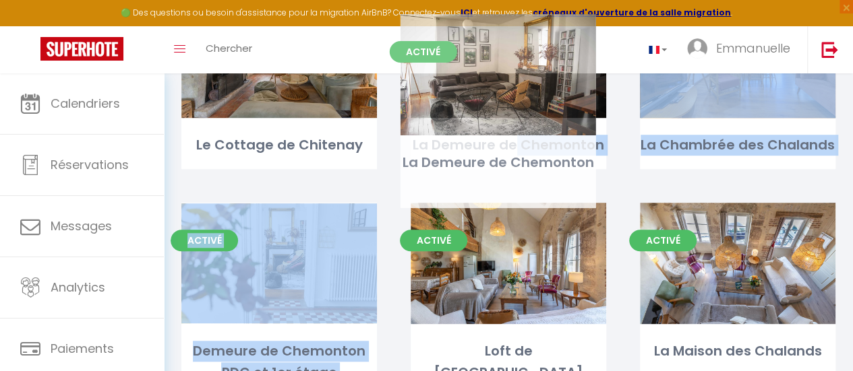
drag, startPoint x: 299, startPoint y: 297, endPoint x: 518, endPoint y: 109, distance: 288.7
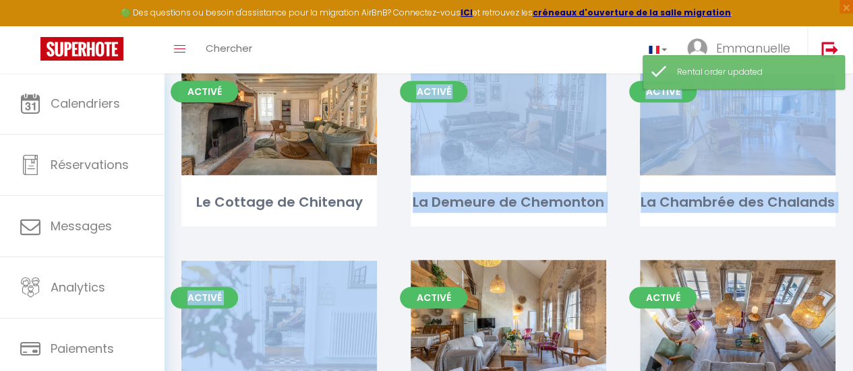
scroll to position [270, 0]
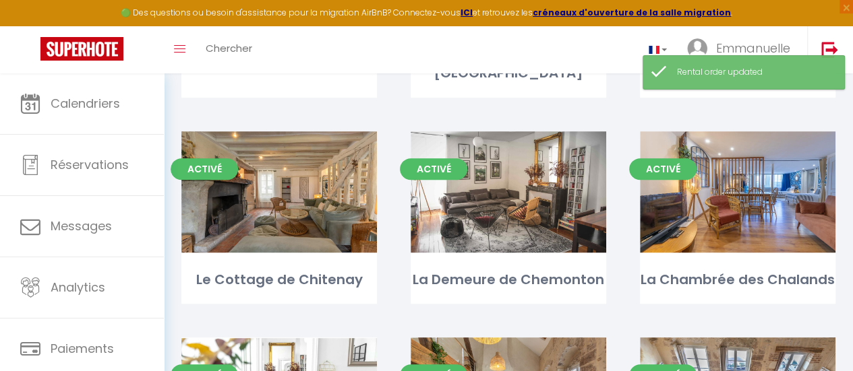
click at [522, 286] on div "Activé Editer La Demeure de Chemonton" at bounding box center [508, 234] width 229 height 206
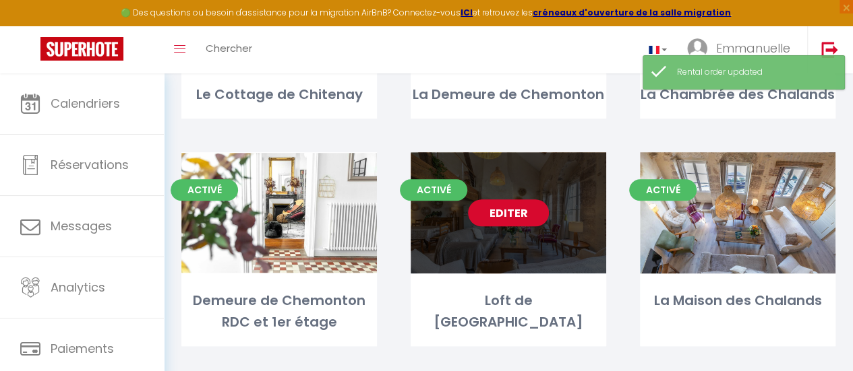
scroll to position [458, 0]
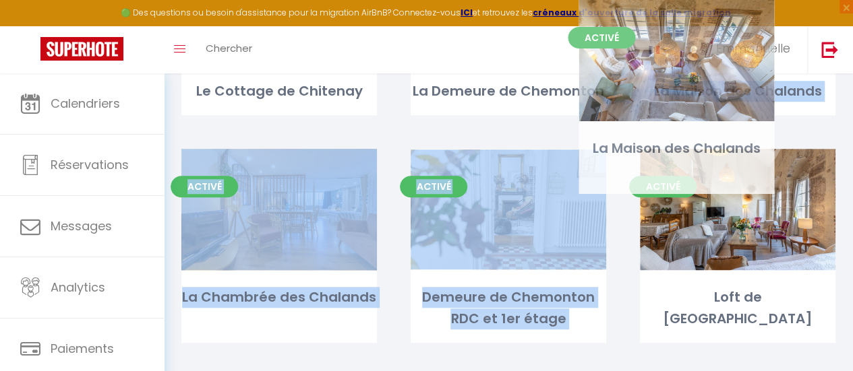
drag, startPoint x: 728, startPoint y: 235, endPoint x: 667, endPoint y: 105, distance: 142.9
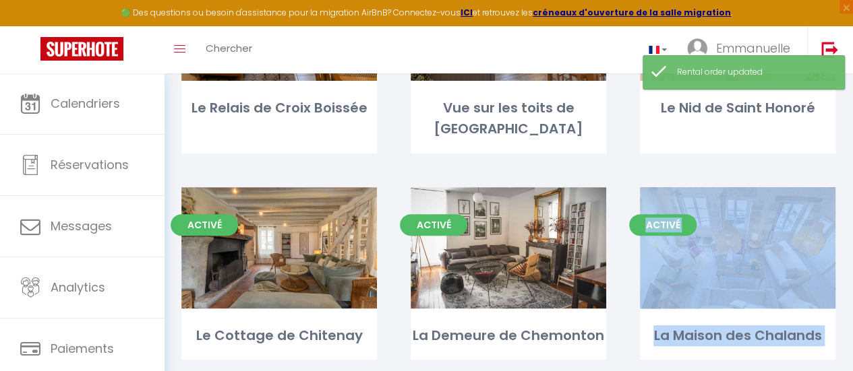
scroll to position [189, 0]
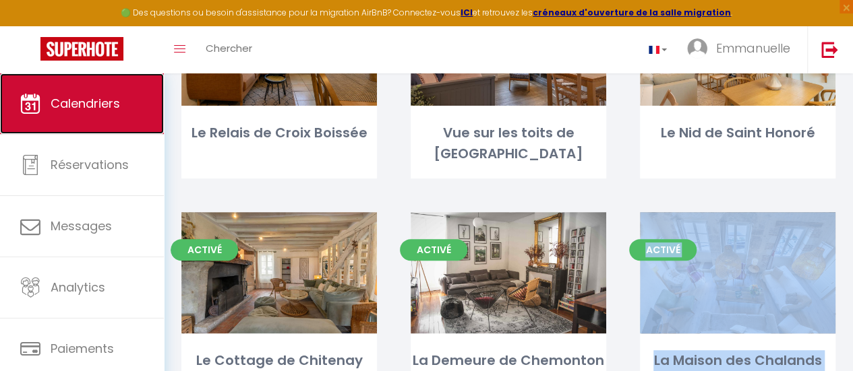
click at [100, 104] on span "Calendriers" at bounding box center [85, 103] width 69 height 17
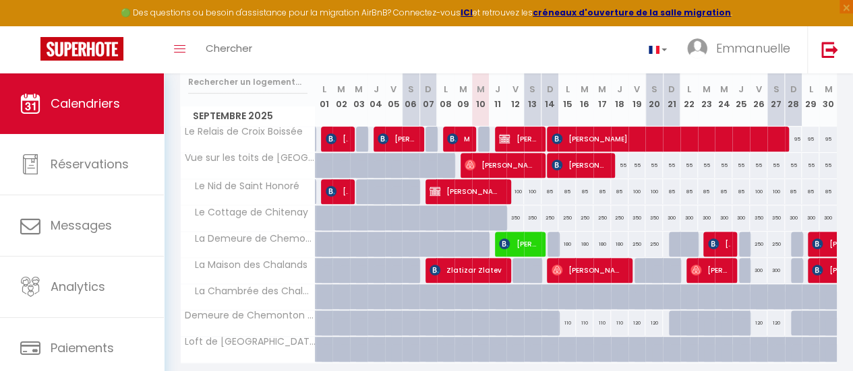
scroll to position [202, 0]
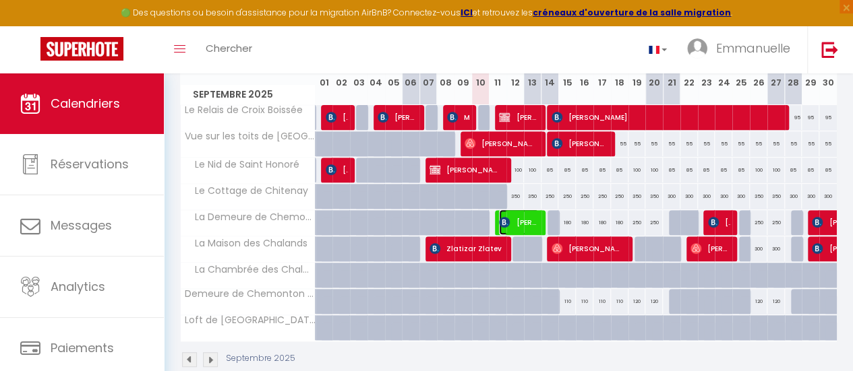
click at [521, 220] on span "[PERSON_NAME]" at bounding box center [518, 223] width 39 height 26
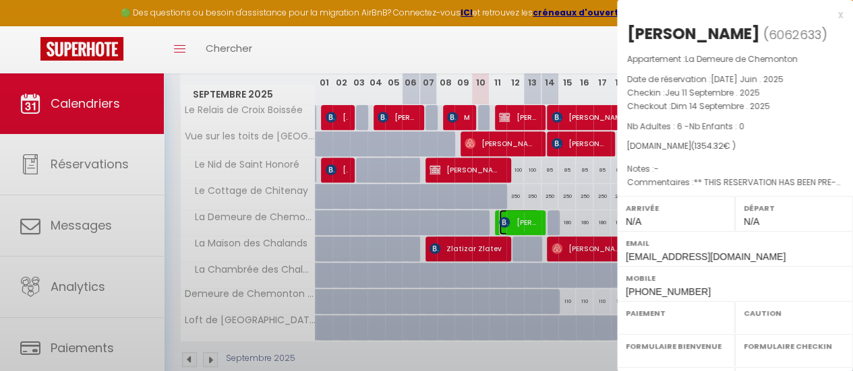
select select "OK"
select select "0"
select select "1"
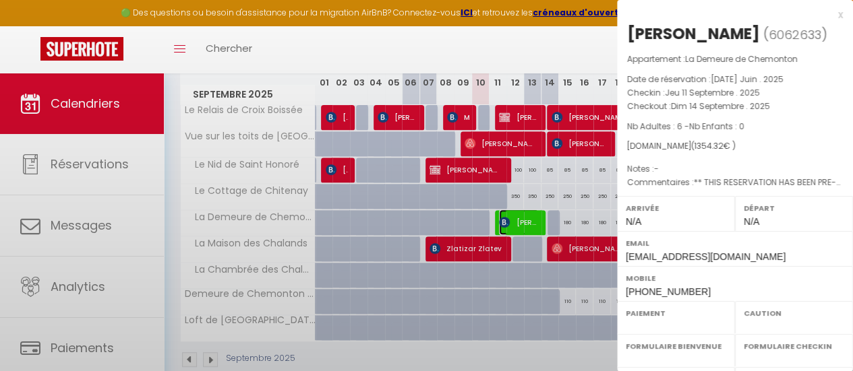
select select
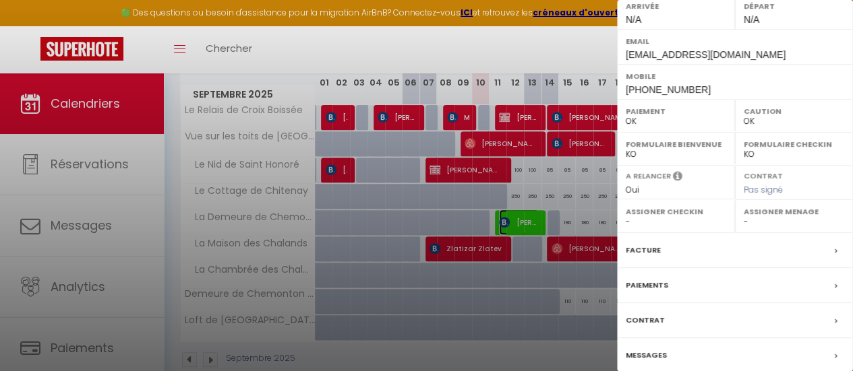
scroll to position [253, 0]
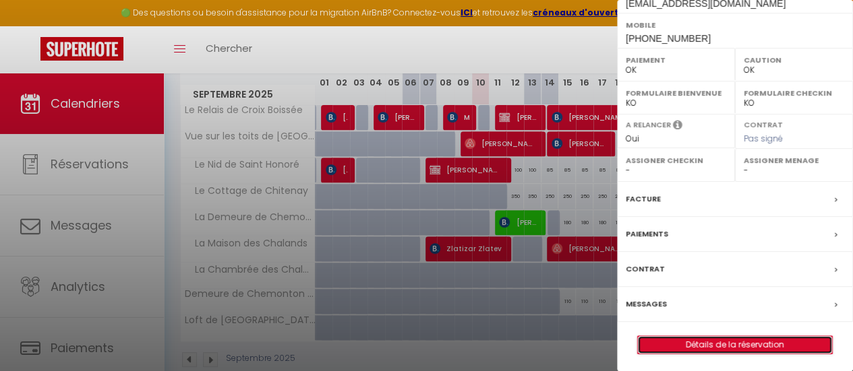
click at [734, 338] on link "Détails de la réservation" at bounding box center [735, 345] width 194 height 18
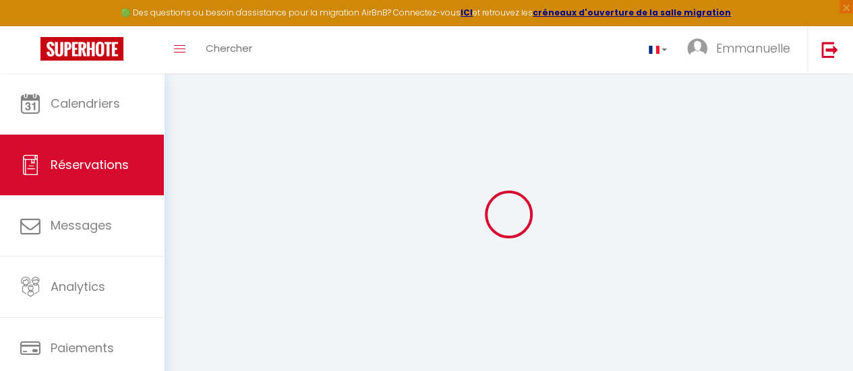
type input "Sandra"
type input "Forrester"
type input "sforre.629915@guest.booking.com"
type input "+6421404151"
type input "1010"
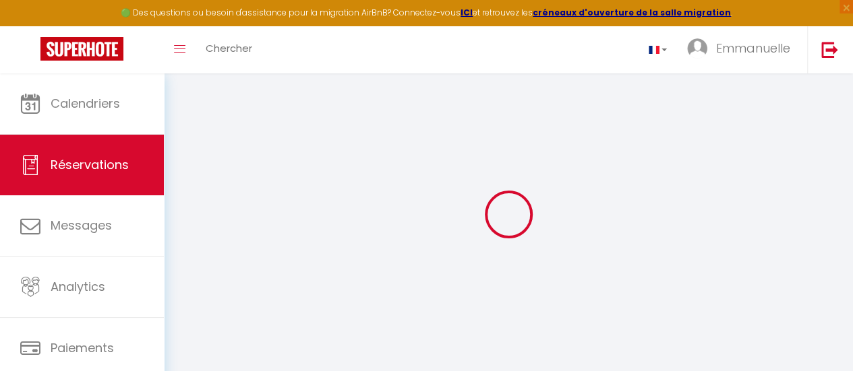
type input "18 Commerce St Auckland Central"
type input "Auckland"
select select "NZ"
type input "36"
type input "218.28"
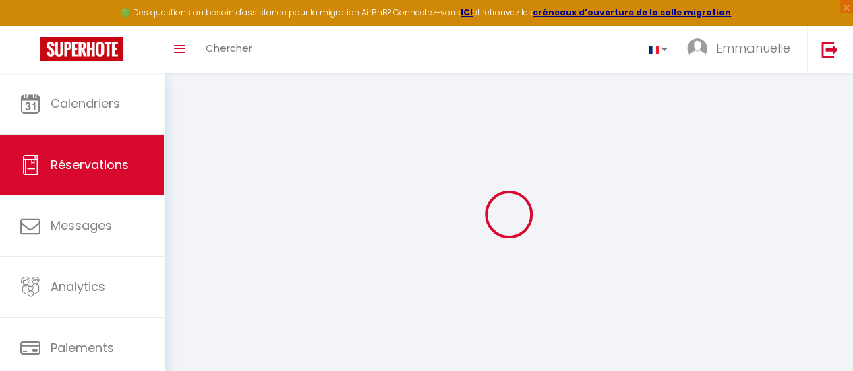
type input "18.96"
select select "2272"
select select "1"
select select
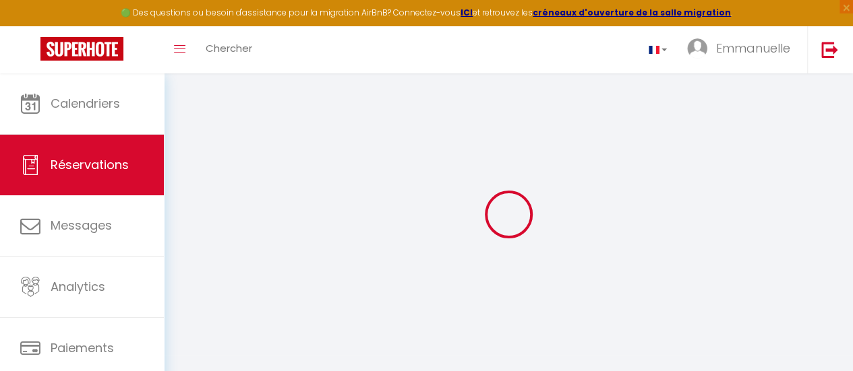
type input "6"
select select "12"
select select "15"
type input "1144"
checkbox input "false"
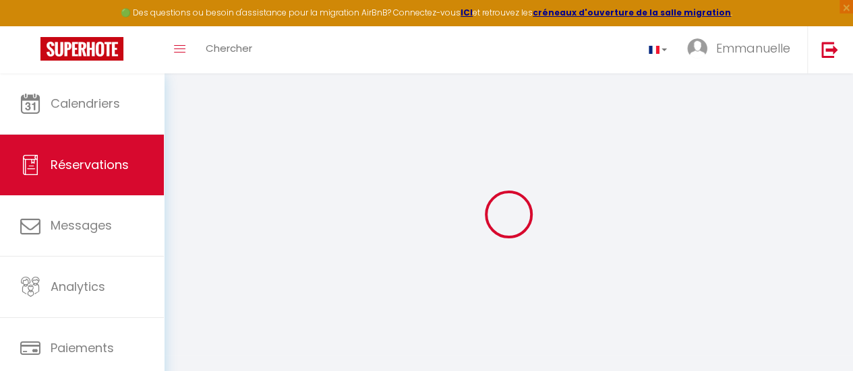
select select "2"
type input "0"
select select
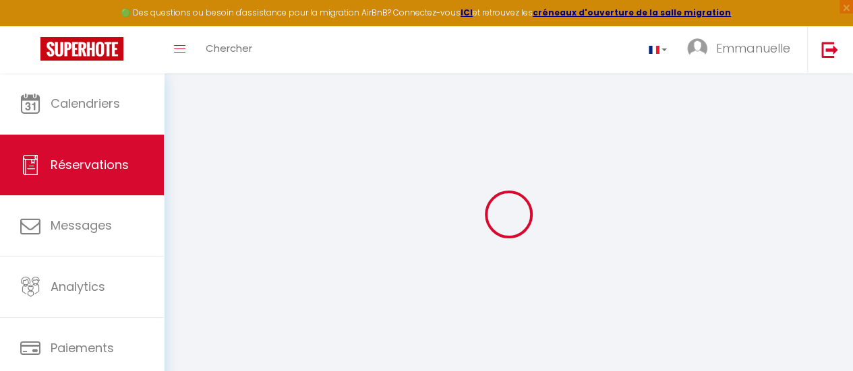
select select
checkbox input "false"
select select
checkbox input "false"
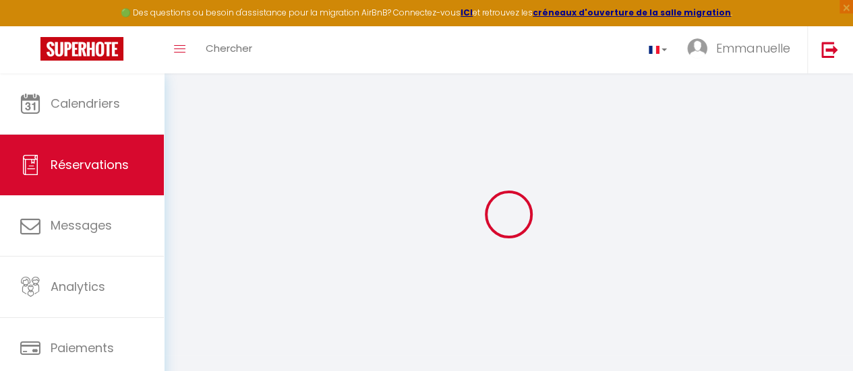
select select
checkbox input "false"
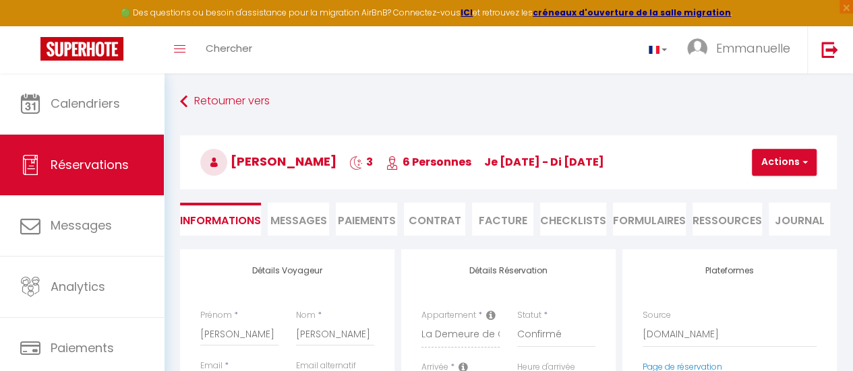
select select
checkbox input "false"
type tardif\)1 "** THIS RESERVATION HAS BEEN PRE-PAID ** BOOKING NOTE : Payment charge is EUR 1…"
type input "140"
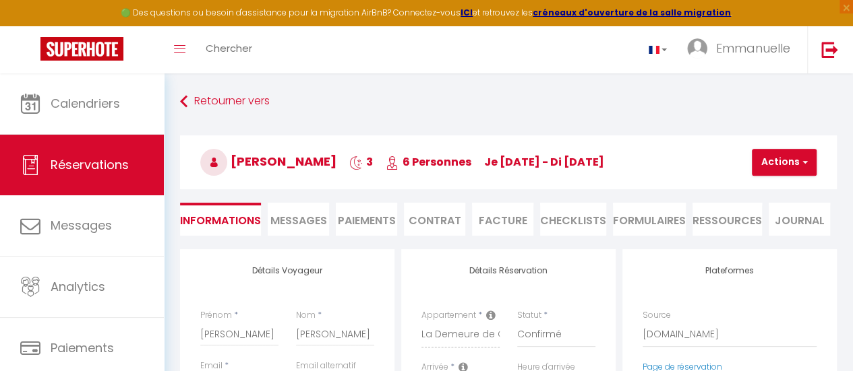
type input "34.32"
select select
checkbox input "false"
select select
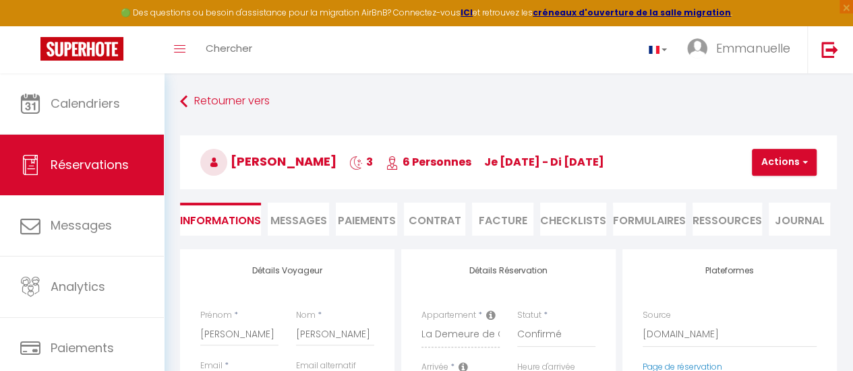
select select
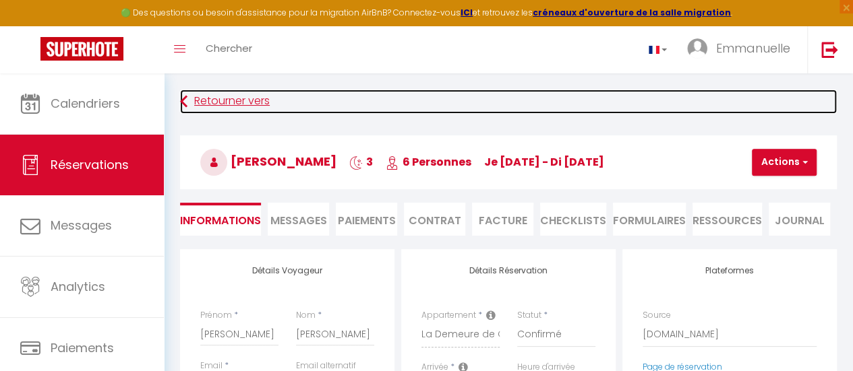
click at [212, 101] on link "Retourner vers" at bounding box center [508, 102] width 657 height 24
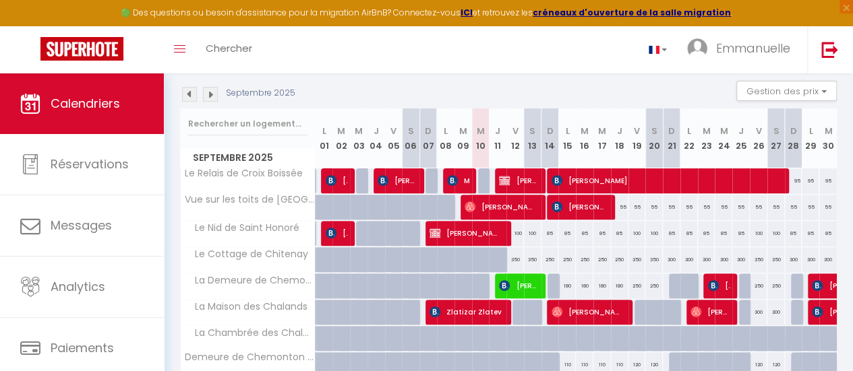
scroll to position [168, 0]
